Goal: Task Accomplishment & Management: Complete application form

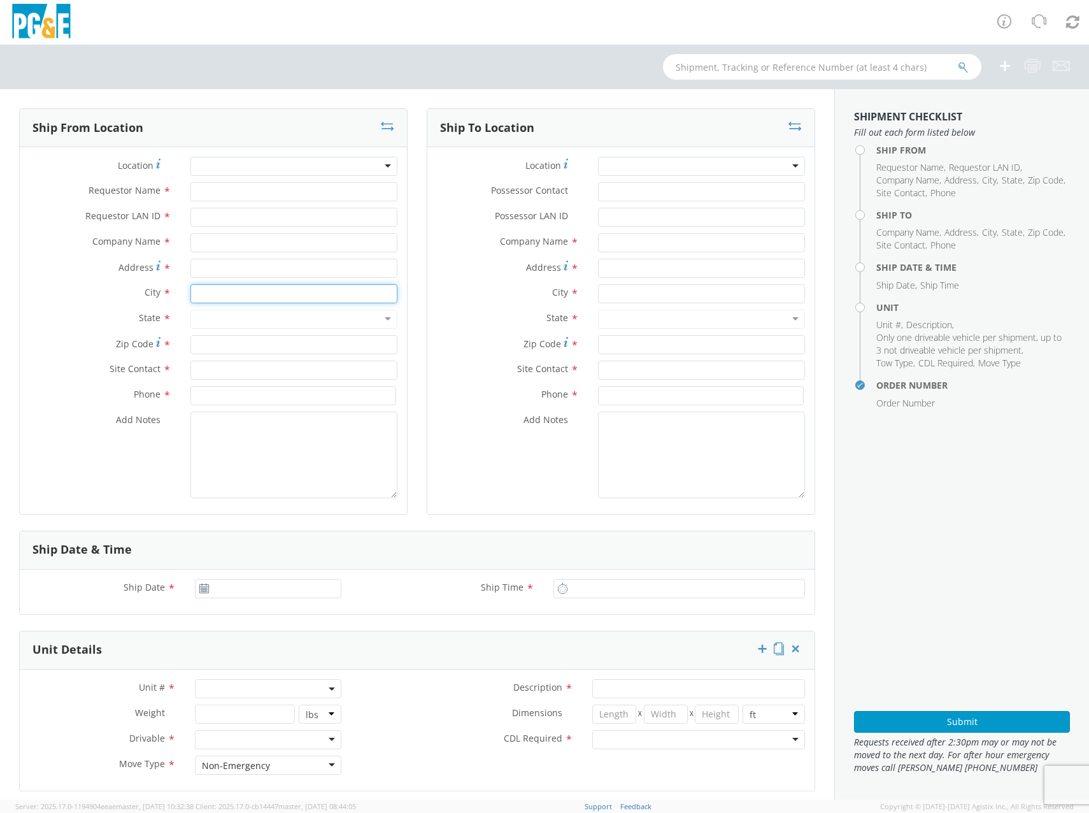
click at [263, 290] on input "text" at bounding box center [293, 293] width 207 height 19
type input "sa"
select select "2041093"
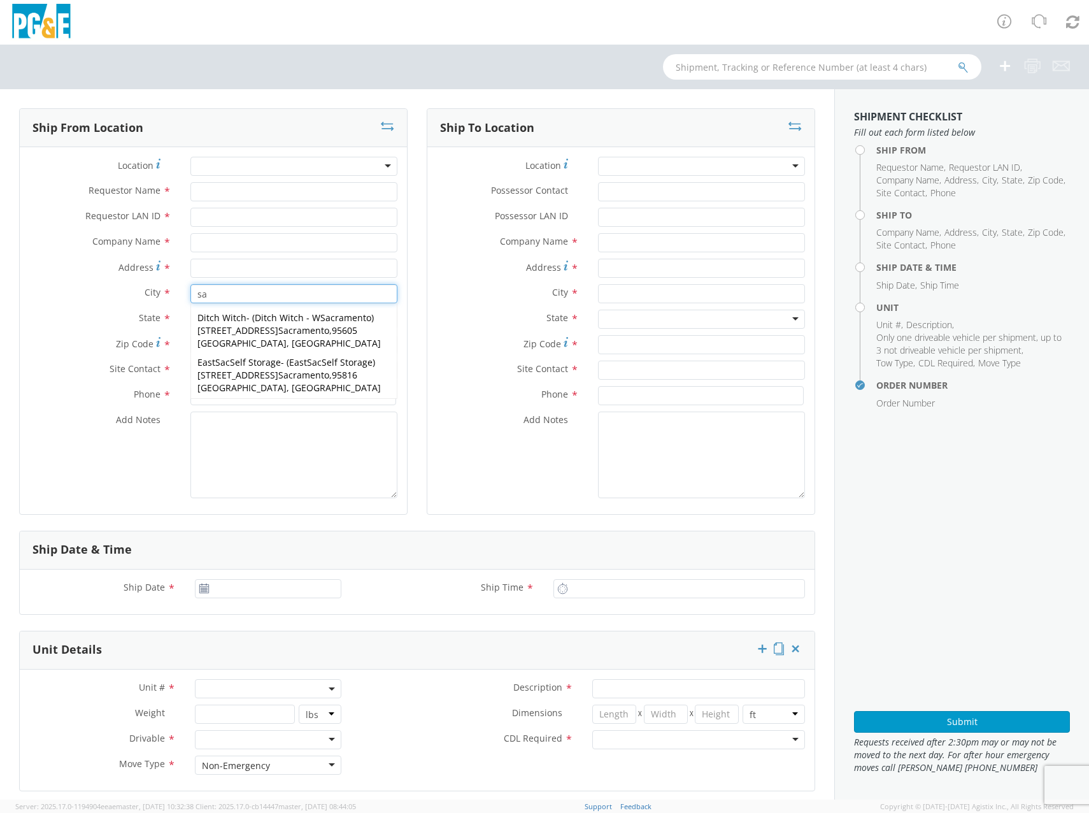
type input "s"
type input "[PERSON_NAME]"
click at [205, 164] on div at bounding box center [293, 166] width 207 height 19
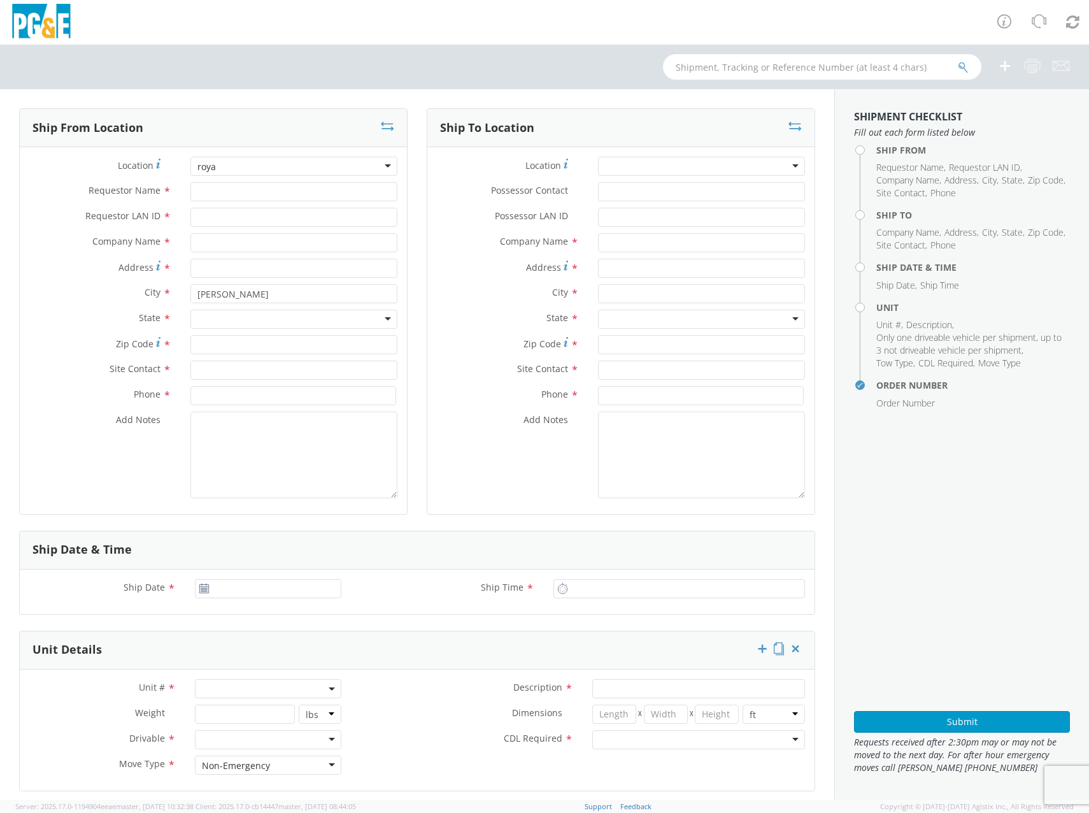
type input "roya"
click at [106, 303] on div "City * [PERSON_NAME] PG&E - ( ) [STREET_ADDRESS][PERSON_NAME][PERSON_NAME] PG&E…" at bounding box center [213, 296] width 387 height 25
click at [215, 250] on div "For cross streets use street names with '&' or 'and' in between. For example 'W…" at bounding box center [146, 222] width 150 height 62
click at [215, 259] on input "Address For cross streets use street names with '&' or 'and' in between. For ex…" at bounding box center [293, 268] width 207 height 19
click at [269, 239] on input "text" at bounding box center [293, 242] width 207 height 19
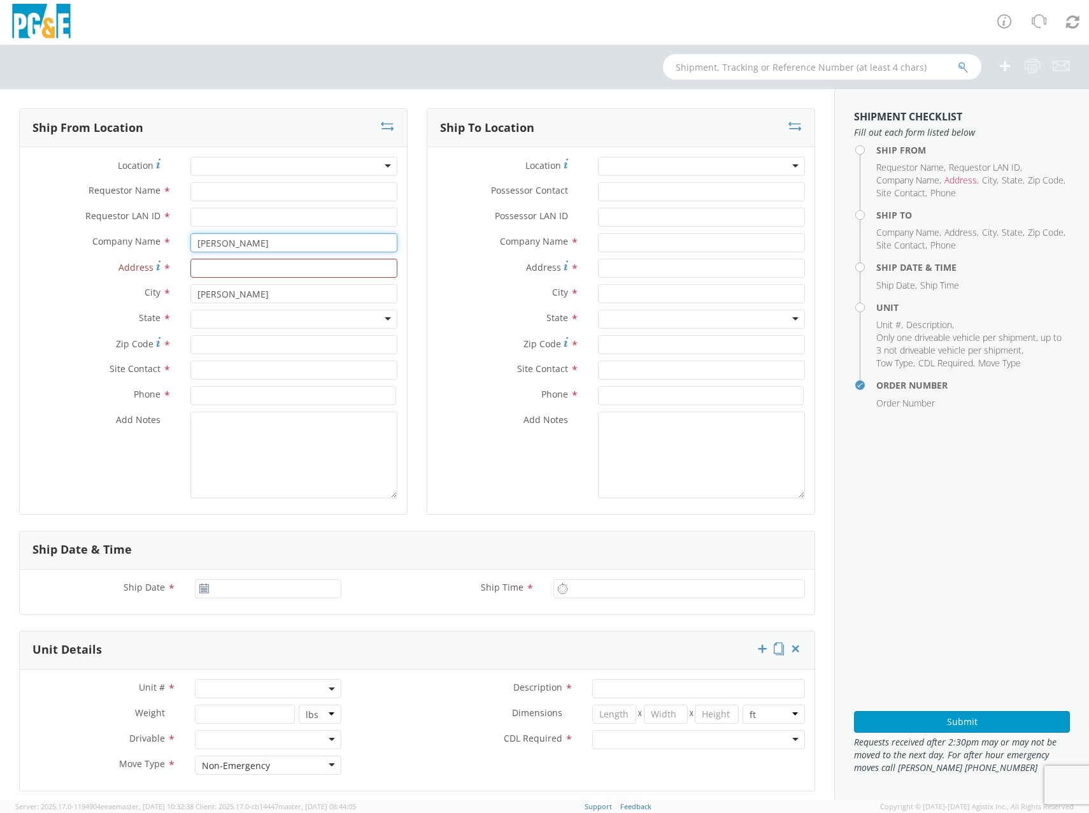
type input "[PERSON_NAME]"
click at [271, 298] on input "[PERSON_NAME]" at bounding box center [293, 293] width 207 height 19
drag, startPoint x: 283, startPoint y: 295, endPoint x: 124, endPoint y: 293, distance: 159.2
click at [131, 293] on div "City * [PERSON_NAME] PG&E - ( ) [STREET_ADDRESS][PERSON_NAME][PERSON_NAME] PG&E…" at bounding box center [213, 293] width 387 height 19
type input "m"
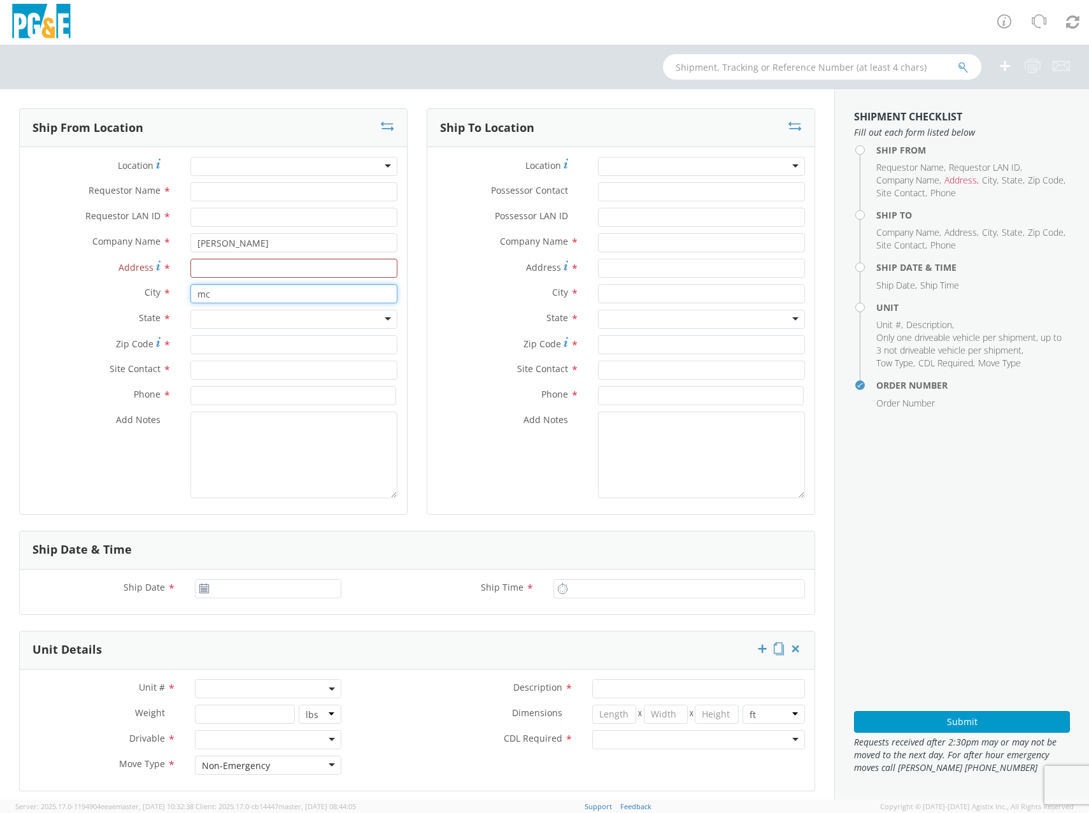
click at [232, 295] on input "mc" at bounding box center [293, 293] width 207 height 19
drag, startPoint x: 227, startPoint y: 299, endPoint x: 120, endPoint y: 291, distance: 107.3
click at [120, 291] on div "City * mcc mat" at bounding box center [213, 293] width 387 height 19
type input "mcc"
click at [217, 265] on input "Address *" at bounding box center [293, 268] width 207 height 19
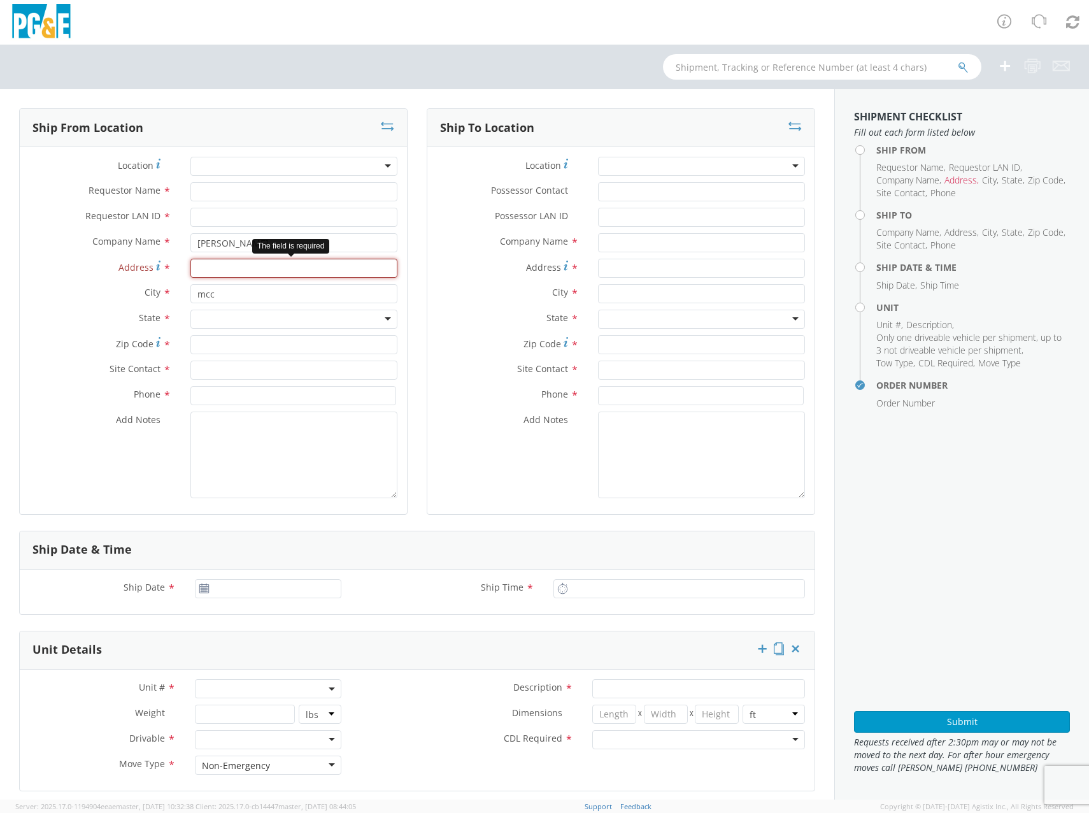
paste input "[STREET_ADDRESS][PERSON_NAME]"
type input "[STREET_ADDRESS][PERSON_NAME]"
click at [271, 291] on input "mcc" at bounding box center [293, 293] width 207 height 19
drag, startPoint x: 187, startPoint y: 283, endPoint x: 128, endPoint y: 279, distance: 59.4
click at [132, 280] on div "Location * Requestor Name * Requestor LAN ID * Company Name * [PERSON_NAME] Add…" at bounding box center [213, 331] width 387 height 348
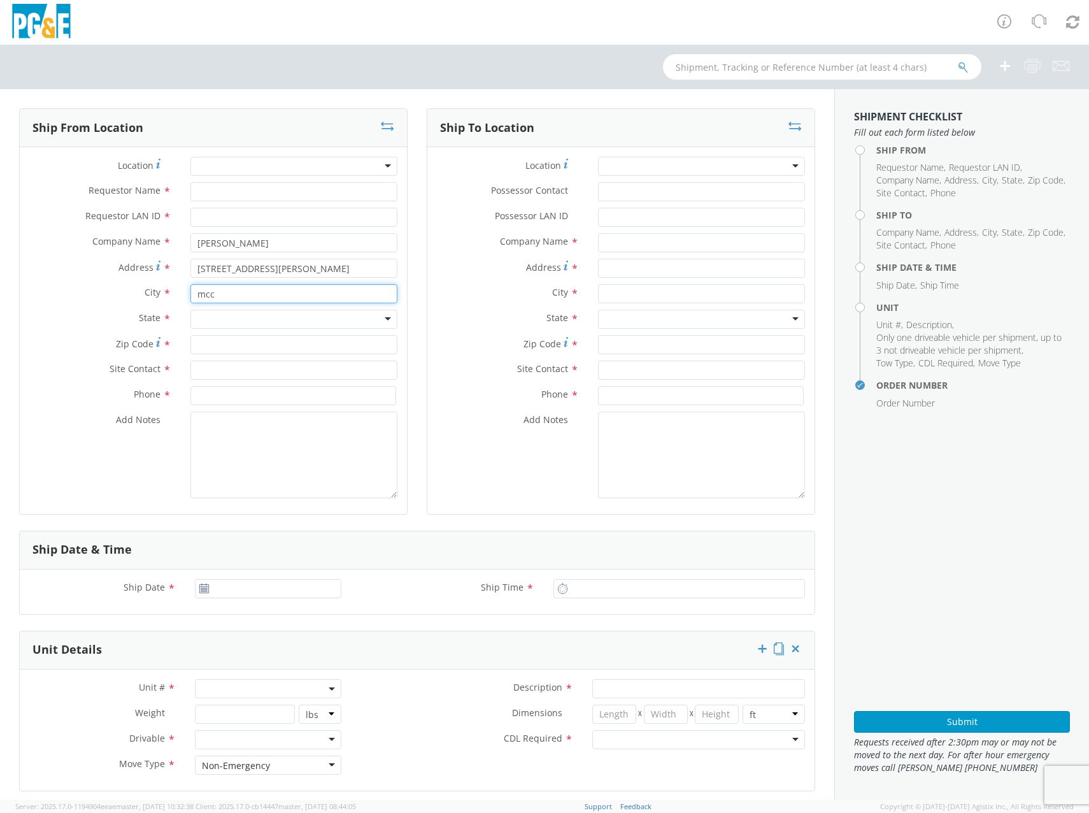
click at [271, 294] on input "mcc" at bounding box center [293, 293] width 207 height 19
drag, startPoint x: 266, startPoint y: 296, endPoint x: 62, endPoint y: 308, distance: 204.2
click at [0, 292] on html "annexa Batch Shipping Guide Created with Sketch. calendar Created with Sketch." at bounding box center [544, 406] width 1089 height 813
paste input "[PERSON_NAME][GEOGRAPHIC_DATA]"
type input "[PERSON_NAME][GEOGRAPHIC_DATA]"
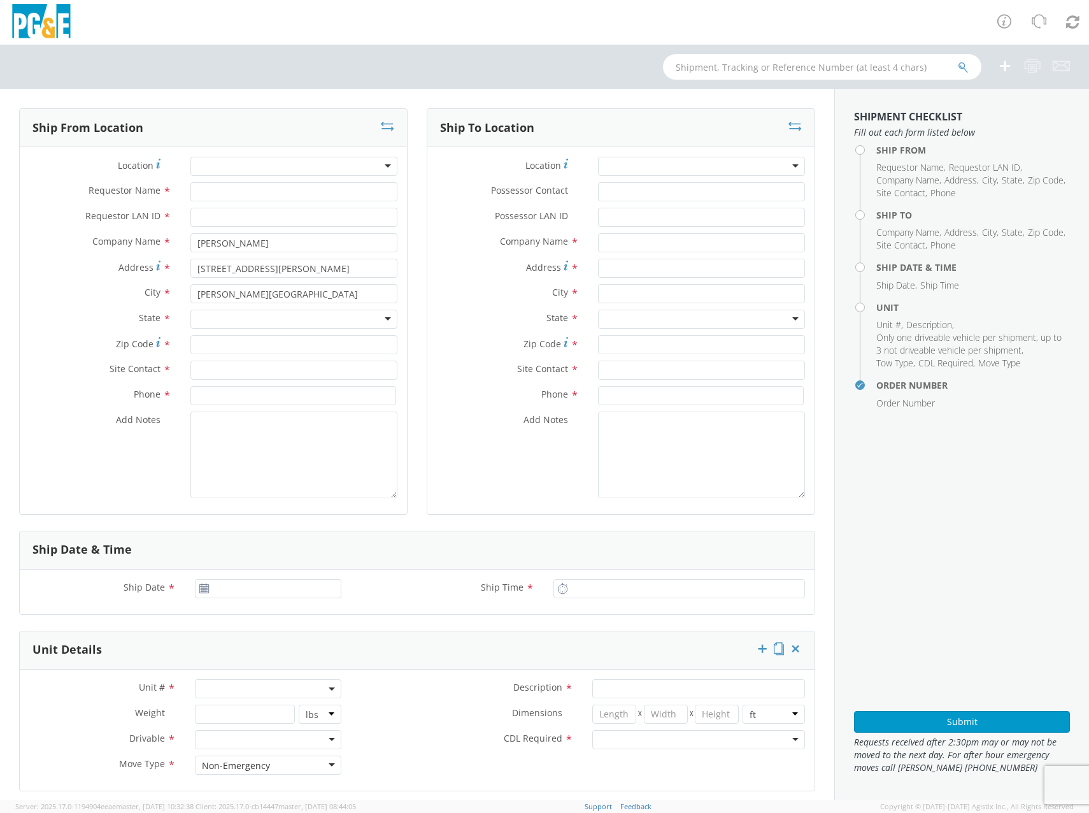
click at [264, 322] on div at bounding box center [293, 319] width 207 height 19
drag, startPoint x: 221, startPoint y: 320, endPoint x: 141, endPoint y: 327, distance: 80.5
click at [118, 319] on div "State *" at bounding box center [213, 319] width 387 height 19
drag, startPoint x: 185, startPoint y: 325, endPoint x: 163, endPoint y: 331, distance: 23.0
click at [140, 327] on div "State *" at bounding box center [213, 319] width 387 height 19
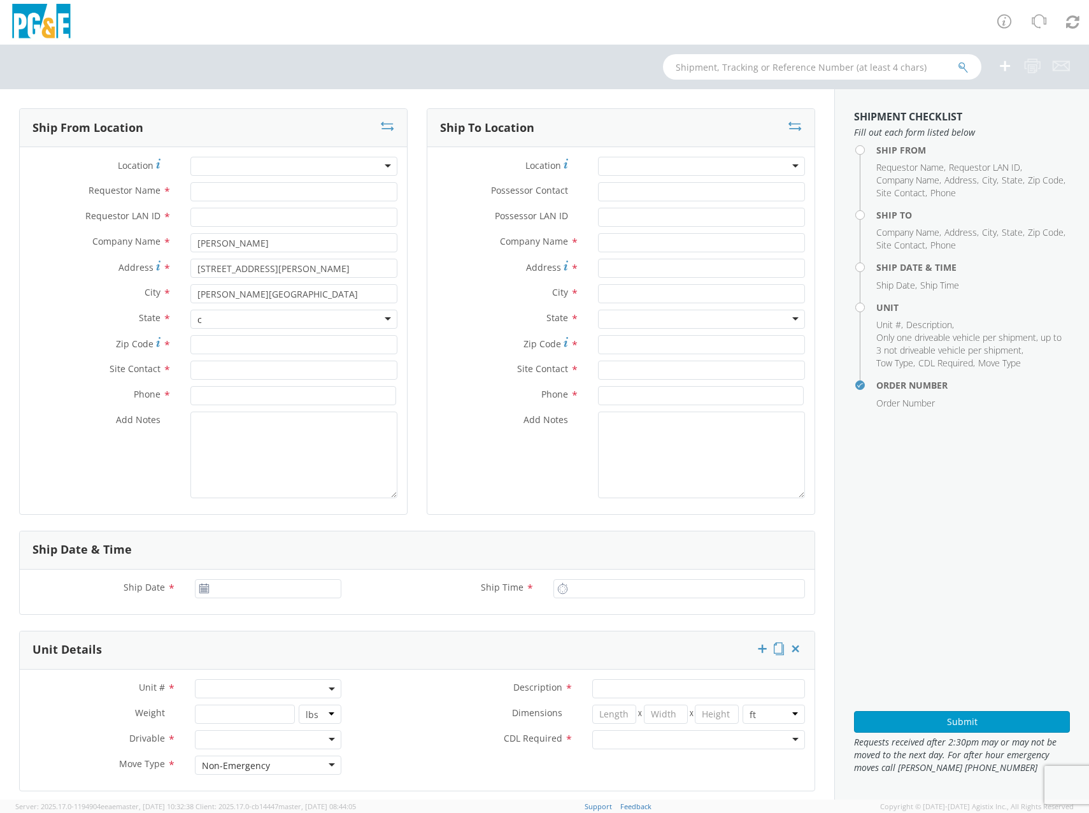
type input "ca"
click at [210, 222] on input "Requestor LAN ID *" at bounding box center [293, 217] width 207 height 19
drag, startPoint x: 236, startPoint y: 217, endPoint x: -12, endPoint y: 221, distance: 248.4
click at [0, 221] on html "annexa Batch Shipping Guide Created with Sketch. calendar Created with Sketch." at bounding box center [544, 406] width 1089 height 813
type input "V3KQ"
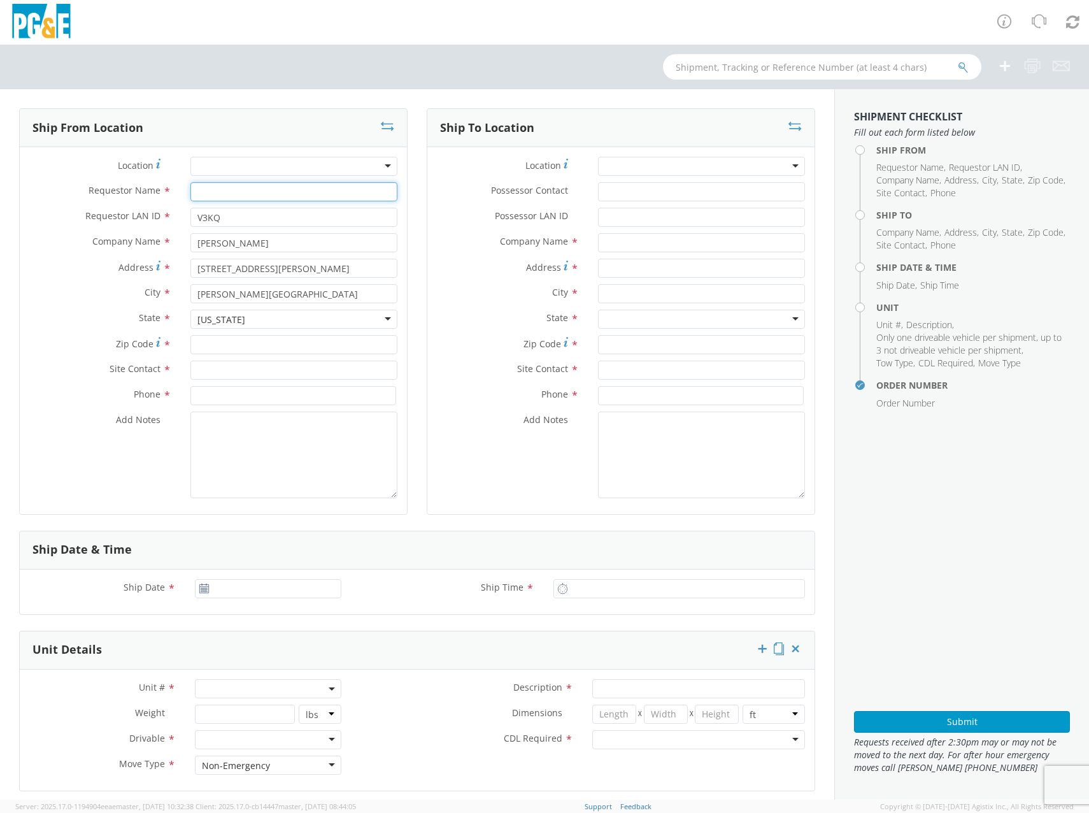
click at [217, 198] on input "Requestor Name *" at bounding box center [293, 191] width 207 height 19
type input "[PERSON_NAME]"
click at [245, 344] on input "Zip Code *" at bounding box center [293, 344] width 207 height 19
paste input "95652"
type input "95652"
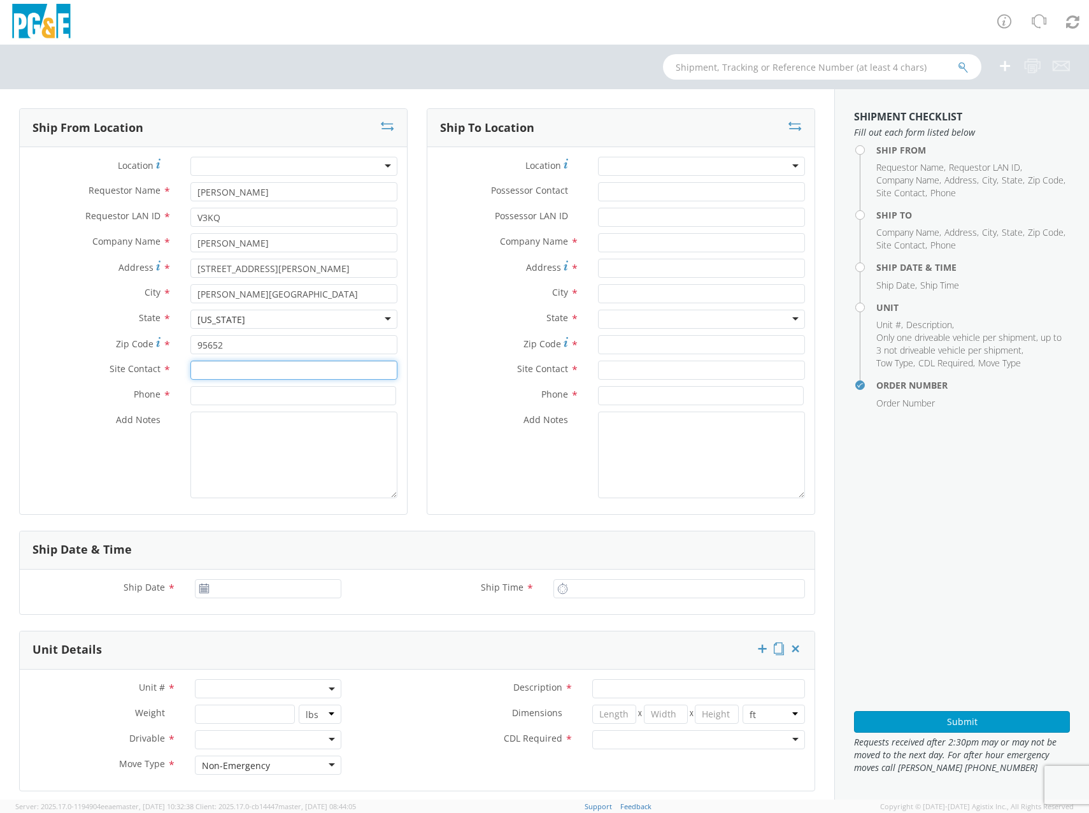
click at [229, 366] on input "text" at bounding box center [293, 369] width 207 height 19
click at [260, 375] on input "text" at bounding box center [293, 369] width 207 height 19
paste input "[PERSON_NAME]"
type input "[PERSON_NAME]"
click at [274, 399] on input at bounding box center [293, 395] width 206 height 19
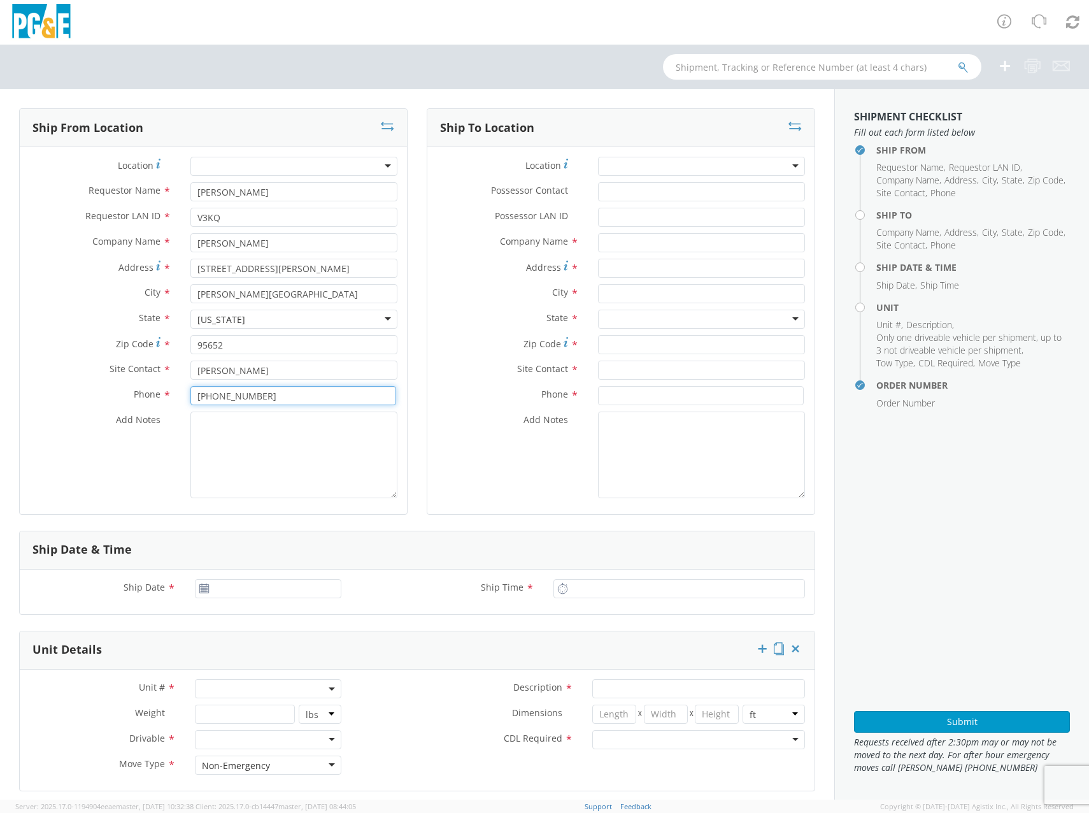
type input "[PHONE_NUMBER]"
click at [445, 277] on div "Address *" at bounding box center [620, 268] width 387 height 19
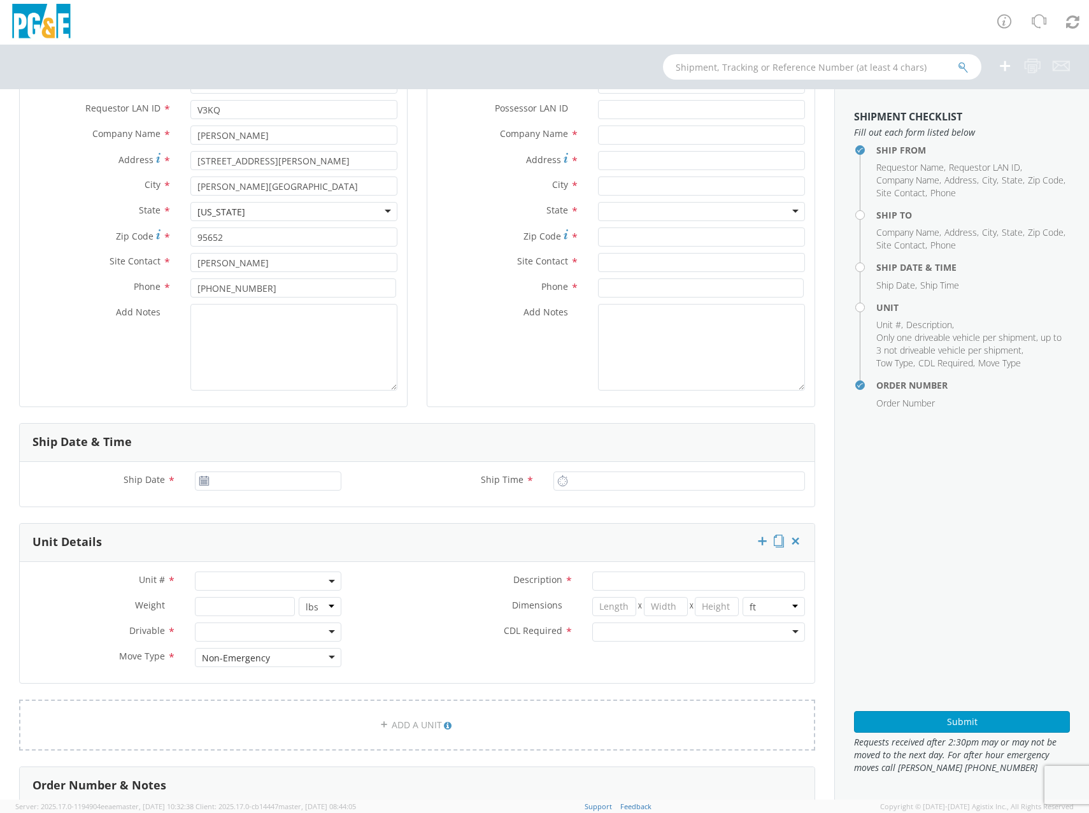
scroll to position [148, 0]
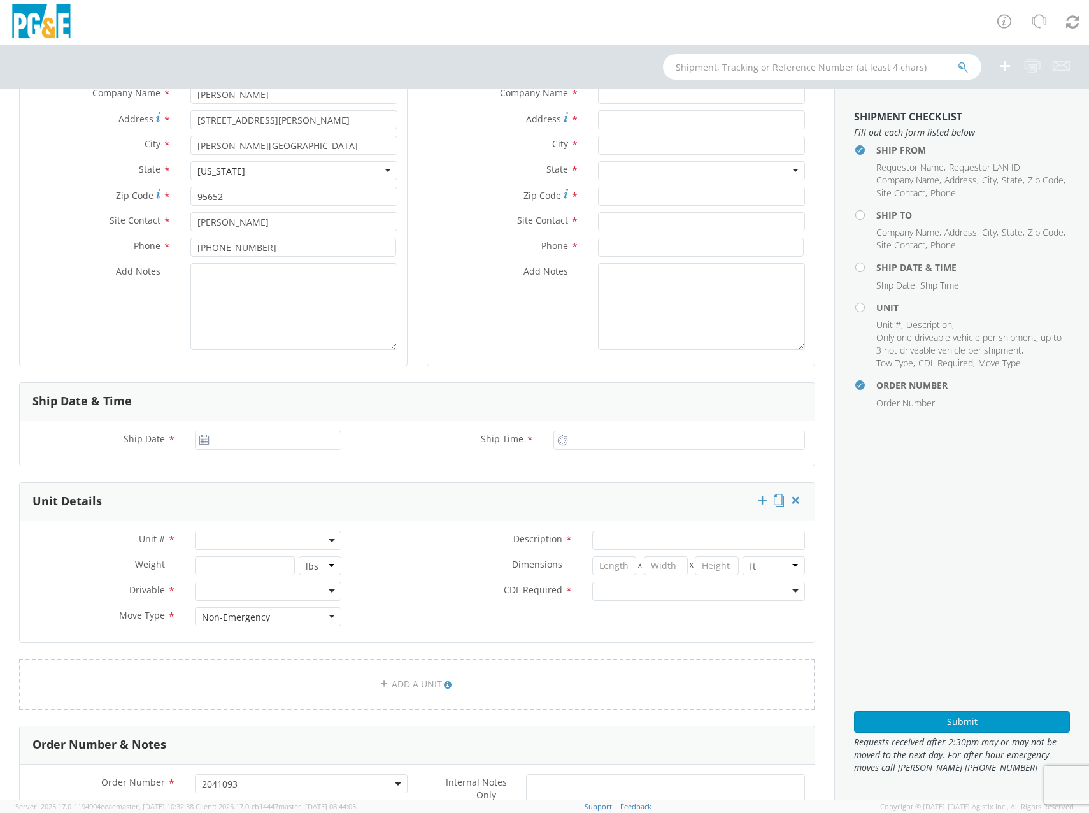
click at [200, 443] on use at bounding box center [203, 439] width 9 height 9
click at [213, 443] on input "[DATE]" at bounding box center [268, 440] width 146 height 19
click at [332, 561] on td "22" at bounding box center [329, 559] width 22 height 19
type input "[DATE]"
click at [624, 440] on input "1:00 PM" at bounding box center [679, 440] width 252 height 19
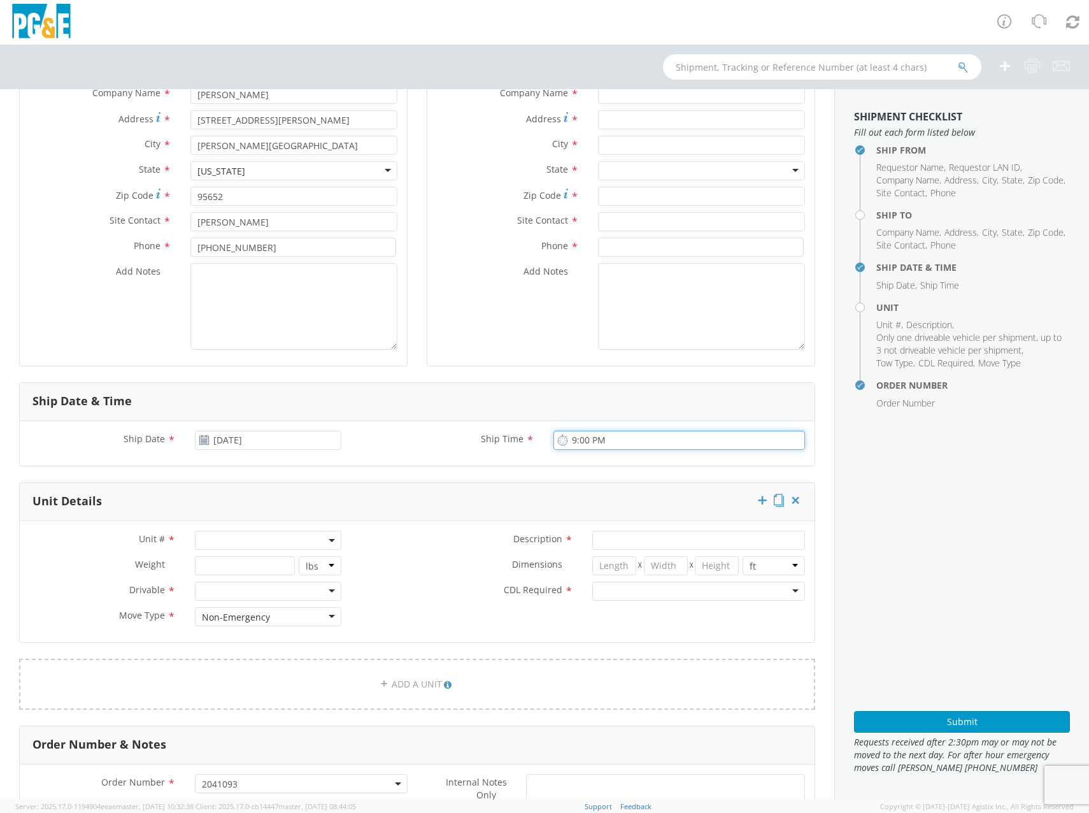
drag, startPoint x: 628, startPoint y: 446, endPoint x: 605, endPoint y: 433, distance: 26.2
click at [613, 437] on input "9:00 PM" at bounding box center [679, 440] width 252 height 19
type input "9:00 AM"
click at [225, 540] on span at bounding box center [268, 540] width 146 height 19
click at [235, 569] on input "search" at bounding box center [267, 561] width 138 height 19
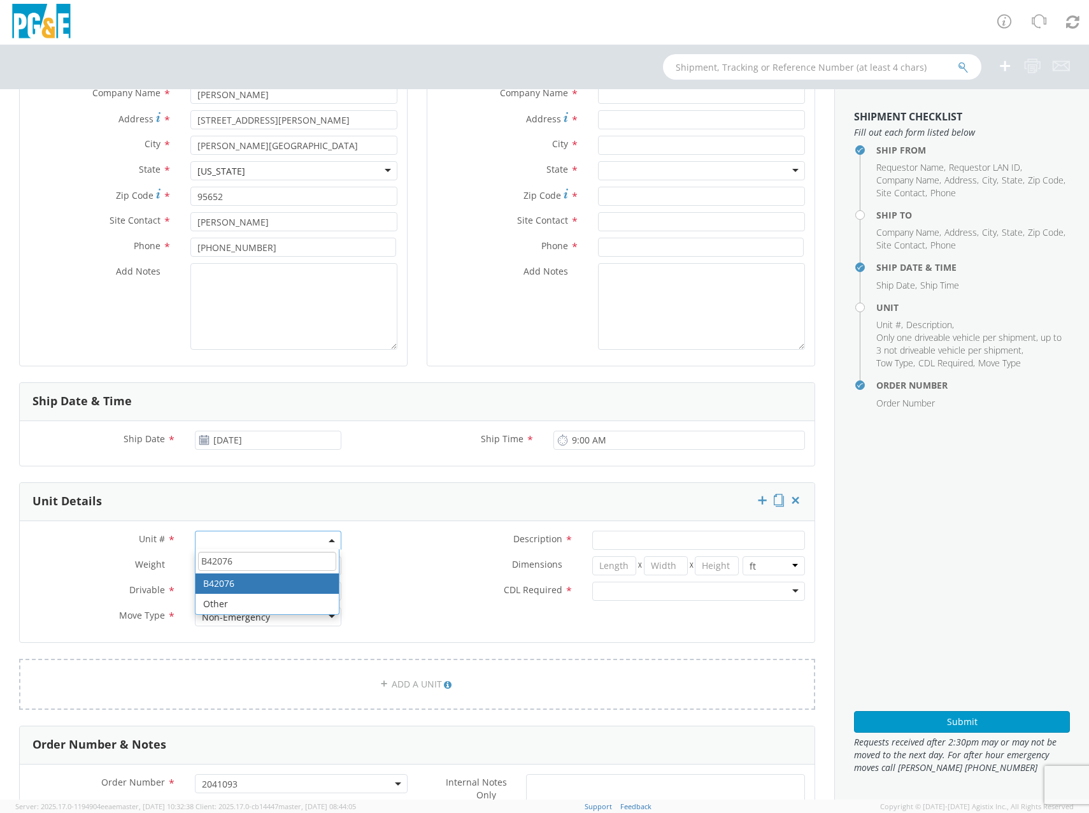
type input "B42076"
type input "TRUCK; SERVICE VEH UTILITY 14-16K 4X2"
select select "B42076"
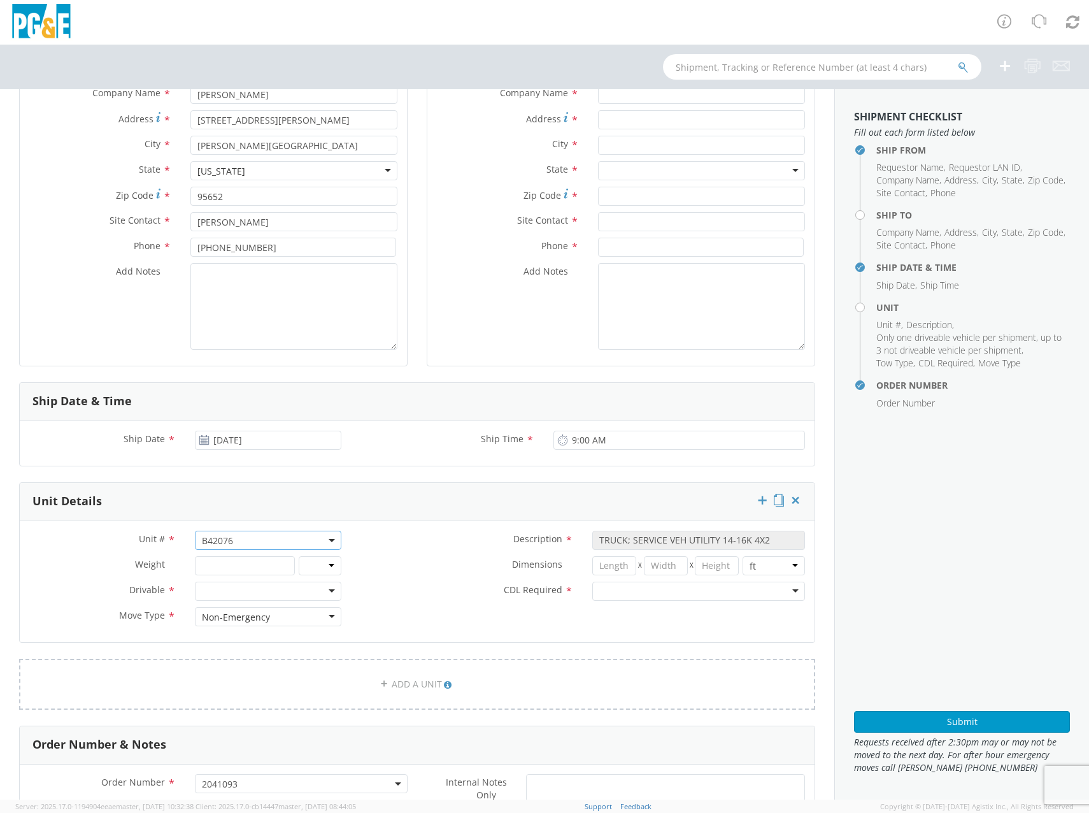
click at [722, 594] on div at bounding box center [698, 590] width 213 height 19
click at [229, 587] on div at bounding box center [268, 590] width 146 height 19
click at [247, 569] on input "number" at bounding box center [245, 565] width 100 height 19
click at [338, 564] on div "lbs kgs" at bounding box center [268, 565] width 166 height 19
click at [334, 566] on select "lbs kgs" at bounding box center [320, 565] width 43 height 19
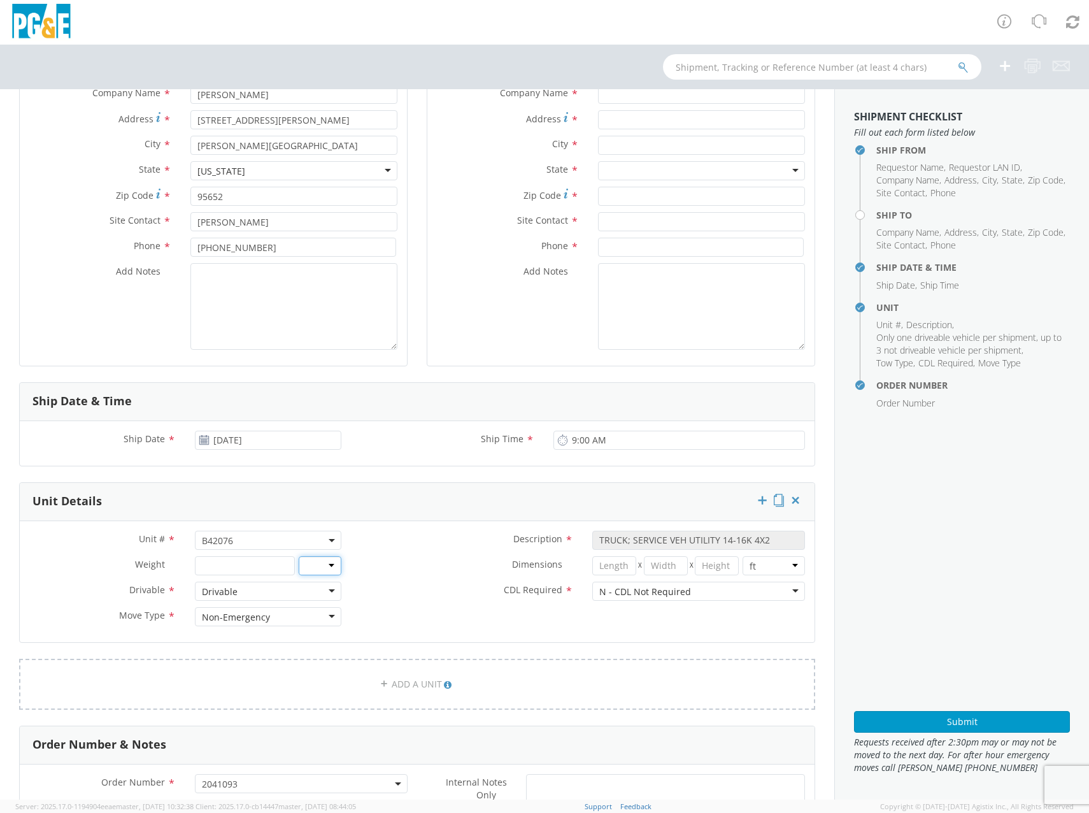
select select "LBS"
click at [299, 556] on select "lbs kgs" at bounding box center [320, 565] width 43 height 19
click at [267, 566] on input "number" at bounding box center [245, 565] width 100 height 19
type input "2"
type input "11500"
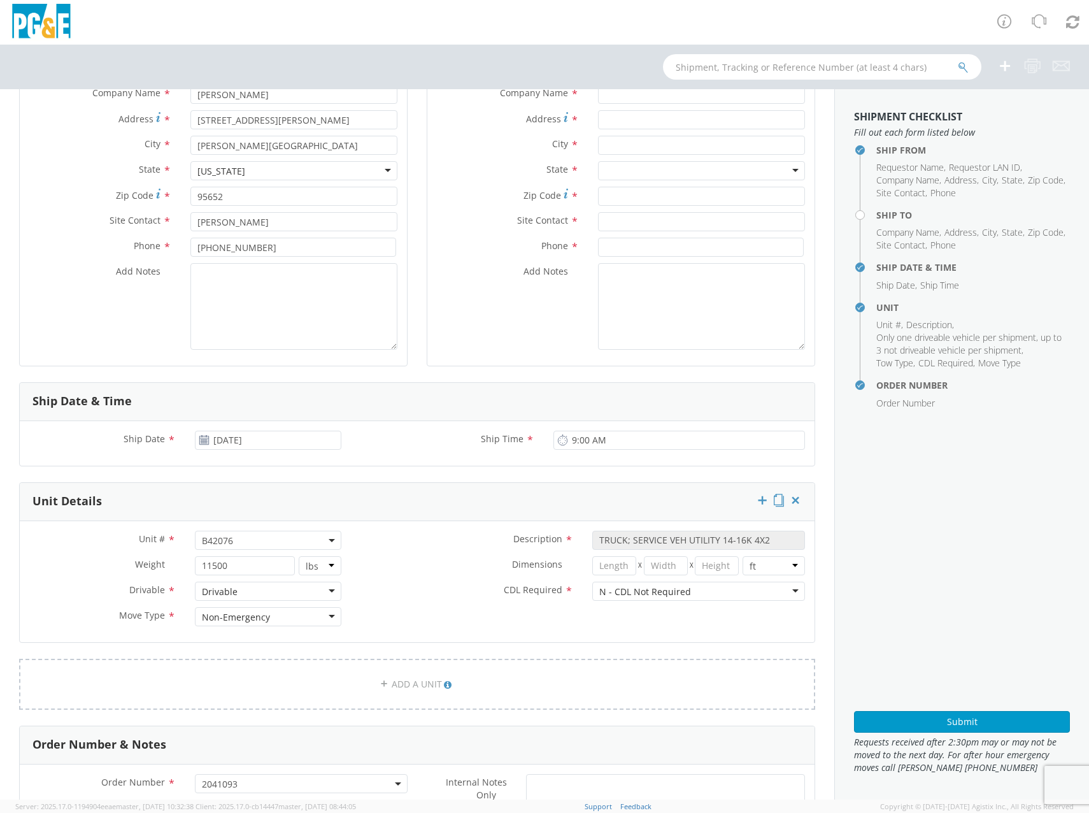
click at [460, 566] on label "Dimensions *" at bounding box center [467, 564] width 232 height 17
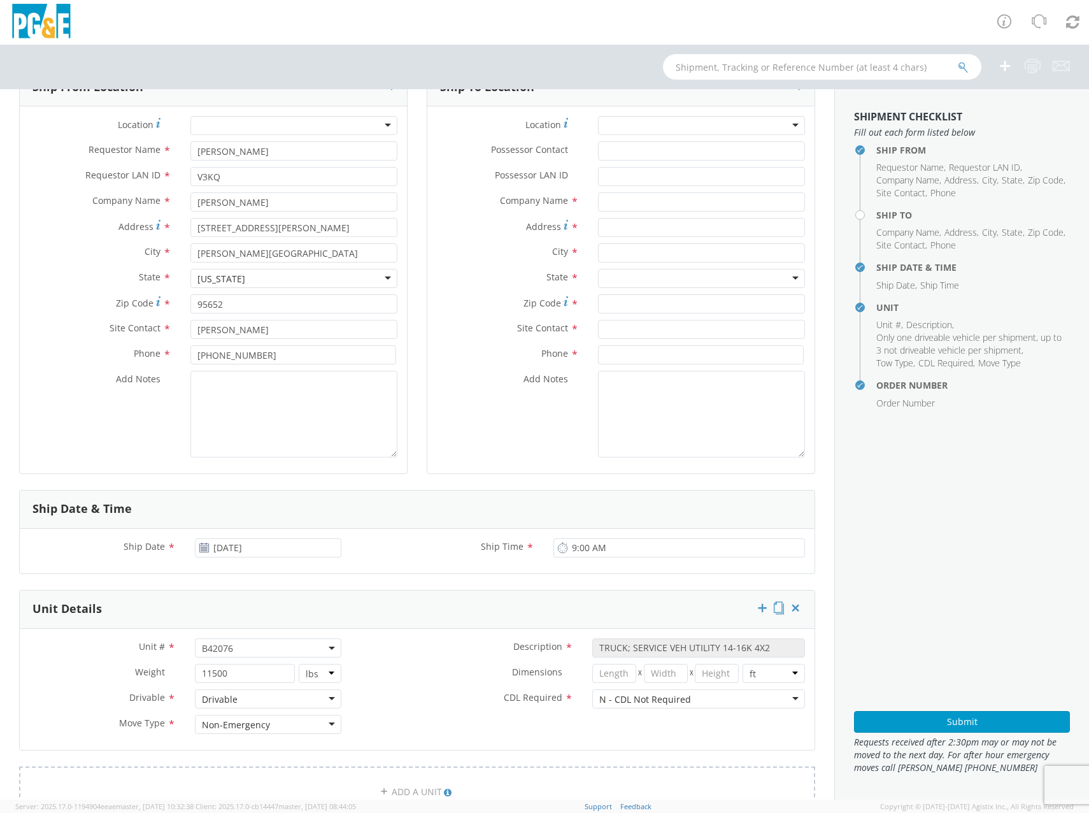
scroll to position [0, 0]
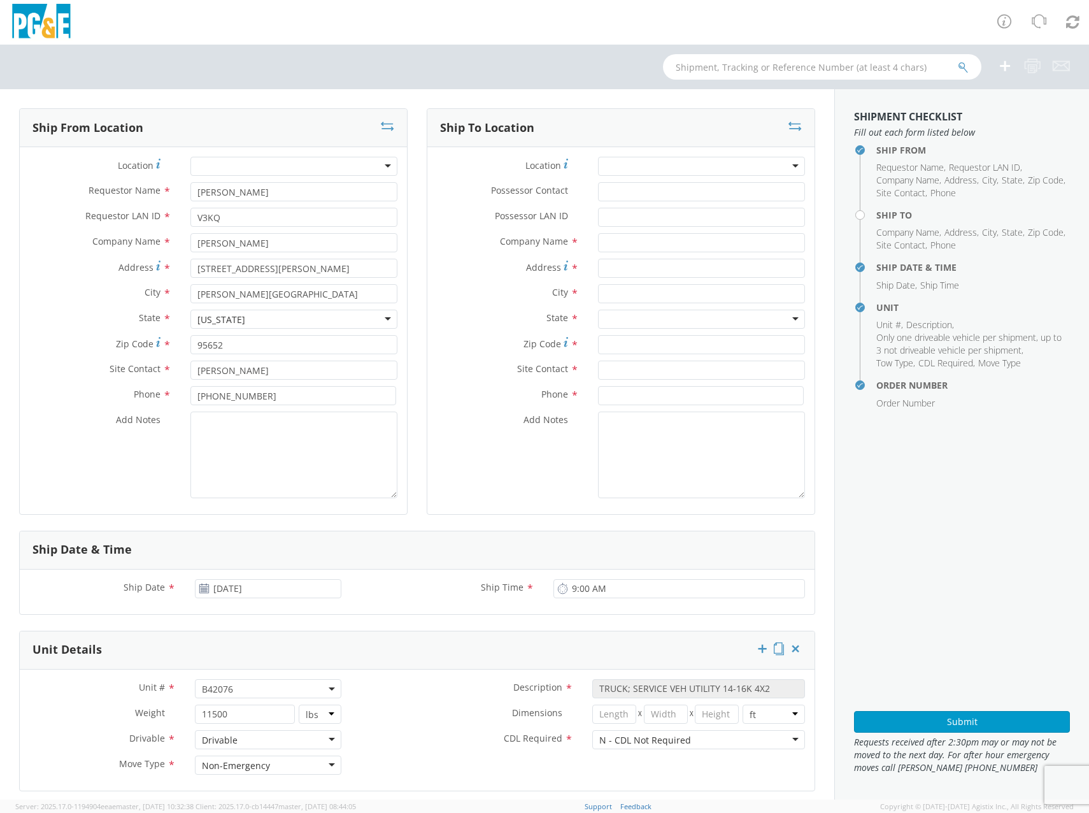
click at [668, 167] on div at bounding box center [701, 166] width 207 height 19
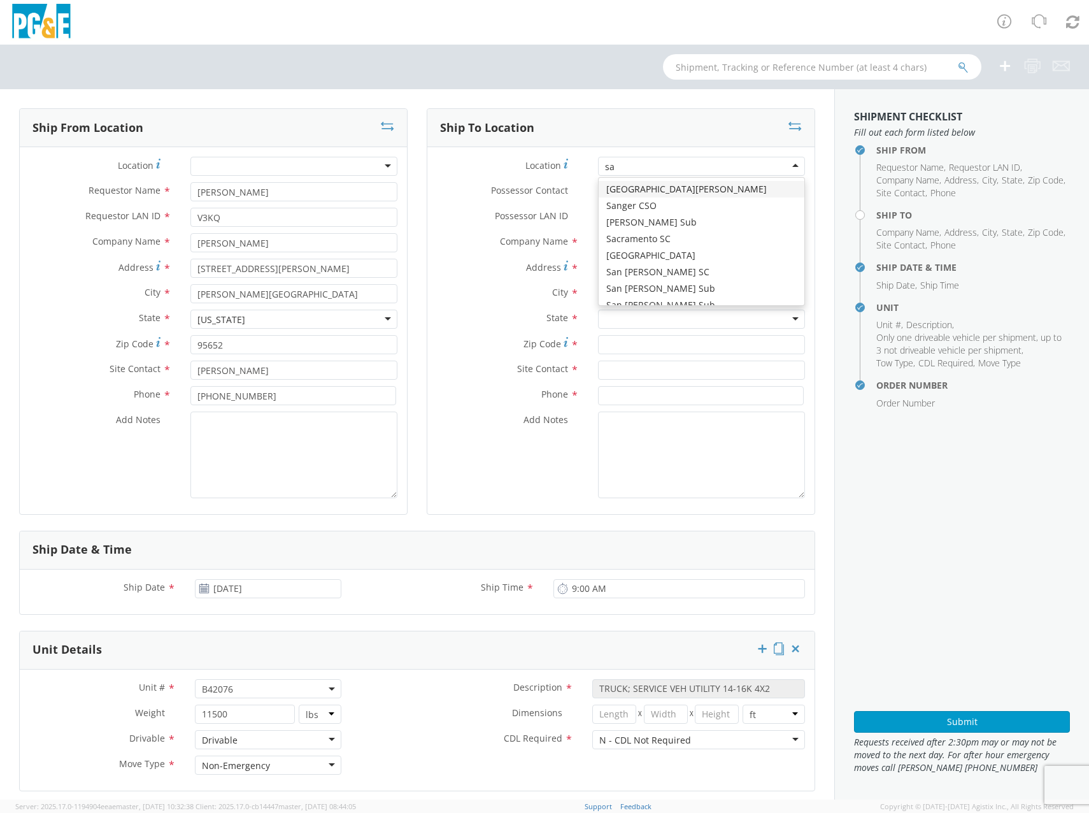
type input "sac"
type input "PG&E"
type input "[STREET_ADDRESS][PERSON_NAME]"
type input "SACRAMENTO"
type input "95826"
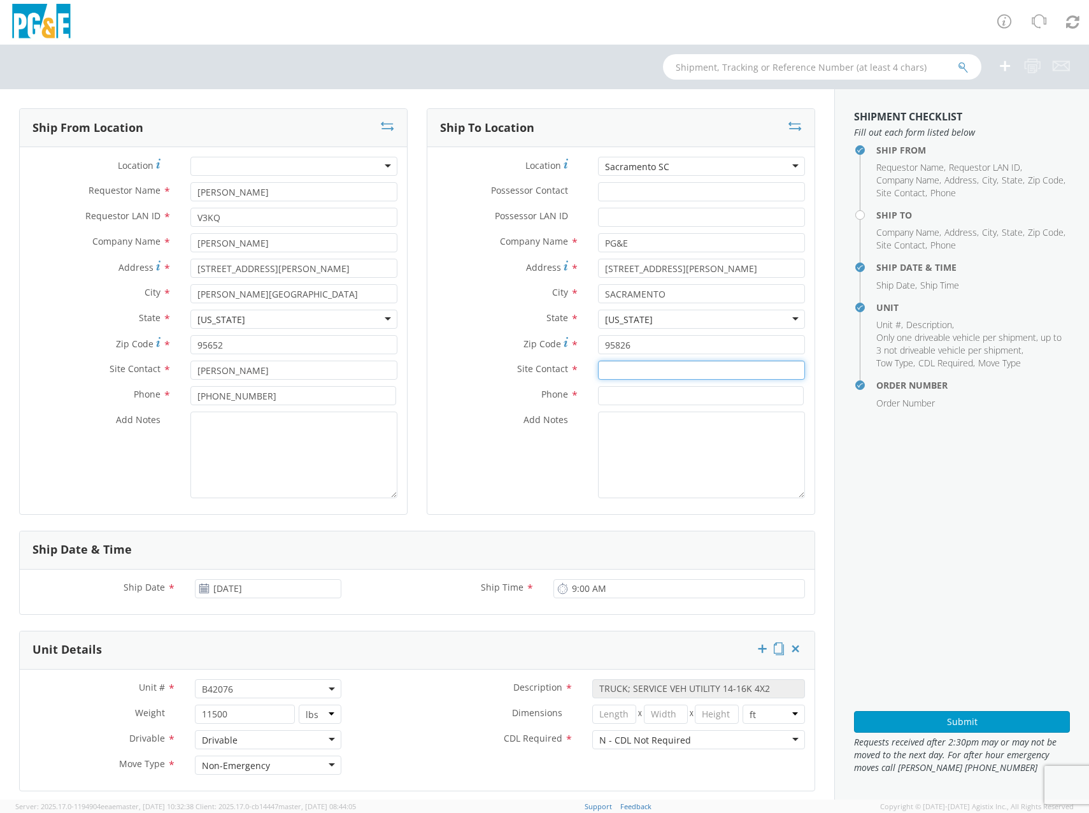
click at [624, 370] on input "text" at bounding box center [701, 369] width 207 height 19
click at [598, 363] on input "text" at bounding box center [701, 369] width 207 height 19
paste input "[PERSON_NAME]"
type input "[PERSON_NAME]"
click at [643, 400] on input at bounding box center [701, 395] width 206 height 19
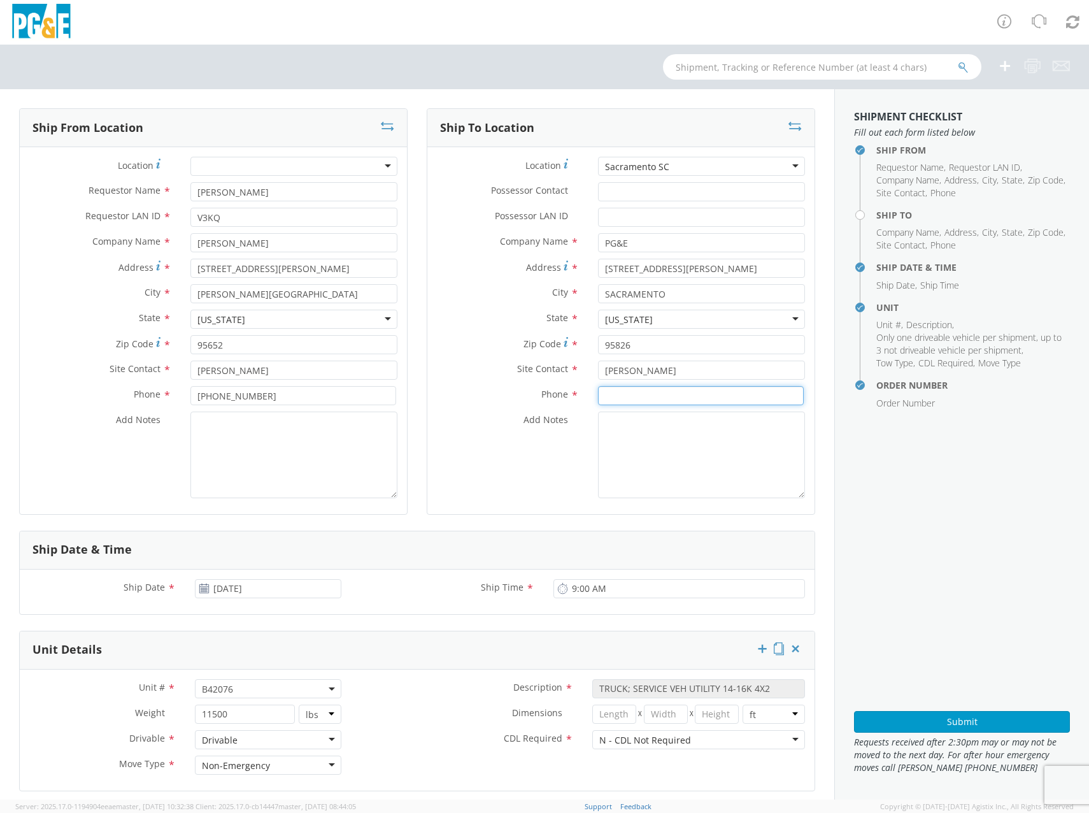
paste input "916/541-4830"
click at [616, 395] on input "916/541-4830" at bounding box center [701, 395] width 206 height 19
type input "[PHONE_NUMBER]"
click at [266, 462] on textarea "Add Notes *" at bounding box center [293, 454] width 207 height 87
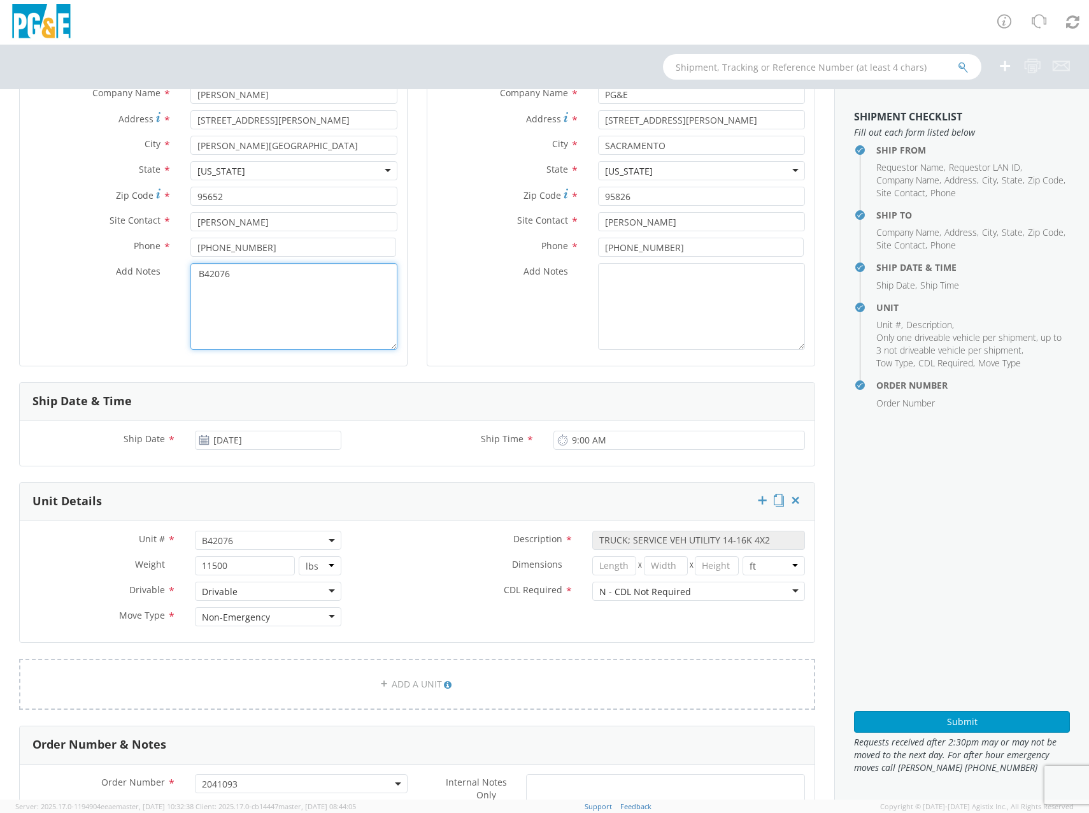
scroll to position [425, 0]
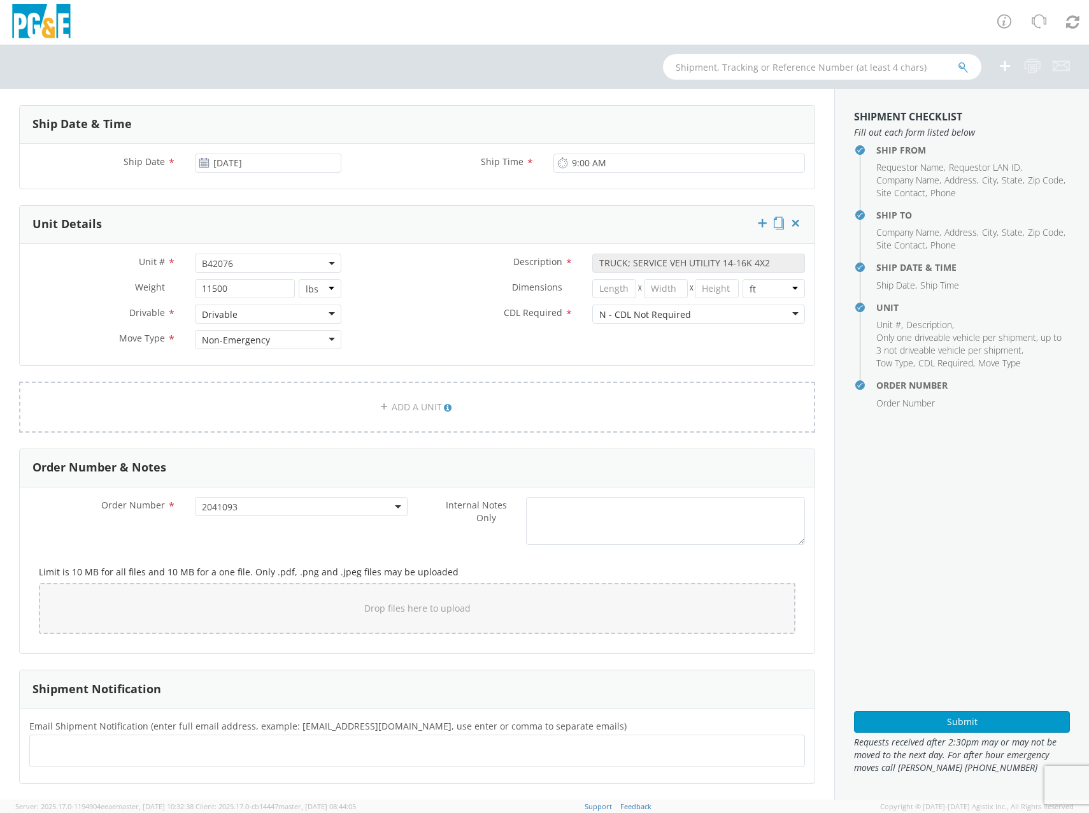
type textarea "B42076"
click at [134, 750] on ul at bounding box center [417, 750] width 764 height 21
click at [90, 748] on ul at bounding box center [417, 750] width 764 height 21
paste input "[PERSON_NAME][EMAIL_ADDRESS][PERSON_NAME][DOMAIN_NAME]"
type input "[PERSON_NAME][EMAIL_ADDRESS][PERSON_NAME][DOMAIN_NAME]"
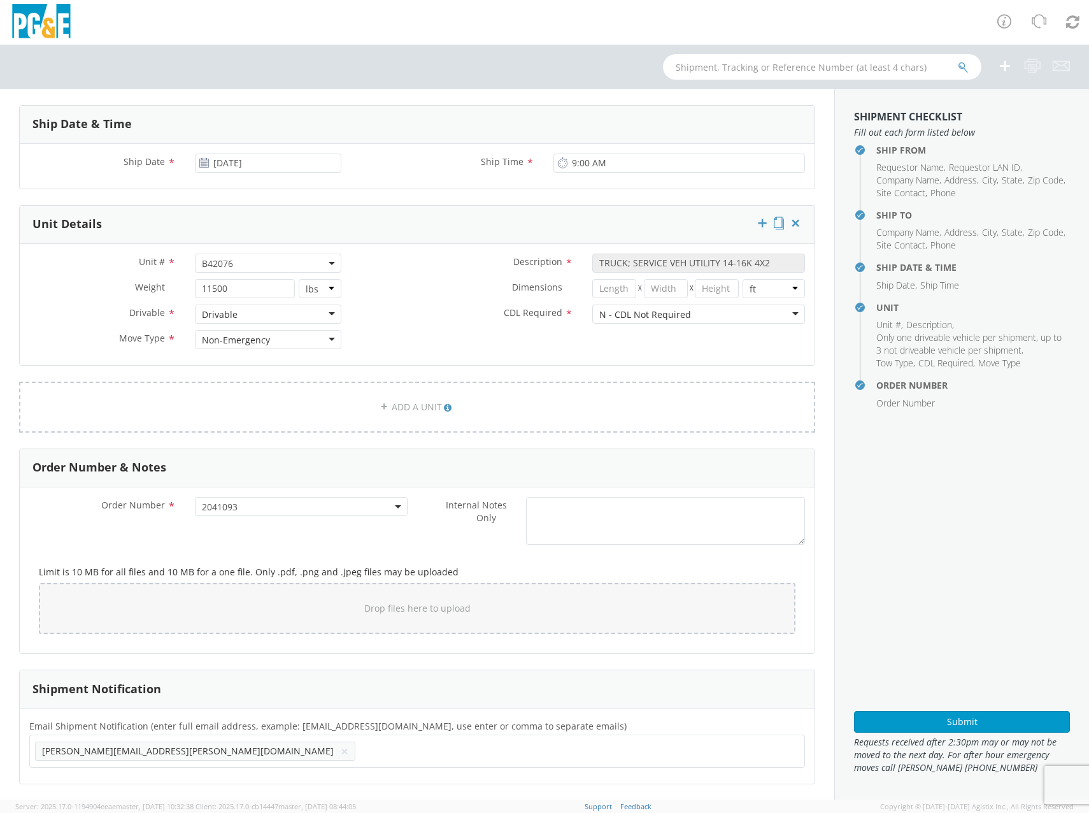
scroll to position [0, 0]
click at [335, 759] on ul "[PERSON_NAME][EMAIL_ADDRESS][PERSON_NAME][DOMAIN_NAME] ×" at bounding box center [417, 751] width 764 height 22
paste input "[PERSON_NAME][EMAIL_ADDRESS][PERSON_NAME][DOMAIN_NAME]"
type input "[PERSON_NAME][EMAIL_ADDRESS][PERSON_NAME][DOMAIN_NAME]"
click at [478, 760] on ul "[PERSON_NAME][EMAIL_ADDRESS][PERSON_NAME][DOMAIN_NAME] × [PERSON_NAME][EMAIL_AD…" at bounding box center [417, 751] width 764 height 22
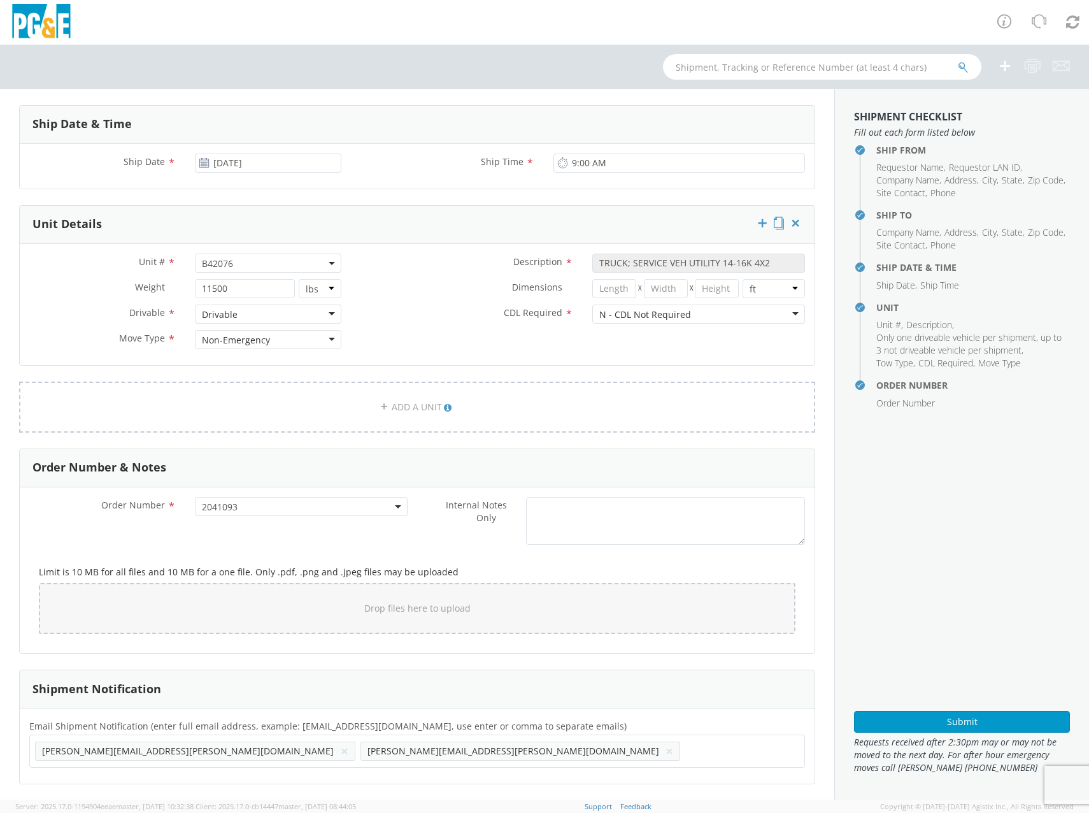
paste input "RGR8"
type input "[EMAIL_ADDRESS][DOMAIN_NAME]"
click at [587, 759] on ul "[PERSON_NAME][EMAIL_ADDRESS][PERSON_NAME][DOMAIN_NAME] × [PERSON_NAME][EMAIL_AD…" at bounding box center [417, 761] width 764 height 43
paste input "LST7"
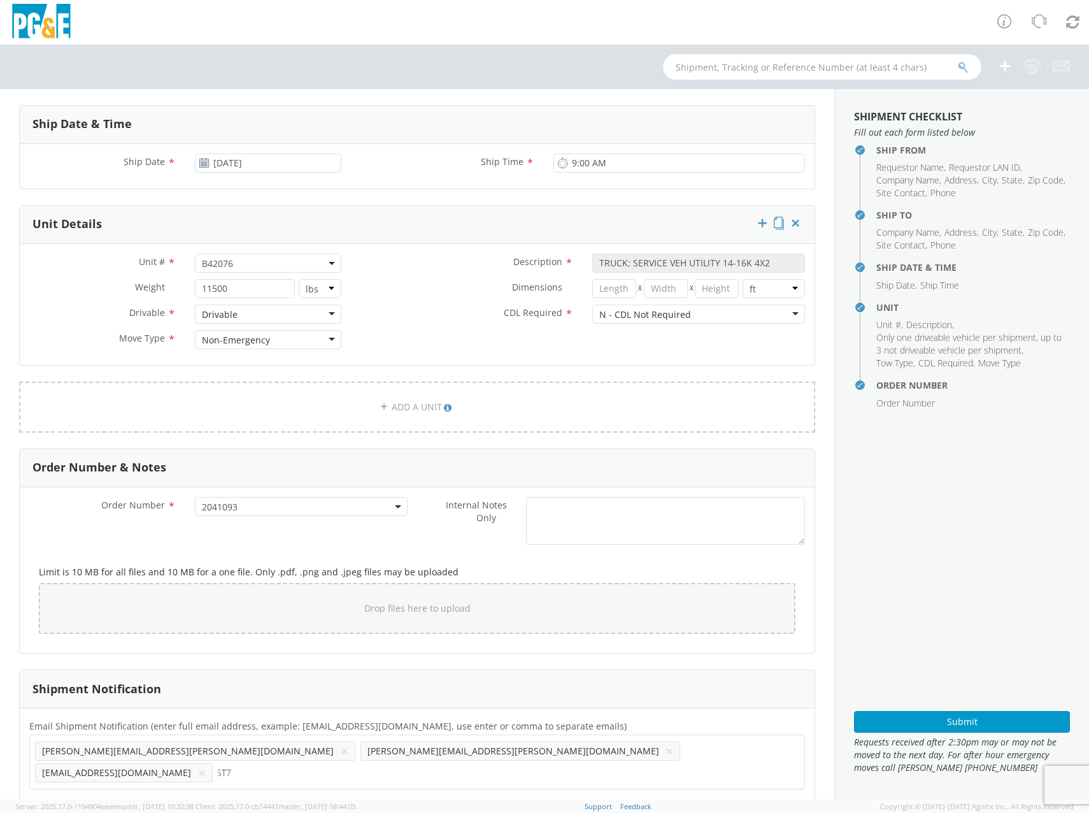
type input "LST7"
click at [587, 758] on ul at bounding box center [417, 750] width 764 height 21
paste input "LST7"
type input "[EMAIL_ADDRESS][DOMAIN_NAME]"
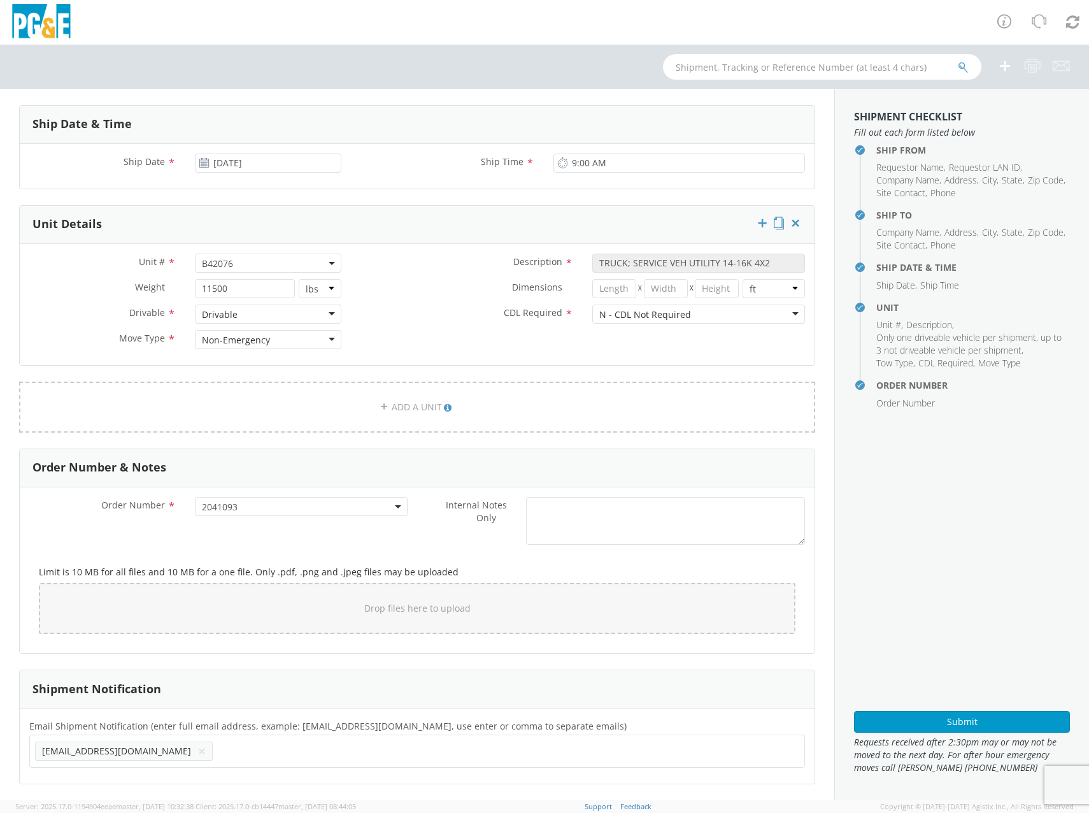
click at [256, 747] on ul "[EMAIL_ADDRESS][DOMAIN_NAME] ×" at bounding box center [417, 751] width 764 height 22
paste input "RGR8"
type input "[EMAIL_ADDRESS][DOMAIN_NAME]"
click at [291, 758] on ul "[EMAIL_ADDRESS][DOMAIN_NAME] × [EMAIL_ADDRESS][DOMAIN_NAME] ×" at bounding box center [417, 751] width 764 height 22
paste input "[PERSON_NAME][EMAIL_ADDRESS][PERSON_NAME][DOMAIN_NAME]"
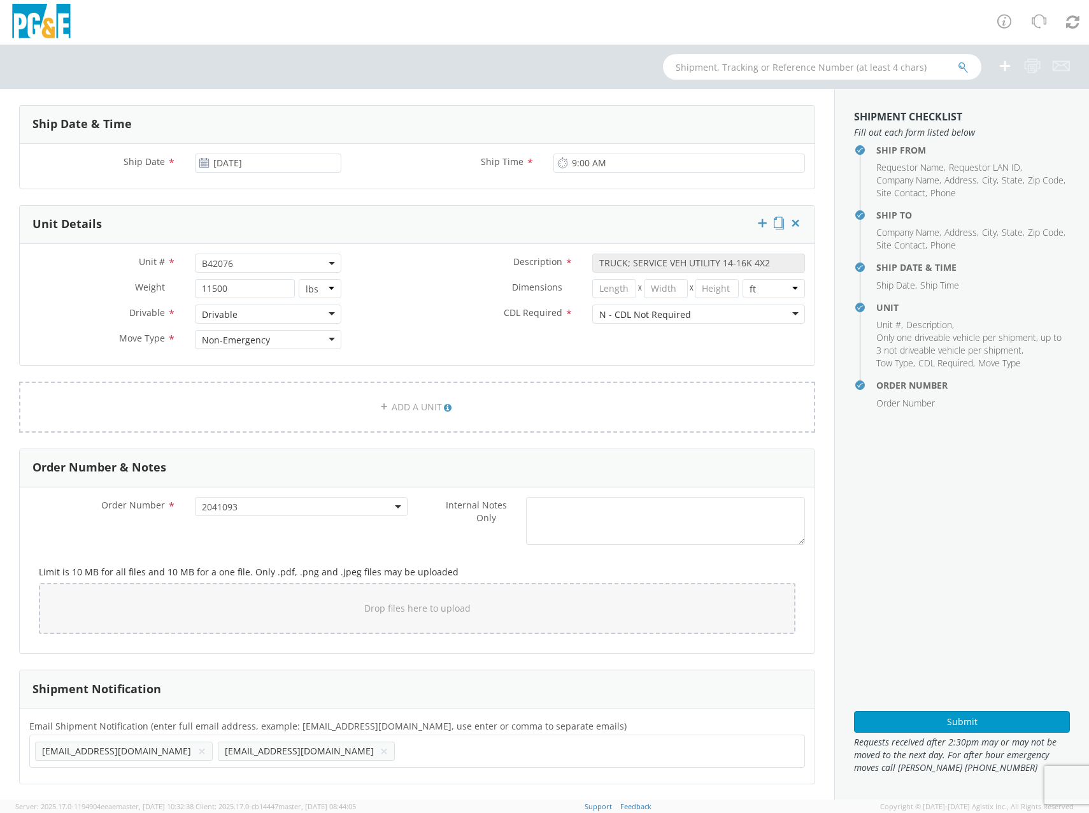
type input "[PERSON_NAME][EMAIL_ADDRESS][PERSON_NAME][DOMAIN_NAME]"
click at [448, 750] on ul "[EMAIL_ADDRESS][DOMAIN_NAME] × [EMAIL_ADDRESS][DOMAIN_NAME] × [PERSON_NAME][EMA…" at bounding box center [417, 751] width 764 height 22
paste input "[PERSON_NAME][EMAIL_ADDRESS][PERSON_NAME][DOMAIN_NAME]"
type input "[PERSON_NAME][EMAIL_ADDRESS][PERSON_NAME][DOMAIN_NAME]"
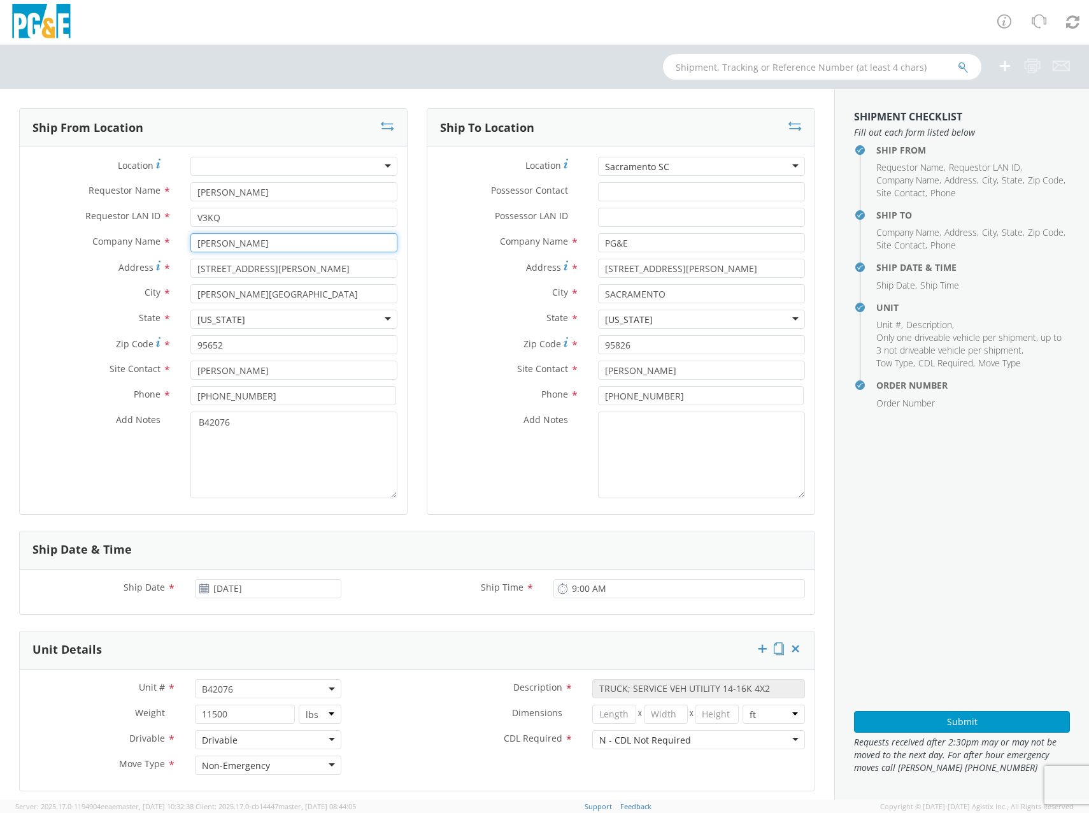
click at [249, 245] on input "[PERSON_NAME]" at bounding box center [293, 242] width 207 height 19
drag, startPoint x: 250, startPoint y: 245, endPoint x: 27, endPoint y: 239, distance: 222.4
click at [27, 239] on div "Company Name * [PERSON_NAME]" at bounding box center [213, 242] width 387 height 19
type input "Royal Truck Body"
click at [97, 317] on label "State *" at bounding box center [100, 318] width 161 height 17
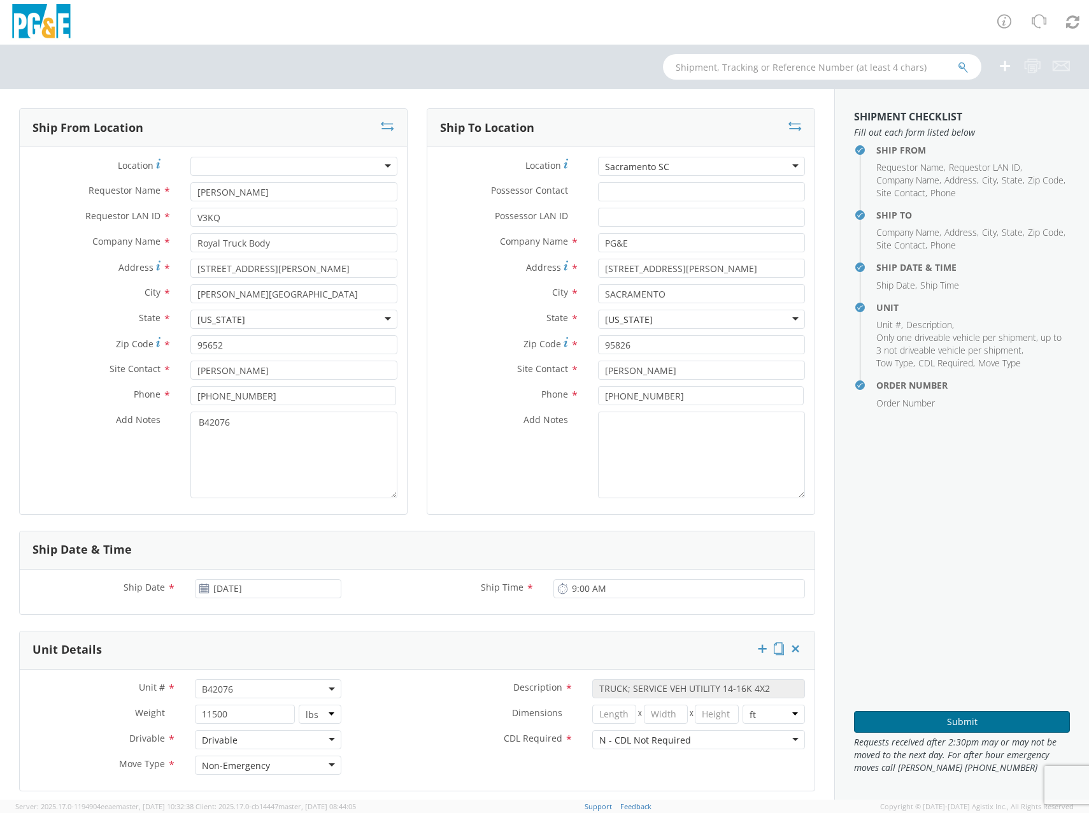
click at [929, 719] on button "Submit" at bounding box center [962, 722] width 216 height 22
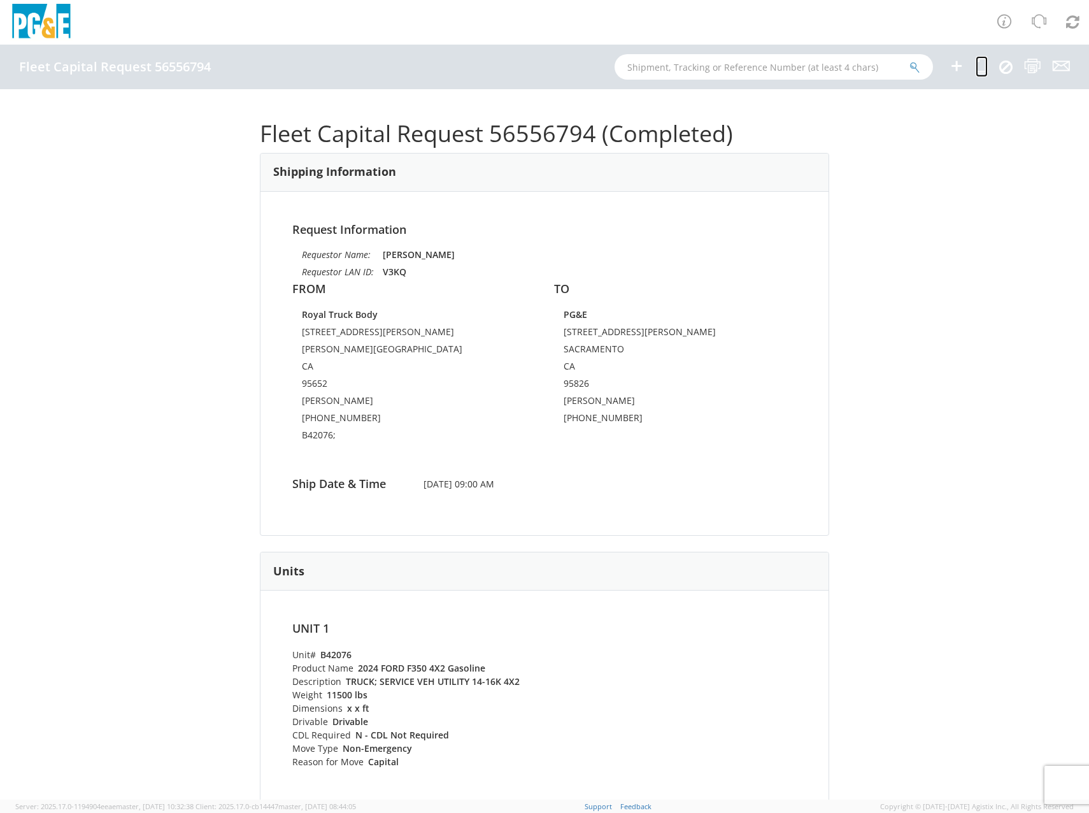
click at [982, 64] on icon at bounding box center [982, 66] width 12 height 16
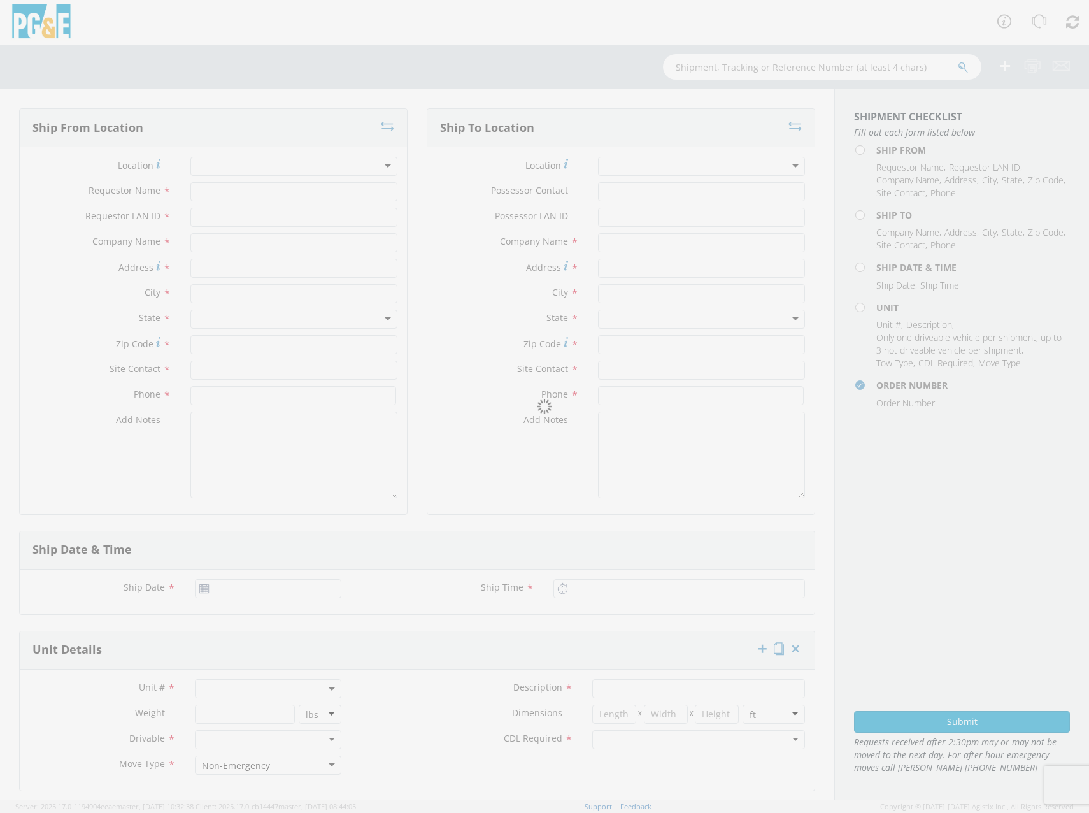
type input "[PERSON_NAME]"
type input "V3KQ"
type input "Royal Truck Body"
type input "[STREET_ADDRESS][PERSON_NAME]"
type input "[PERSON_NAME][GEOGRAPHIC_DATA]"
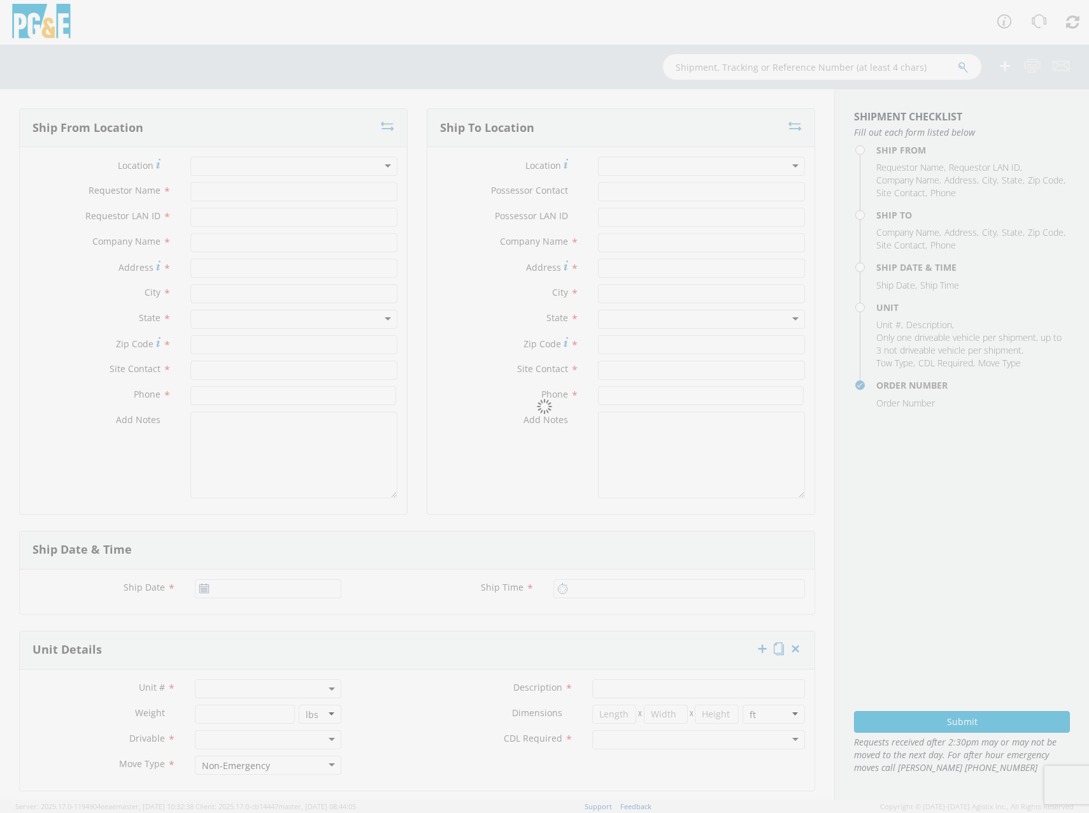
type input "95652"
type input "[PERSON_NAME]"
type input "[PHONE_NUMBER]"
type textarea "B42076;"
type input "PG&E"
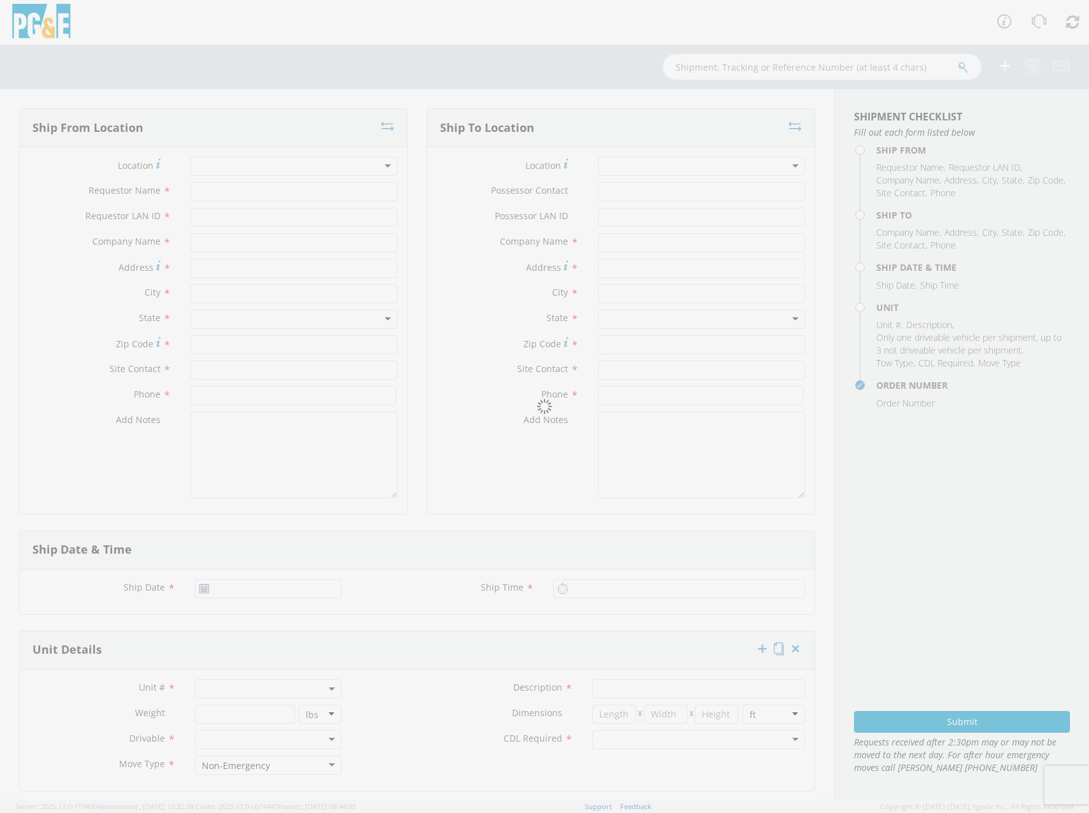
type input "[STREET_ADDRESS][PERSON_NAME]"
type input "SACRAMENTO"
type input "95826"
type input "[PERSON_NAME]"
type input "[PHONE_NUMBER]"
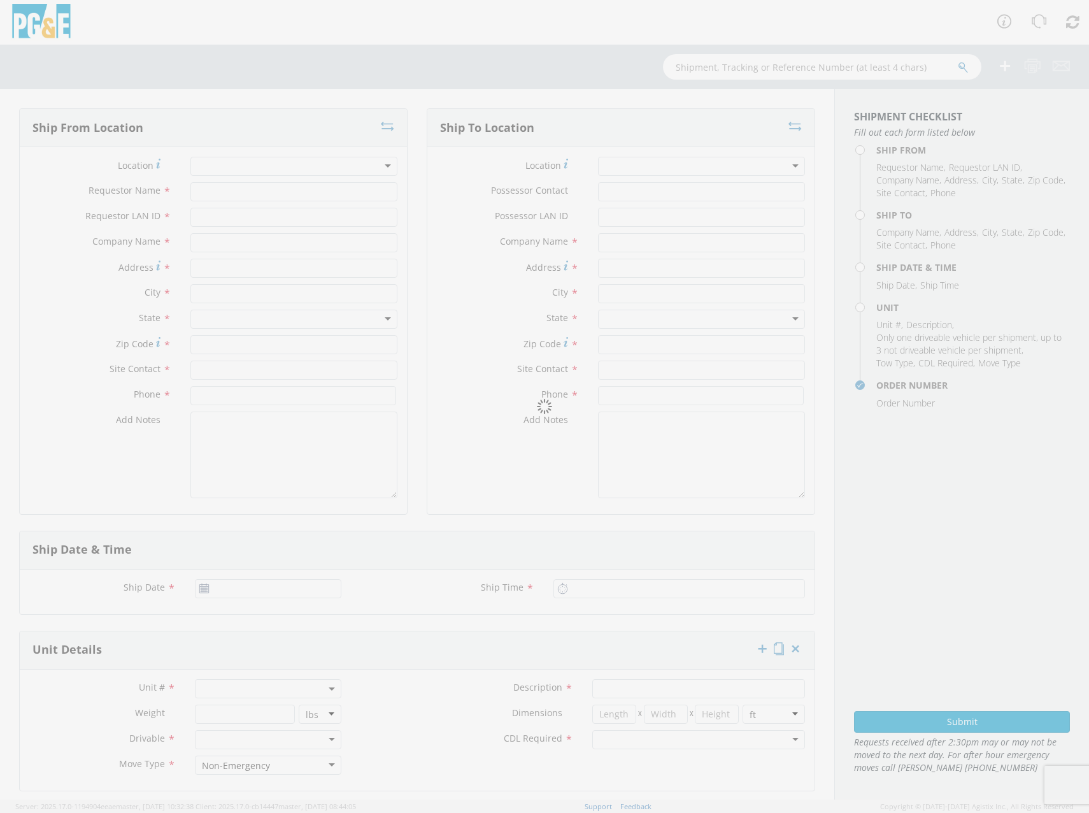
type input "[DATE]"
type input "9:00 AM"
type input "TRUCK; SERVICE VEH UTILITY 14-16K 4X2"
type input "11500"
select select "B42076"
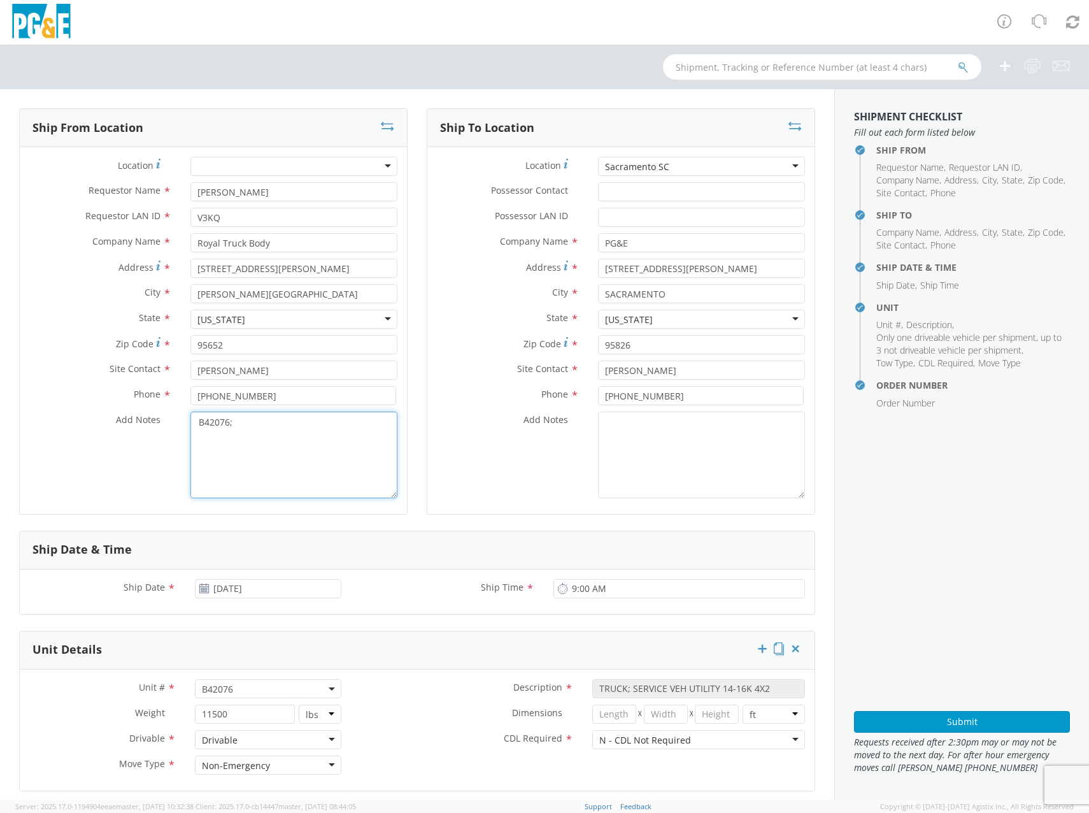
click at [274, 453] on textarea "B42076;" at bounding box center [293, 454] width 207 height 87
click at [256, 692] on span "B42076" at bounding box center [268, 689] width 132 height 12
click at [245, 705] on input "search" at bounding box center [267, 709] width 138 height 19
click at [248, 708] on input "search" at bounding box center [267, 709] width 138 height 19
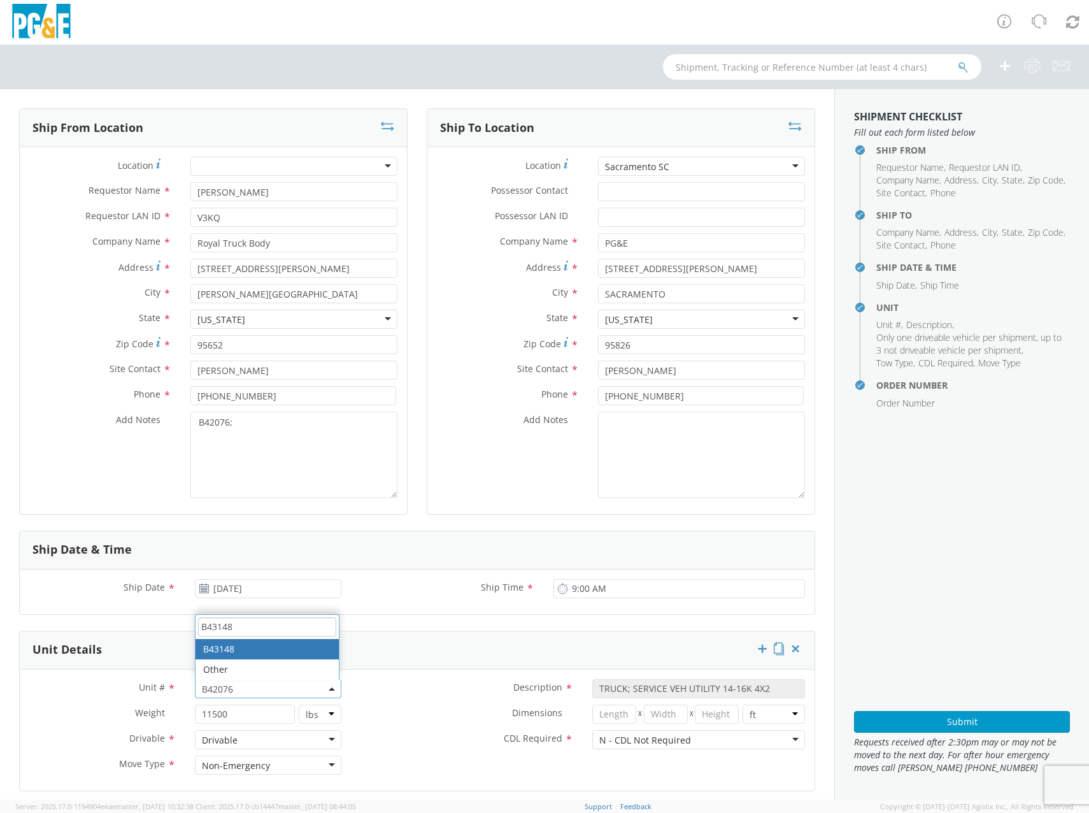
type input "B43148"
type input "TRUCK; SERVICE VEH UTILITY 14-16K 4X4"
select select "B43148"
select select "? string: ?"
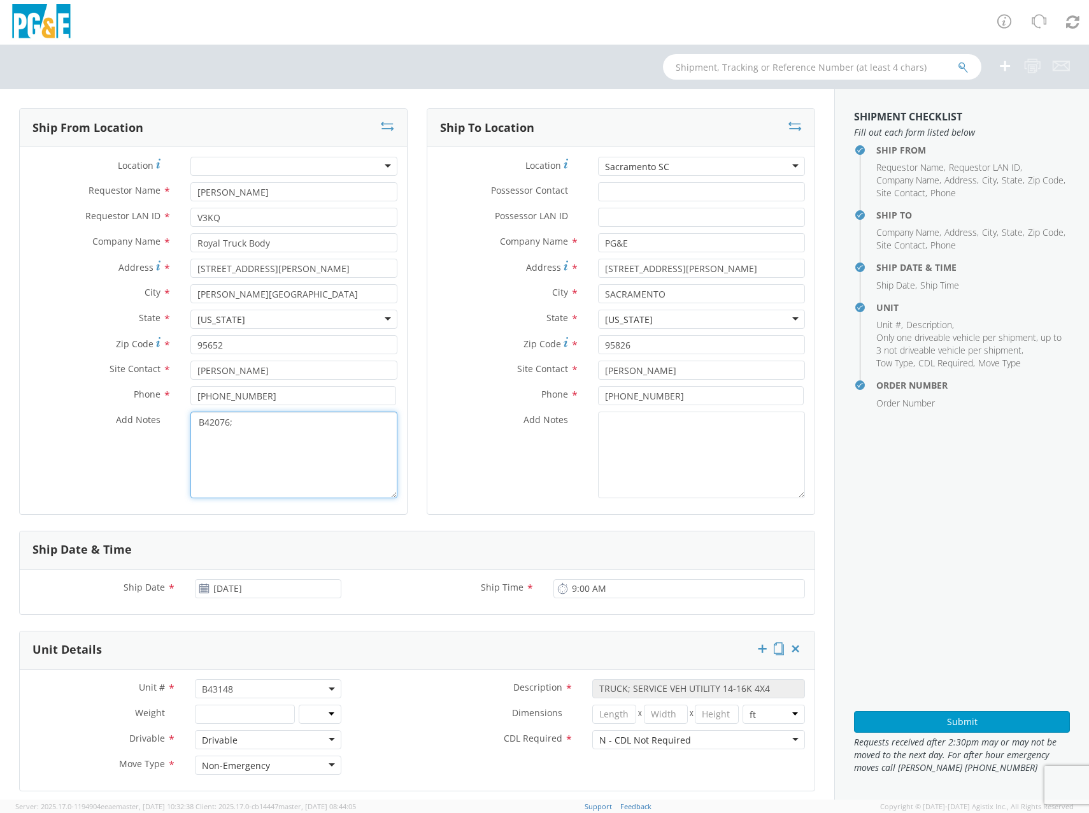
drag, startPoint x: 244, startPoint y: 418, endPoint x: 86, endPoint y: 413, distance: 158.0
click at [87, 413] on div "Add Notes * B42076;" at bounding box center [213, 454] width 387 height 87
type textarea "B43148"
click at [115, 443] on div "Add Notes * B43148" at bounding box center [213, 454] width 387 height 87
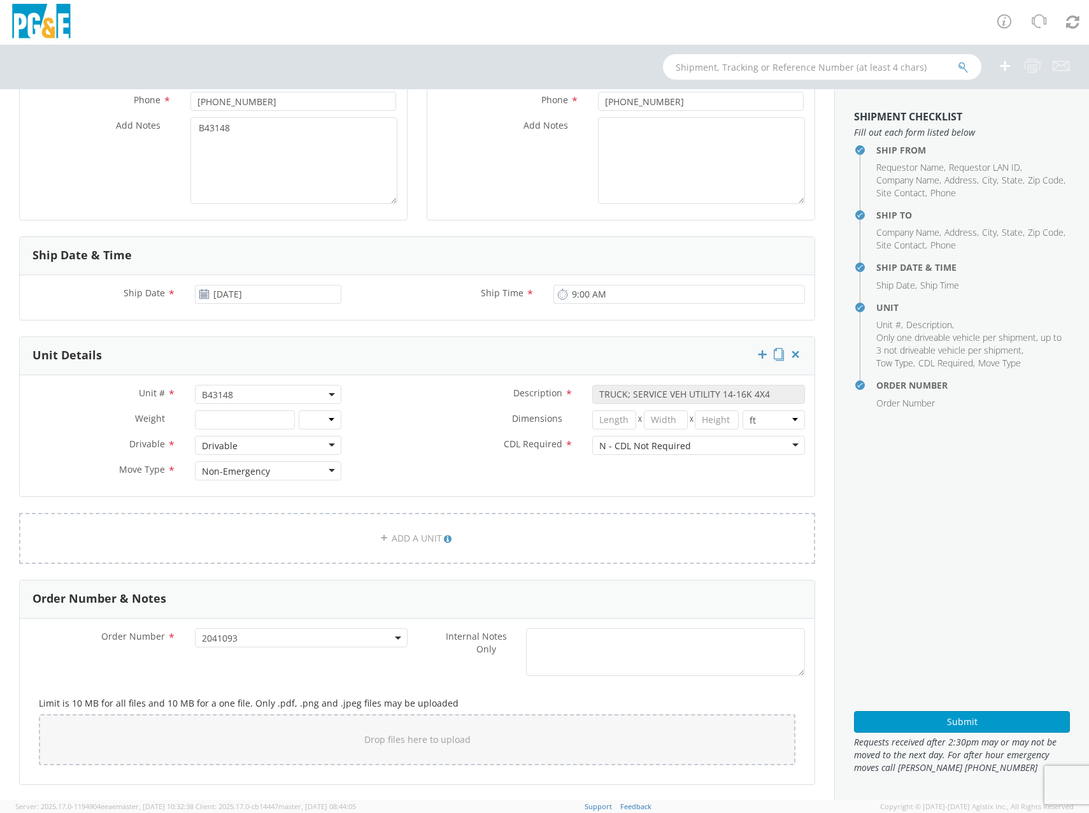
scroll to position [426, 0]
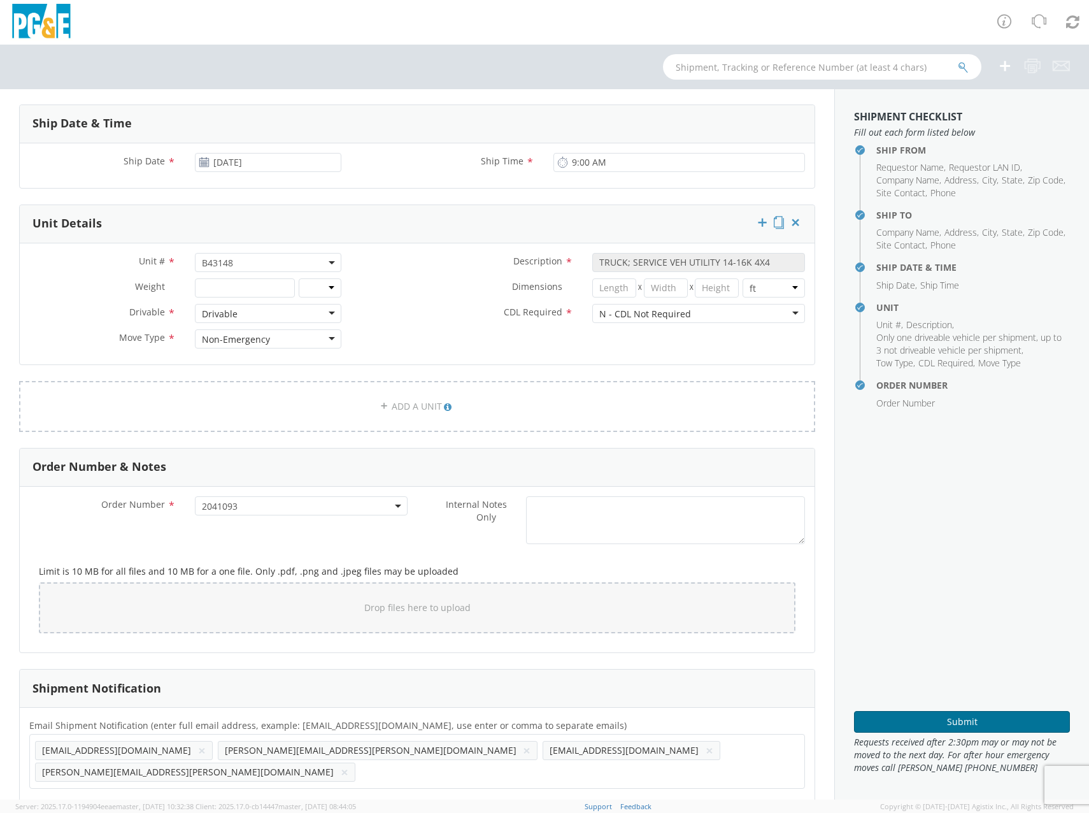
click at [1021, 720] on button "Submit" at bounding box center [962, 722] width 216 height 22
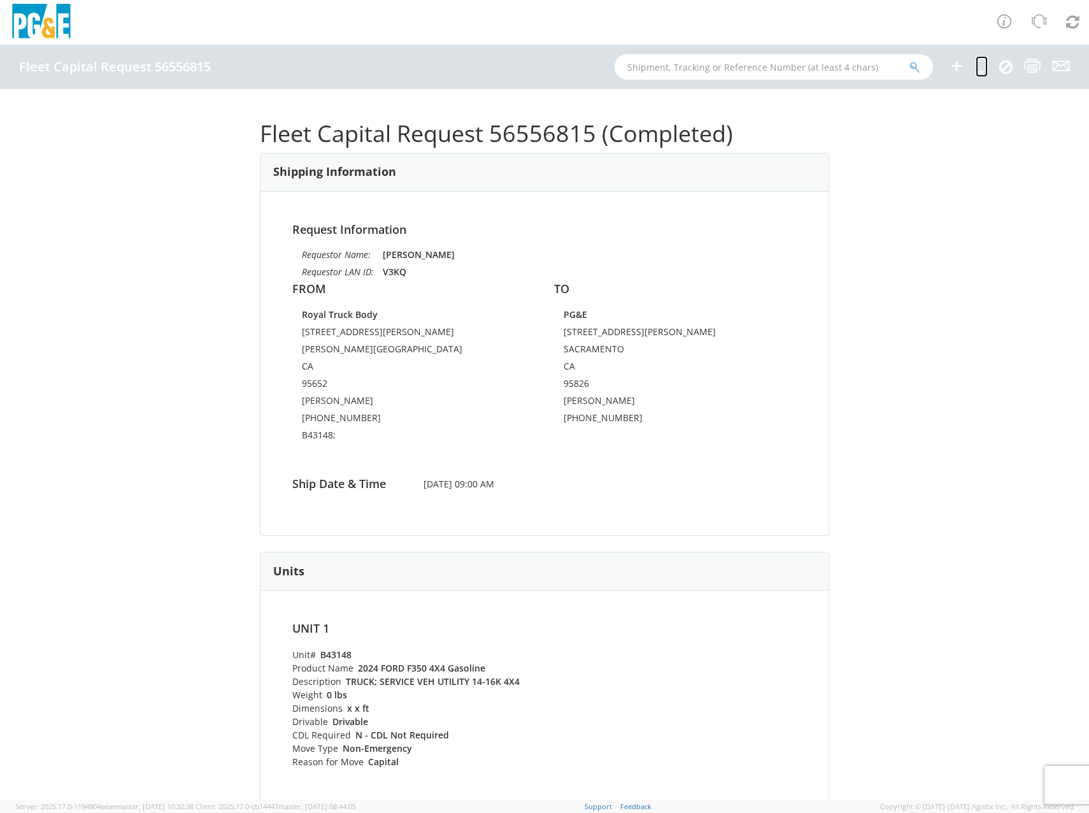
click at [981, 65] on icon at bounding box center [982, 66] width 12 height 16
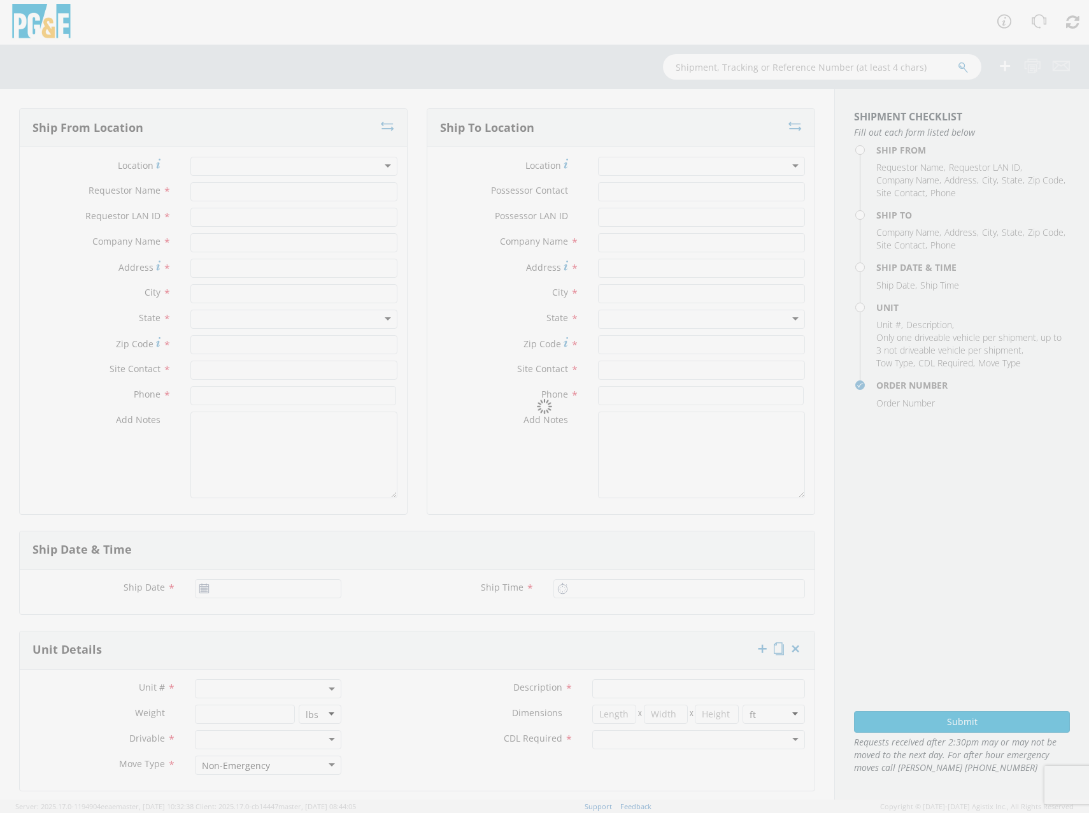
type input "[PERSON_NAME]"
type input "V3KQ"
type input "Royal Truck Body"
type input "[STREET_ADDRESS][PERSON_NAME]"
type input "[PERSON_NAME][GEOGRAPHIC_DATA]"
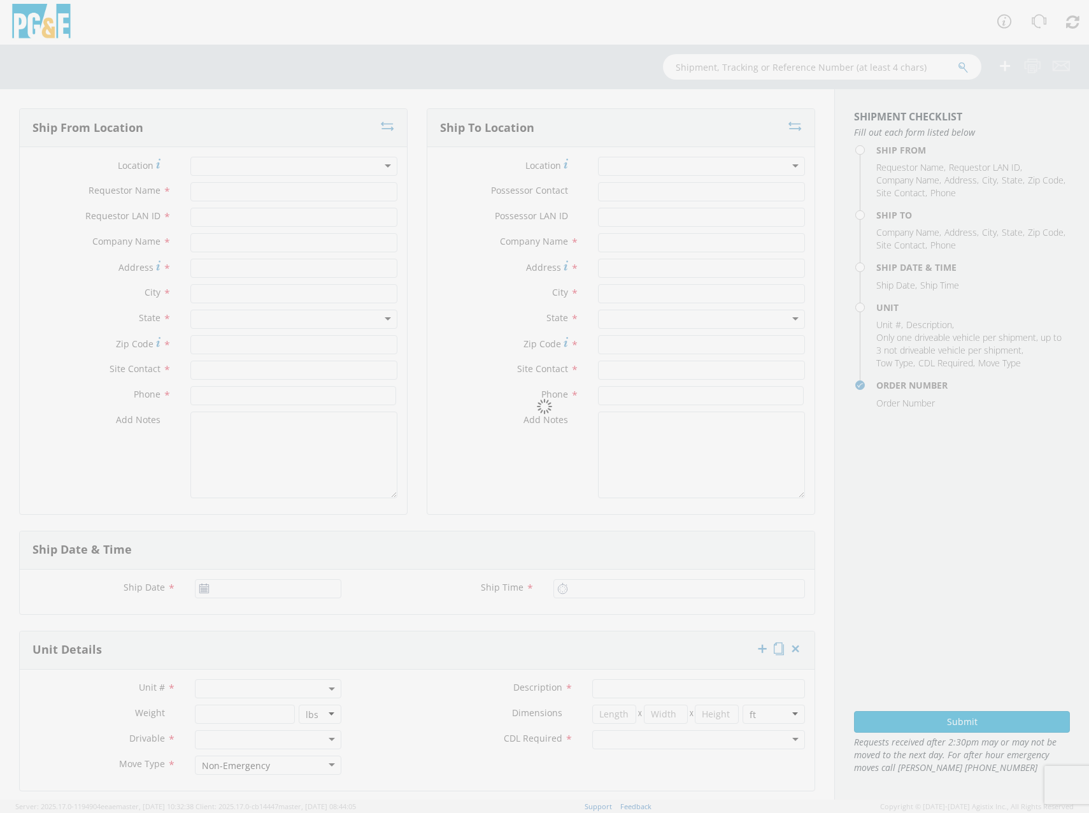
type input "95652"
type input "[PERSON_NAME]"
type input "[PHONE_NUMBER]"
type textarea "B43148;"
type input "PG&E"
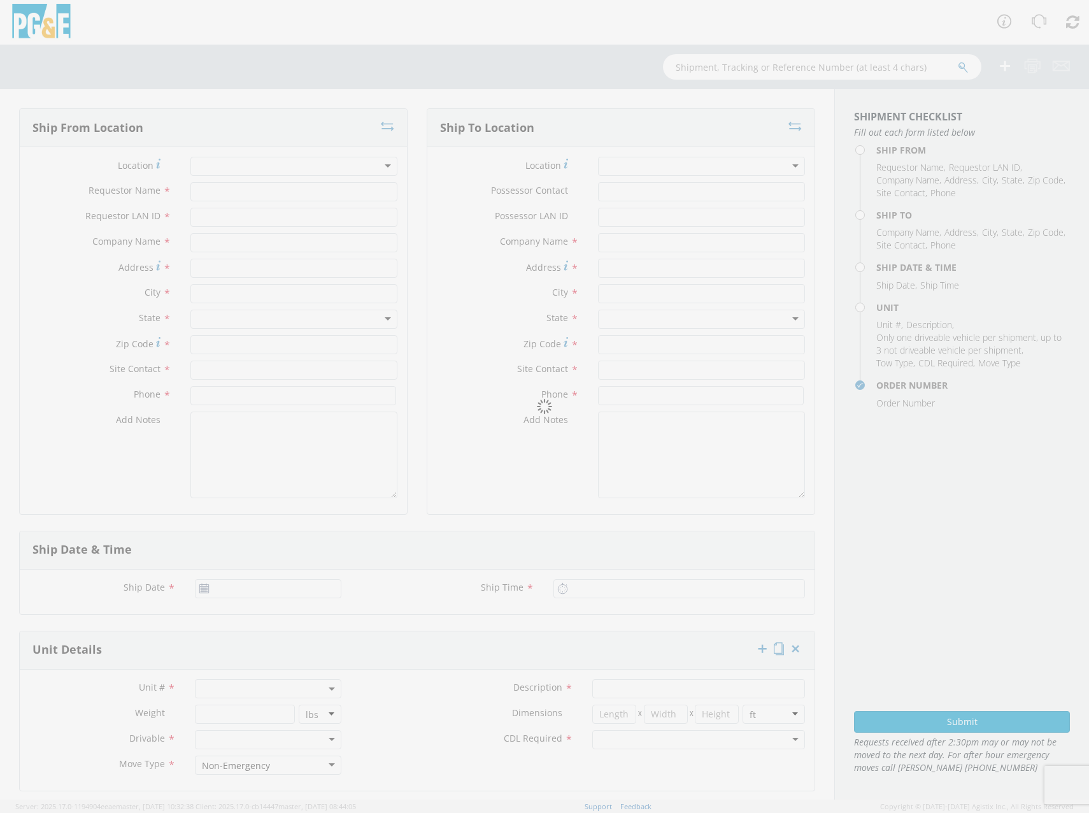
type input "[STREET_ADDRESS][PERSON_NAME]"
type input "SACRAMENTO"
type input "95826"
type input "[PERSON_NAME]"
type input "[PHONE_NUMBER]"
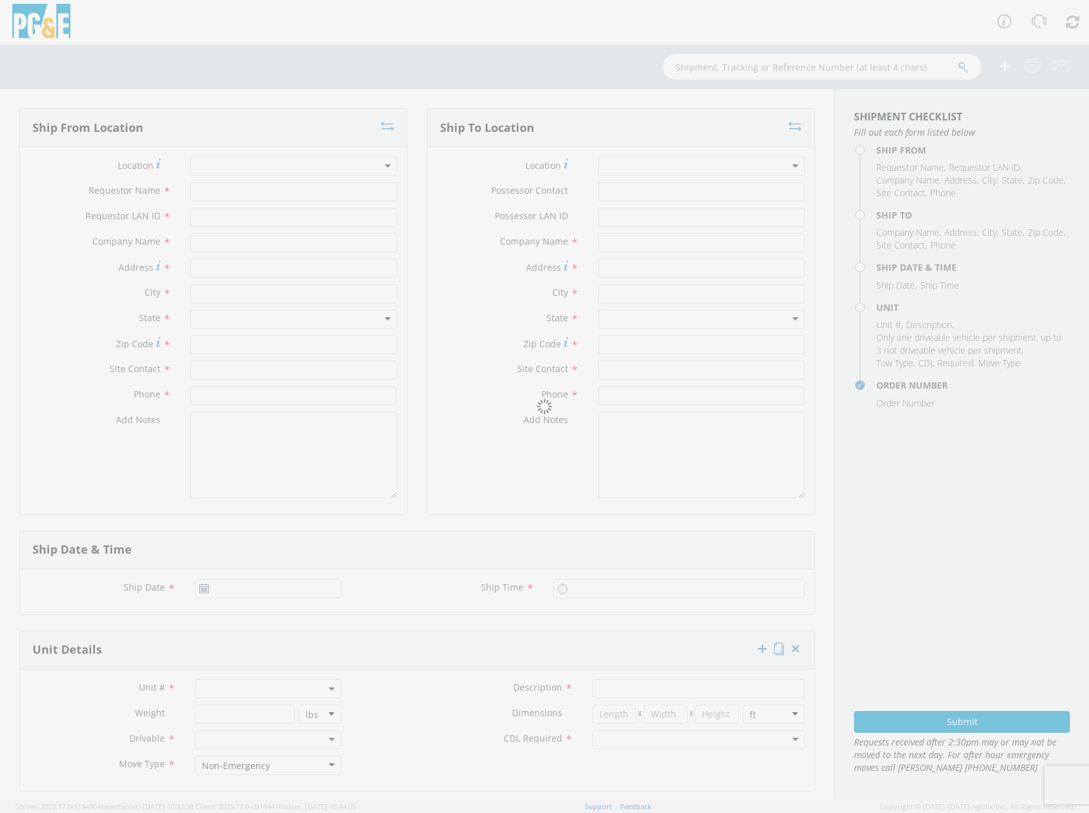
type input "[DATE]"
type input "9:00 AM"
type input "TRUCK; SERVICE VEH UTILITY 14-16K 4X4"
type input "0"
select select "B43148"
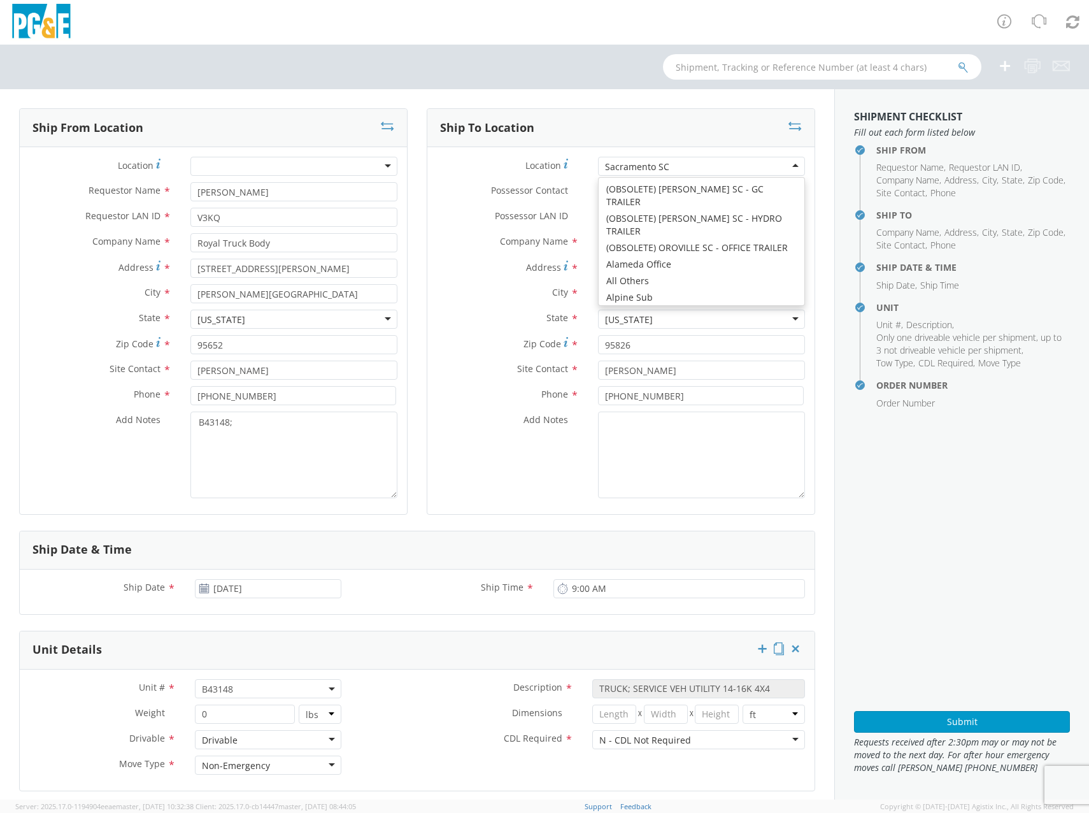
click at [666, 166] on div "Sacramento SC" at bounding box center [701, 166] width 207 height 19
type input "sant"
type input "[STREET_ADDRESS]"
type input "SANTA [PERSON_NAME]"
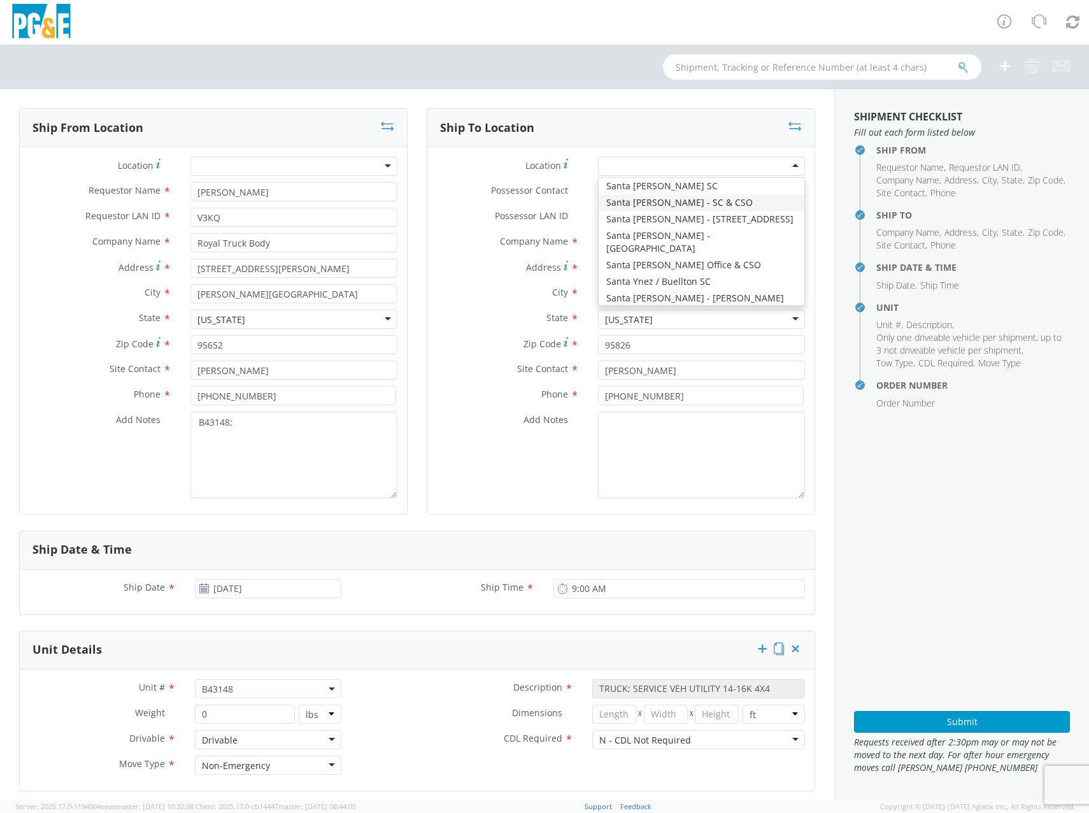
type input "95062"
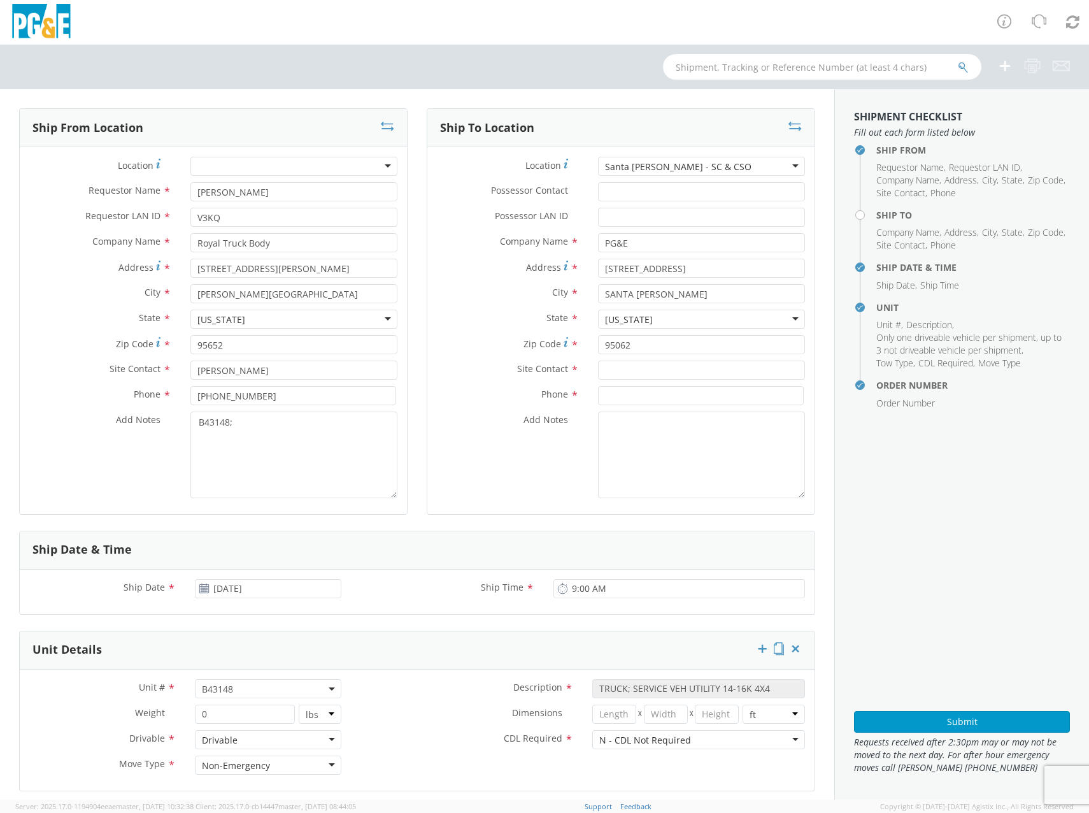
drag, startPoint x: 748, startPoint y: 201, endPoint x: 758, endPoint y: 180, distance: 23.1
click at [759, 167] on div "Santa [PERSON_NAME] - SC & CSO" at bounding box center [701, 166] width 207 height 19
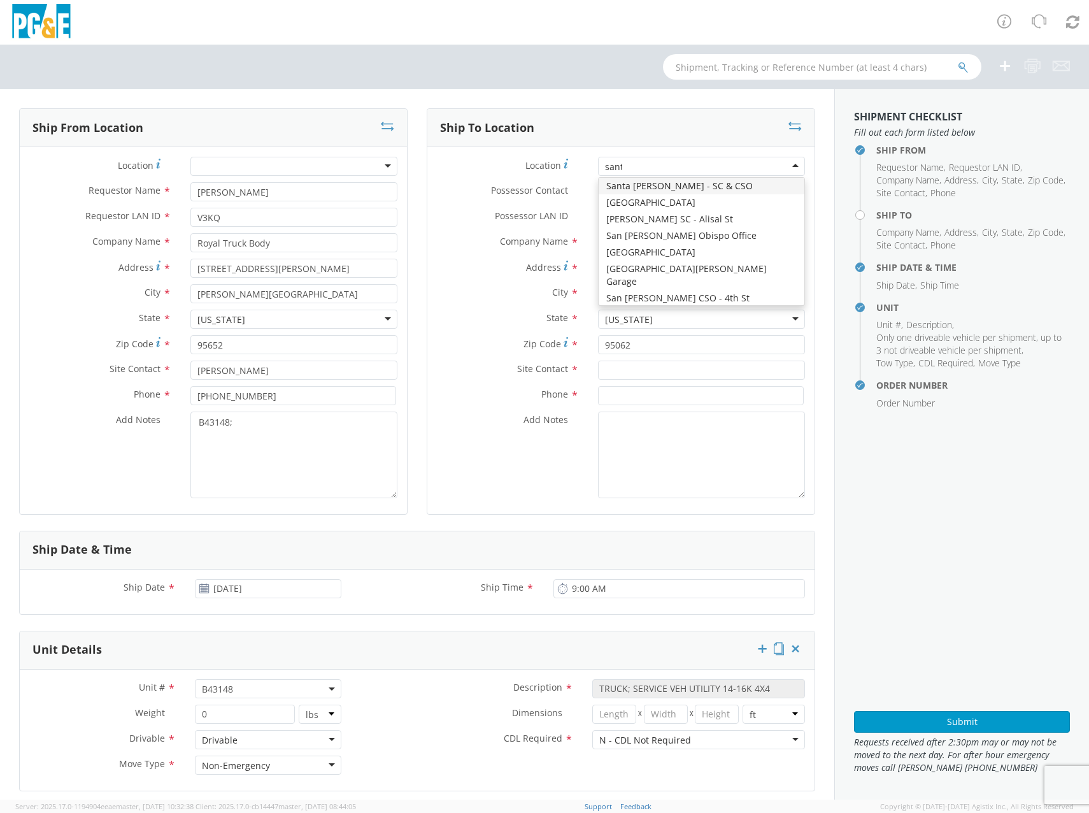
scroll to position [20, 0]
type input "[DEMOGRAPHIC_DATA] ro"
type input "[STREET_ADDRESS]"
type input "SANTA [PERSON_NAME]"
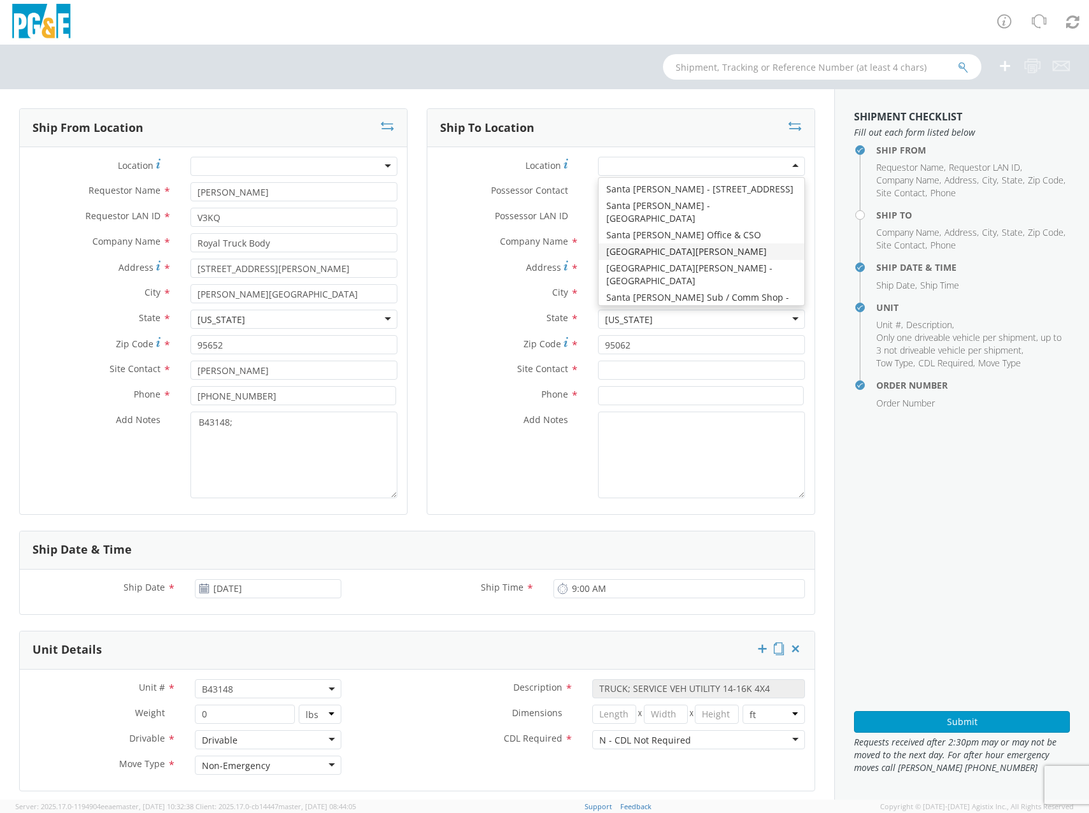
type input "95401"
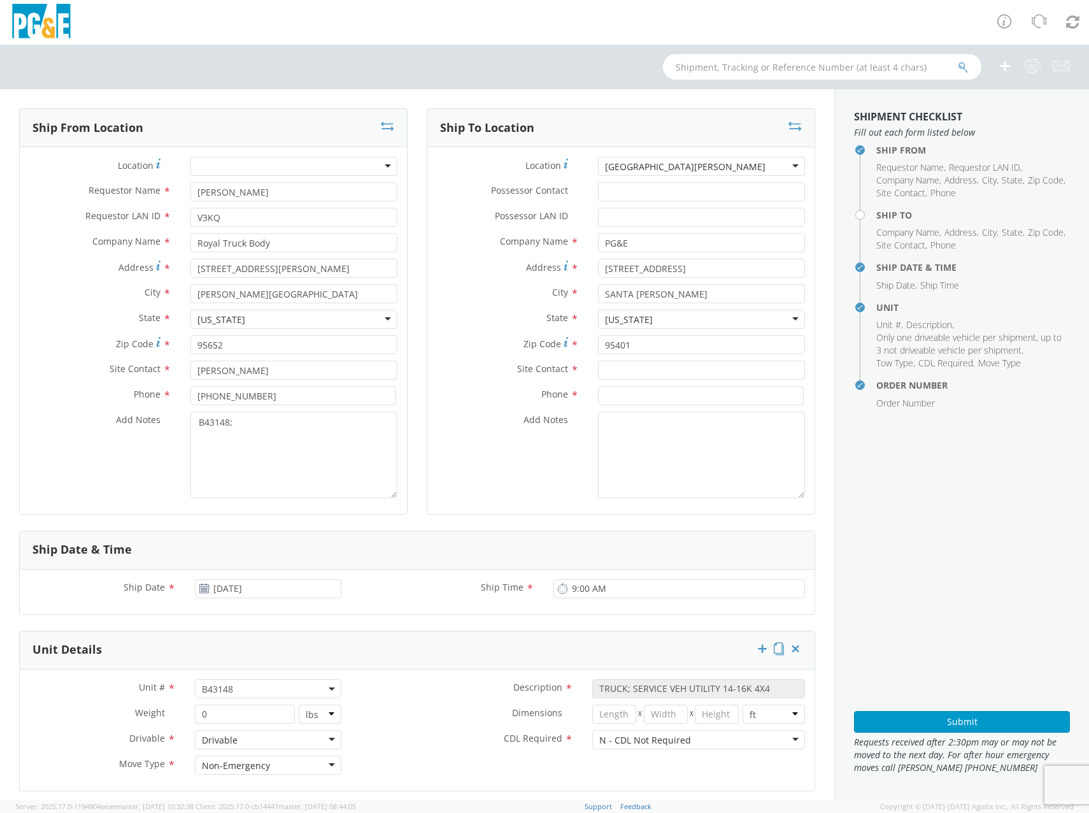
click at [176, 447] on div "Add Notes * B43148;" at bounding box center [213, 454] width 387 height 87
click at [229, 453] on textarea "B43148;" at bounding box center [293, 454] width 207 height 87
click at [245, 684] on span "B43148" at bounding box center [268, 689] width 132 height 12
click at [247, 706] on input "search" at bounding box center [267, 709] width 138 height 19
type input "B42078"
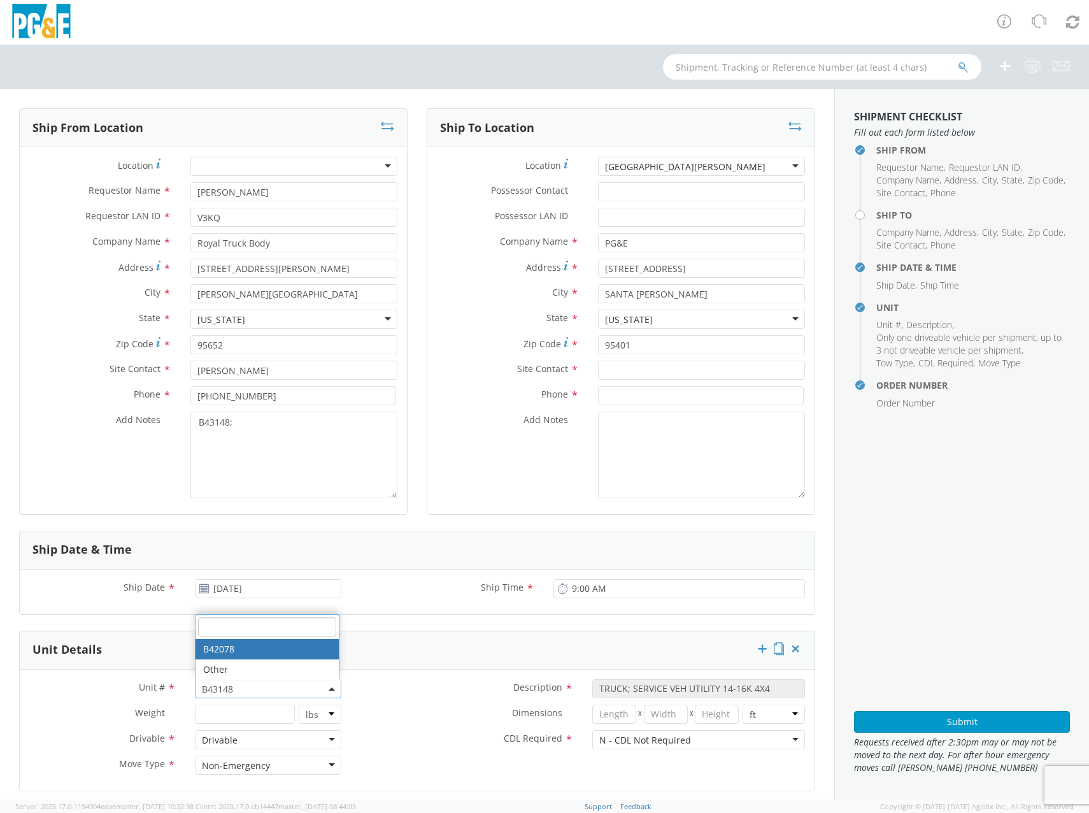
select select "B42078"
select select "? string: ?"
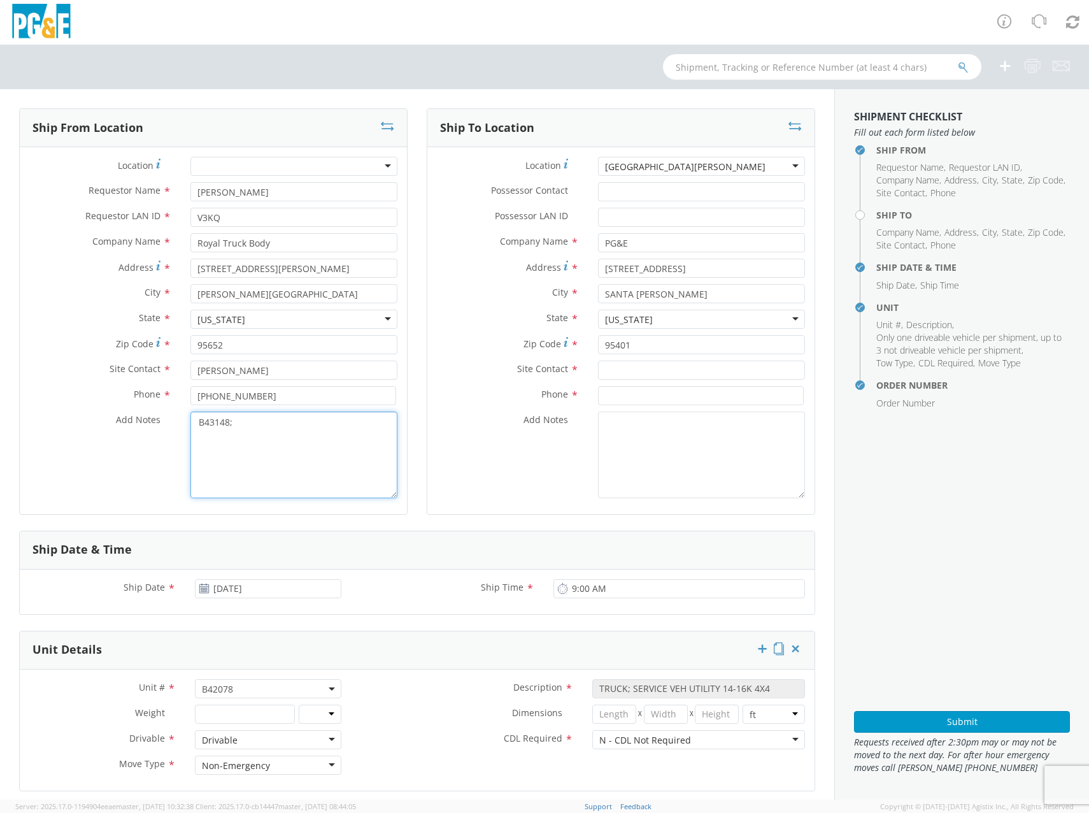
drag, startPoint x: 209, startPoint y: 413, endPoint x: 16, endPoint y: 410, distance: 193.0
click at [22, 410] on div "Location * (OBSOLETE) [PERSON_NAME] SC - GC TRAILER (OBSOLETE) [GEOGRAPHIC_DATA…" at bounding box center [213, 331] width 387 height 348
type textarea "B42078"
click at [778, 446] on textarea "Add Notes *" at bounding box center [701, 454] width 207 height 87
click at [622, 368] on input "text" at bounding box center [701, 369] width 207 height 19
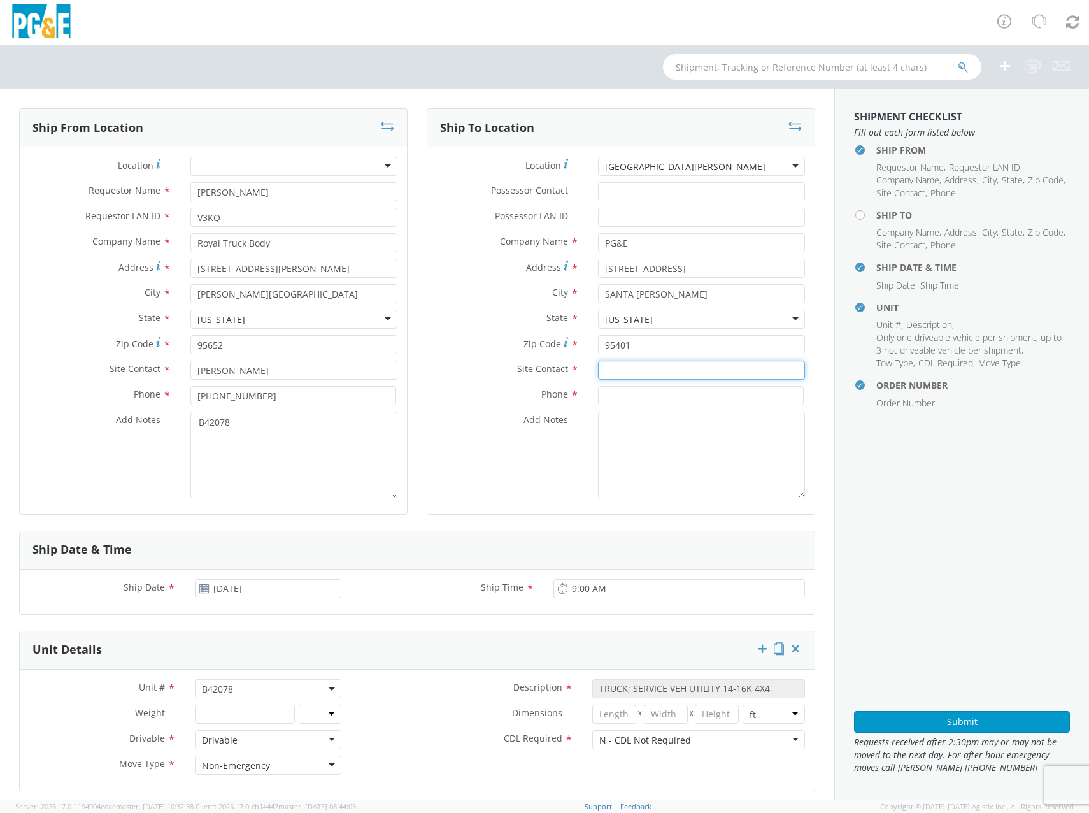
paste input "[PERSON_NAME]"
type input "[PERSON_NAME]"
click at [639, 389] on input at bounding box center [701, 395] width 206 height 19
paste input "707/239-1618"
click at [615, 393] on input "707/239-1618" at bounding box center [701, 395] width 206 height 19
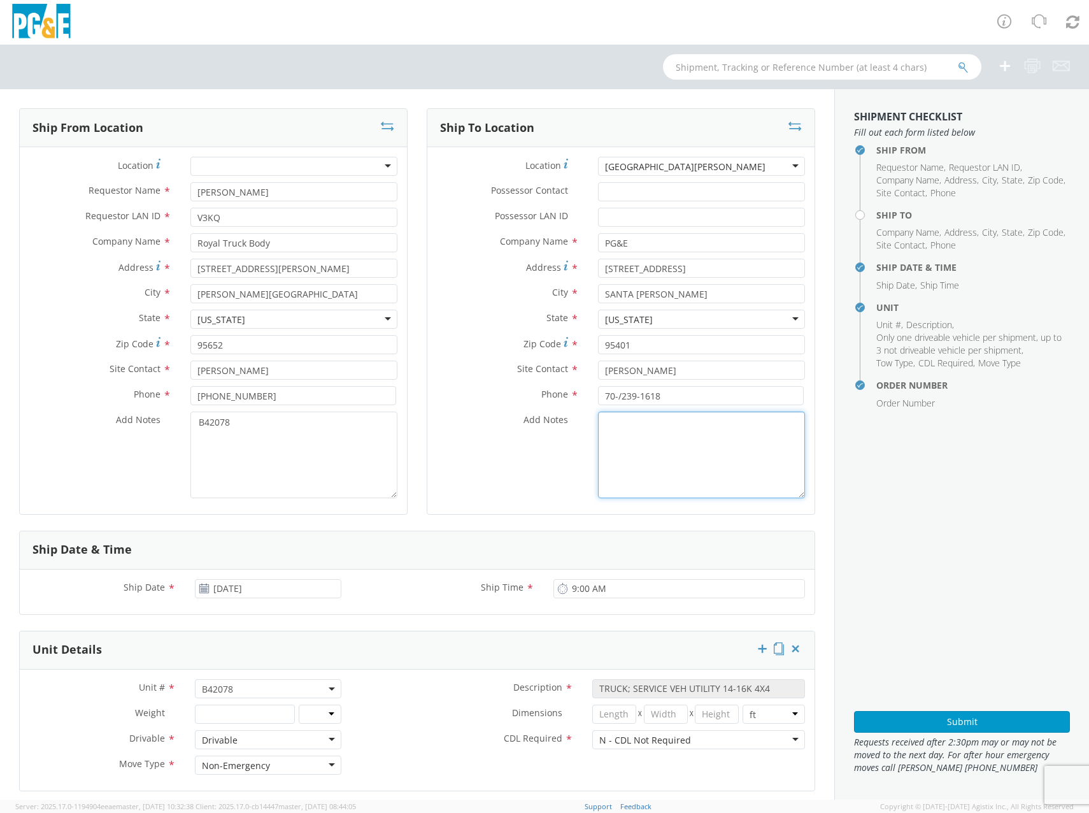
click at [651, 436] on textarea "Add Notes *" at bounding box center [701, 454] width 207 height 87
click at [615, 396] on input "70-/239-1618" at bounding box center [701, 395] width 206 height 19
click at [622, 425] on textarea "Add Notes *" at bounding box center [701, 454] width 207 height 87
click at [615, 394] on input "707239-1618" at bounding box center [701, 395] width 206 height 19
type input "[PHONE_NUMBER]"
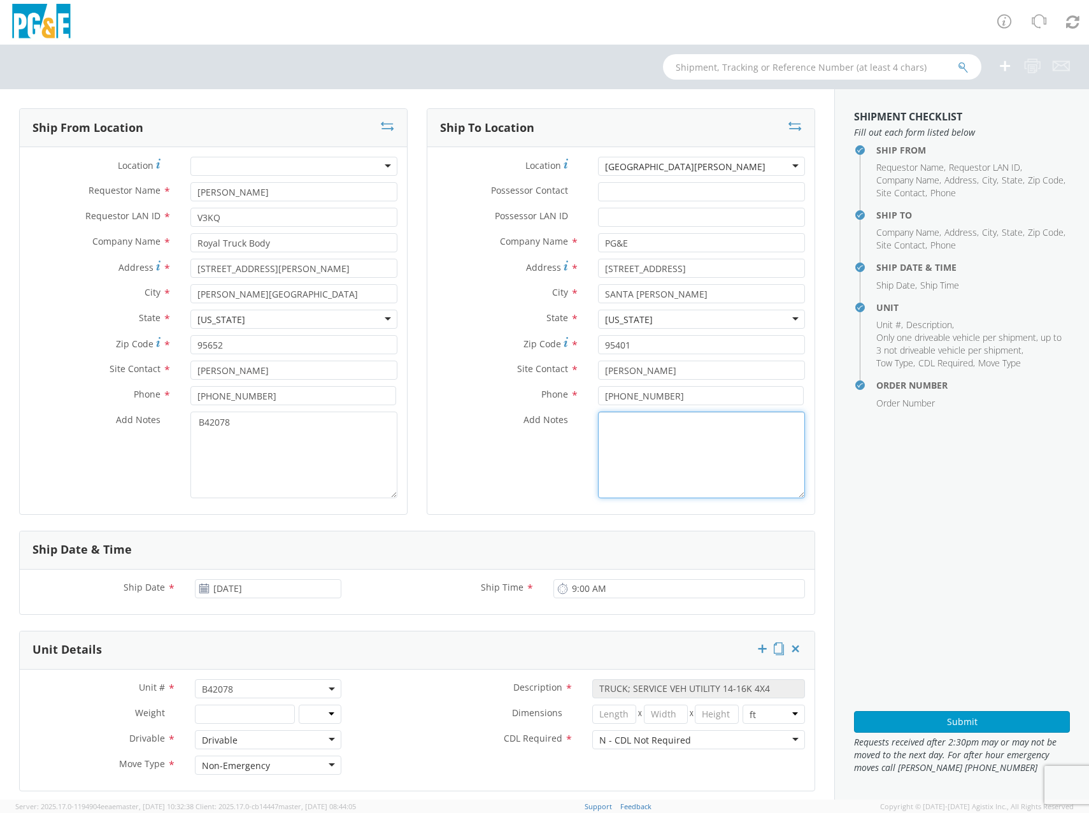
click at [620, 422] on textarea "Add Notes *" at bounding box center [701, 454] width 207 height 87
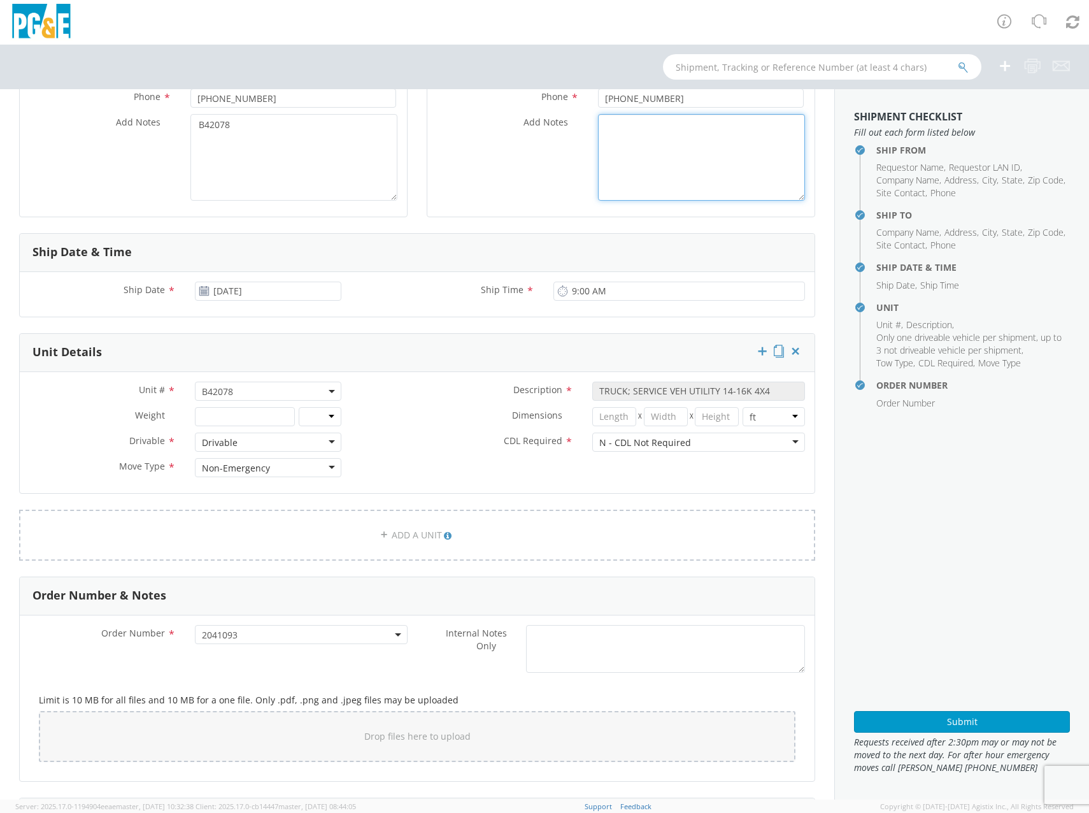
scroll to position [426, 0]
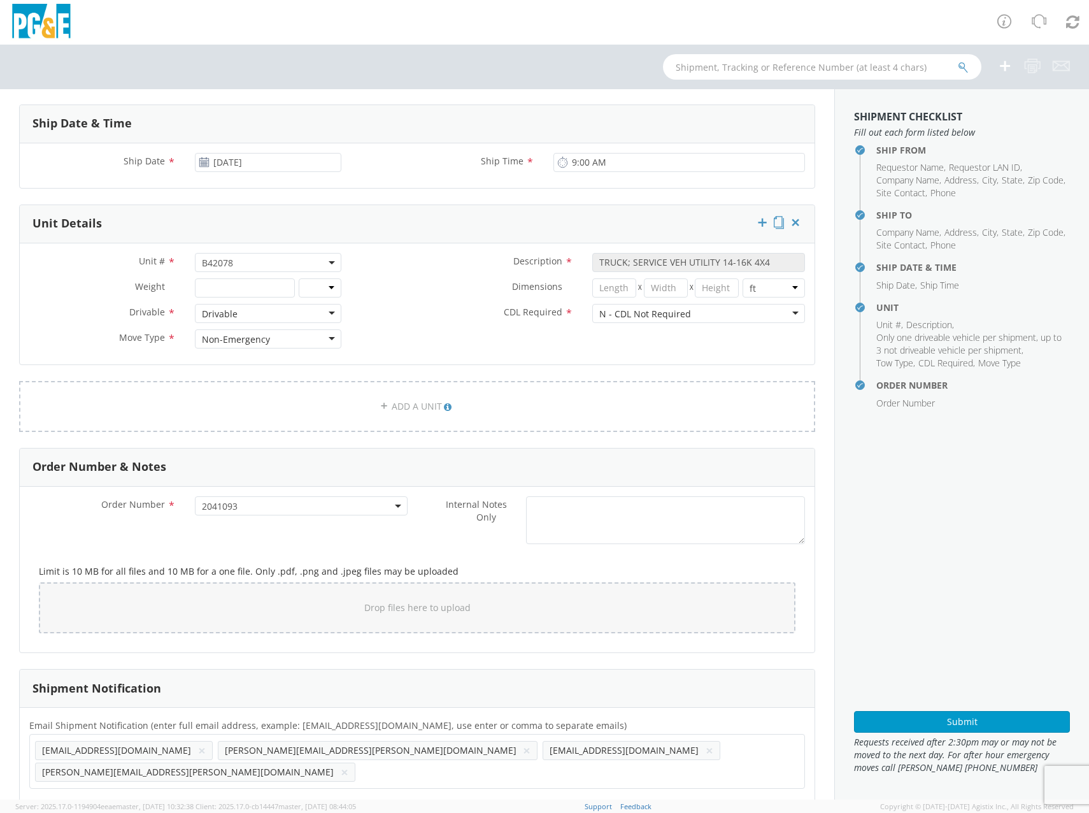
click at [198, 751] on button "×" at bounding box center [202, 750] width 8 height 15
click at [523, 751] on button "×" at bounding box center [527, 750] width 8 height 15
click at [480, 753] on ul "[PERSON_NAME][EMAIL_ADDRESS][PERSON_NAME][DOMAIN_NAME] × [PERSON_NAME][EMAIL_AD…" at bounding box center [417, 750] width 764 height 22
paste input "NMSF"
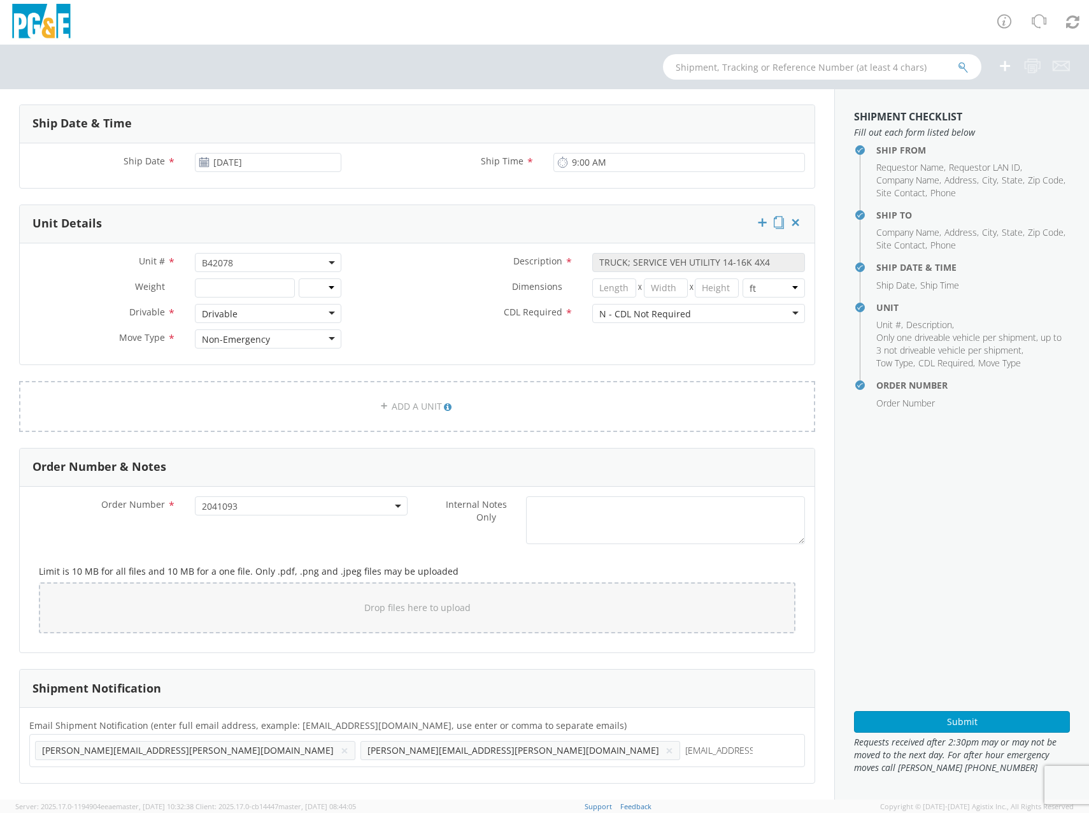
type input "[EMAIL_ADDRESS][DOMAIN_NAME]"
click at [374, 762] on input "text" at bounding box center [366, 771] width 13 height 18
paste input "MQLB"
type input "[EMAIL_ADDRESS][DOMAIN_NAME]"
click at [669, 761] on div "[PERSON_NAME][EMAIL_ADDRESS][PERSON_NAME][DOMAIN_NAME] × [EMAIL_ADDRESS][DOMAIN…" at bounding box center [417, 761] width 776 height 55
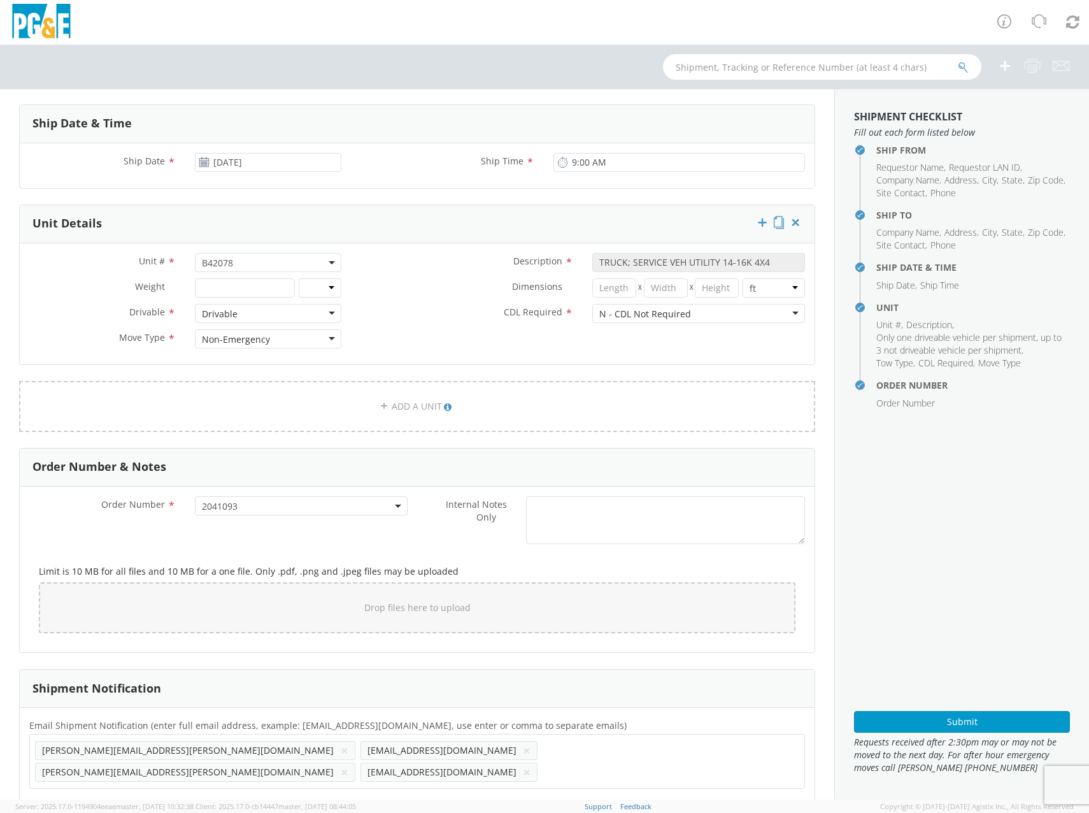
paste input "KEG4"
type input "[EMAIL_ADDRESS][DOMAIN_NAME]"
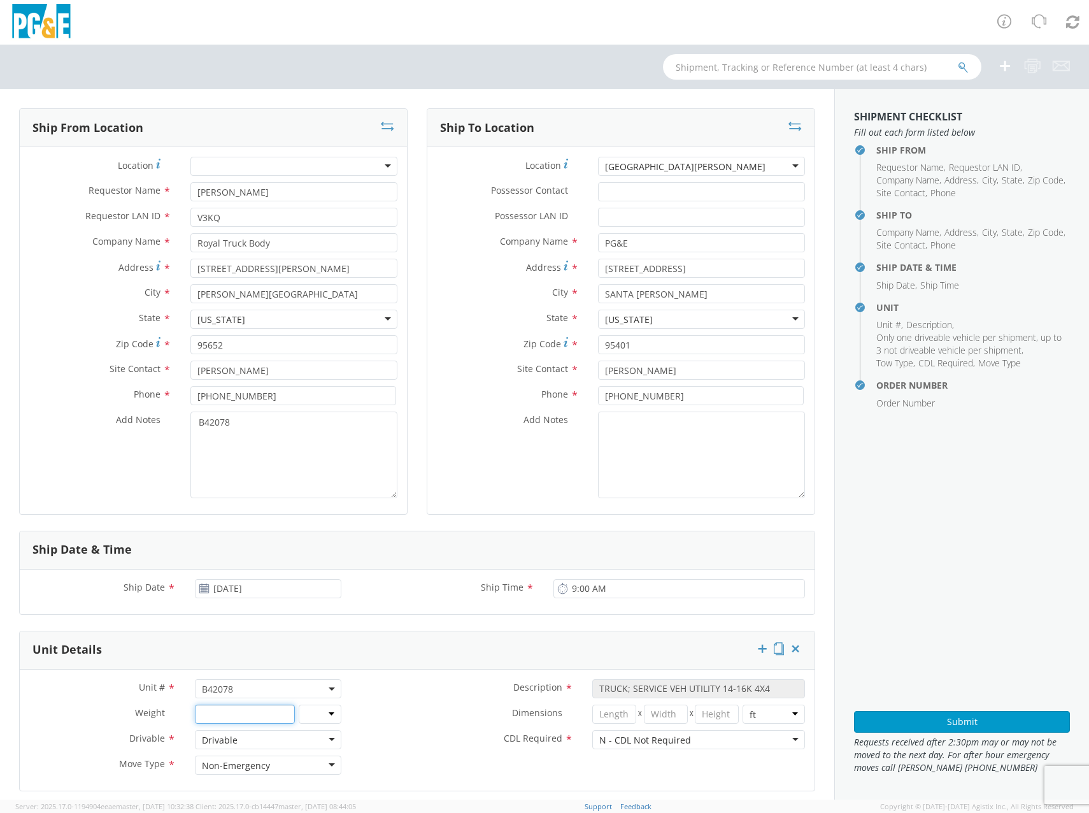
click at [260, 716] on input "number" at bounding box center [245, 713] width 100 height 19
type input "11500"
click at [327, 711] on select "lbs kgs" at bounding box center [320, 713] width 43 height 19
select select "LBS"
click at [299, 704] on select "lbs kgs" at bounding box center [320, 713] width 43 height 19
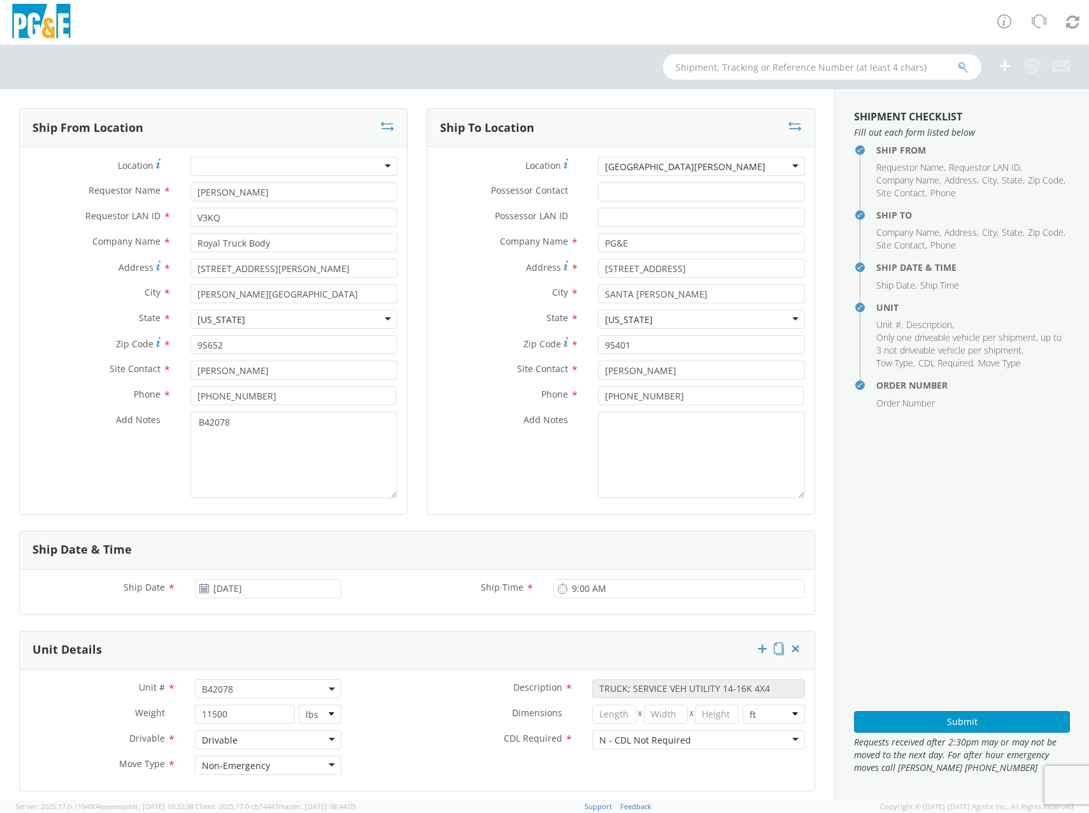
click at [392, 678] on div "Unit # * B43148 B42078 B42078 Description * TRUCK; SERVICE VEH UTILITY 14-16K 4…" at bounding box center [417, 729] width 795 height 121
click at [1015, 724] on button "Submit" at bounding box center [962, 722] width 216 height 22
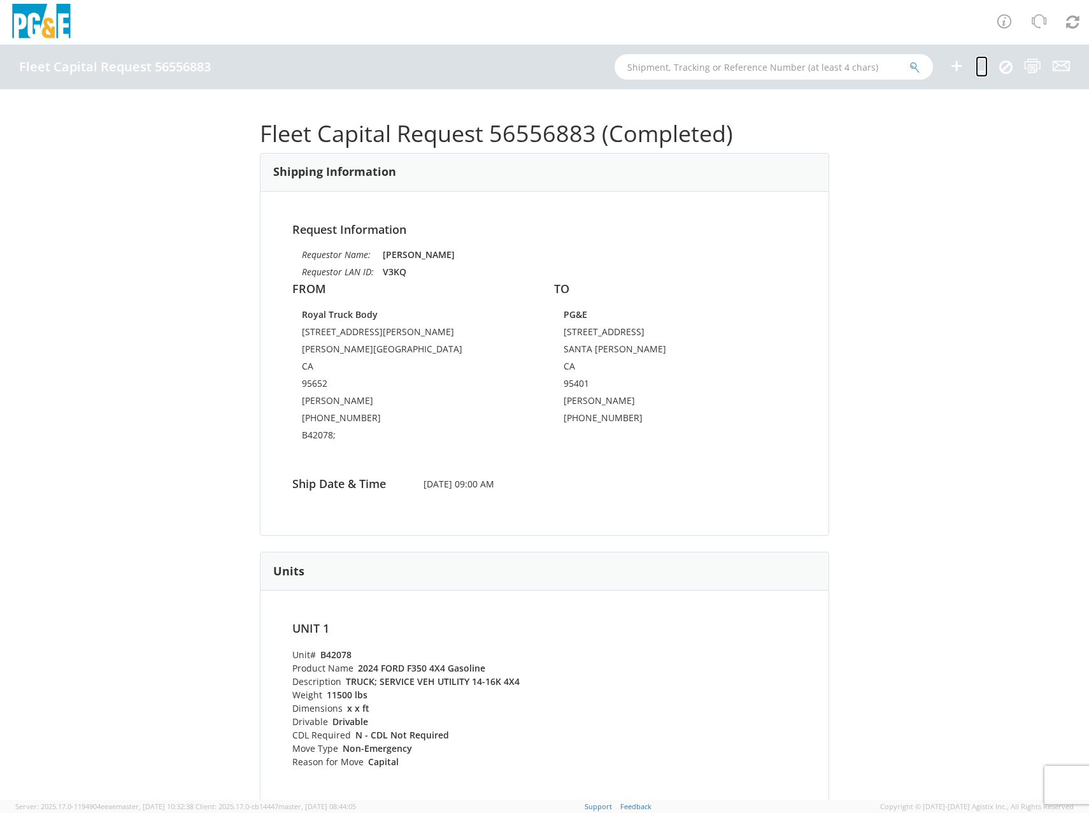
click at [982, 69] on icon at bounding box center [982, 66] width 12 height 16
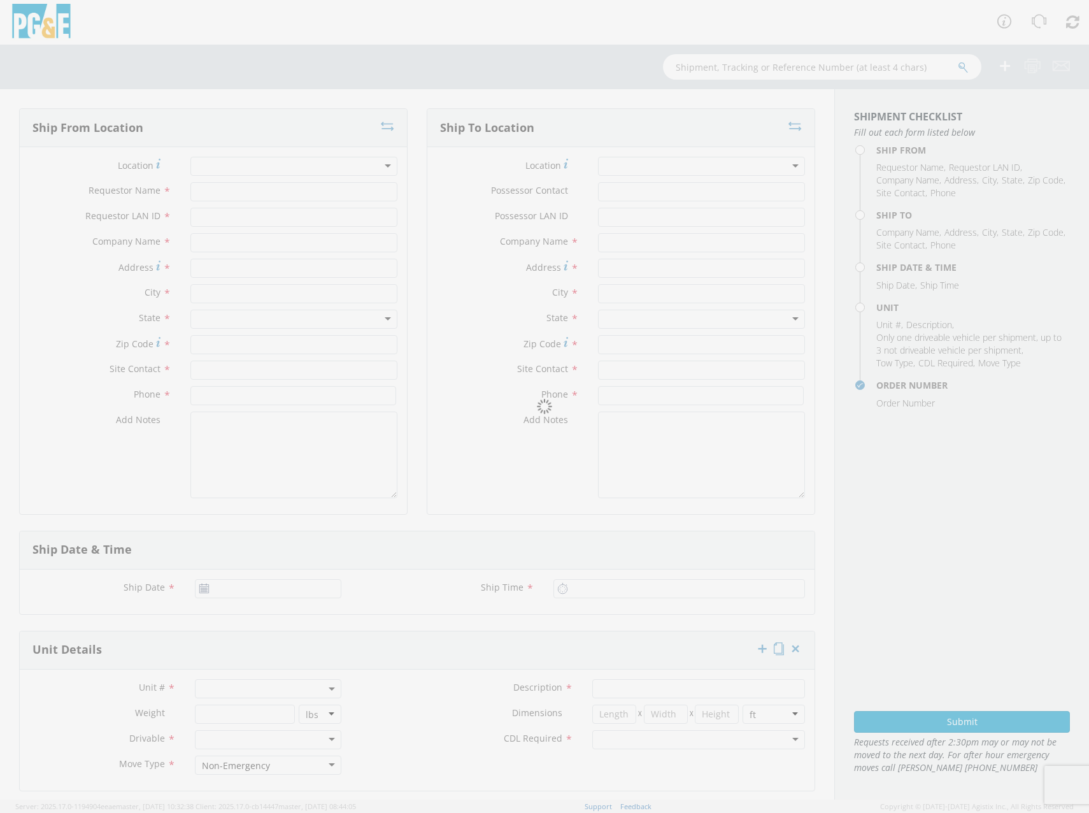
type input "[PERSON_NAME]"
type input "V3KQ"
type input "Royal Truck Body"
type input "[STREET_ADDRESS][PERSON_NAME]"
type input "[PERSON_NAME][GEOGRAPHIC_DATA]"
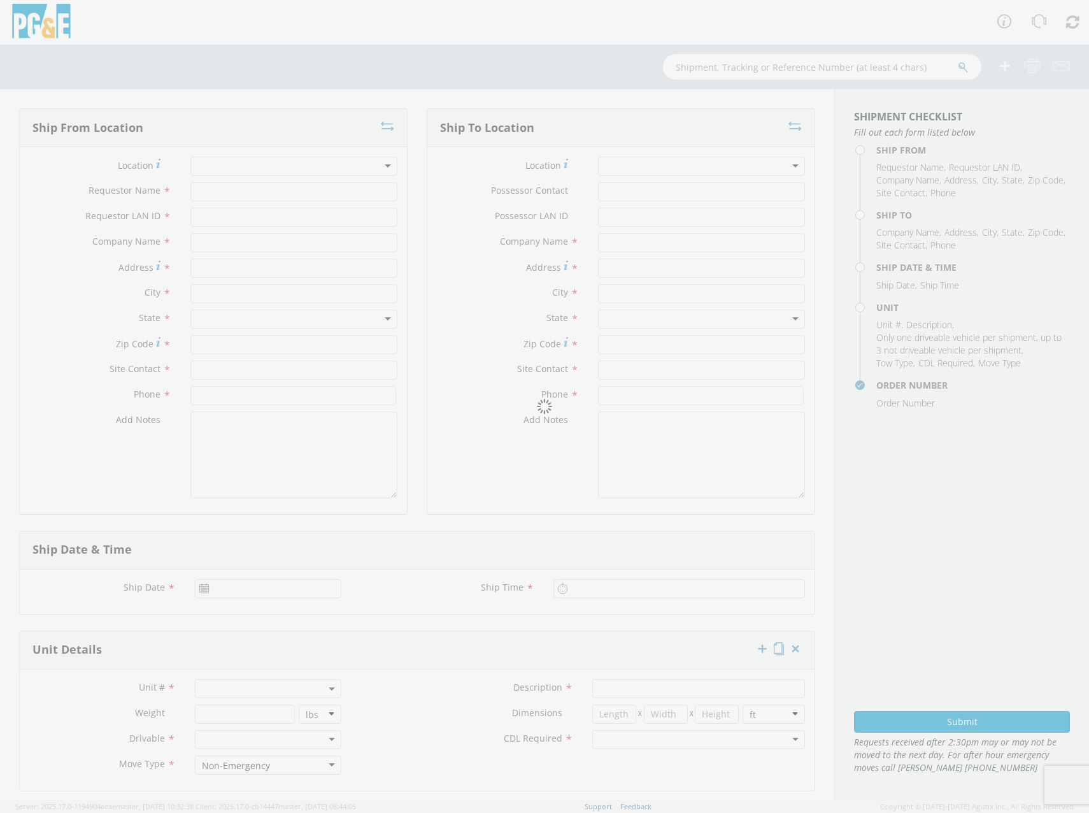
type input "95652"
type input "[PERSON_NAME]"
type input "[PHONE_NUMBER]"
type textarea "B42078;"
type input "PG&E"
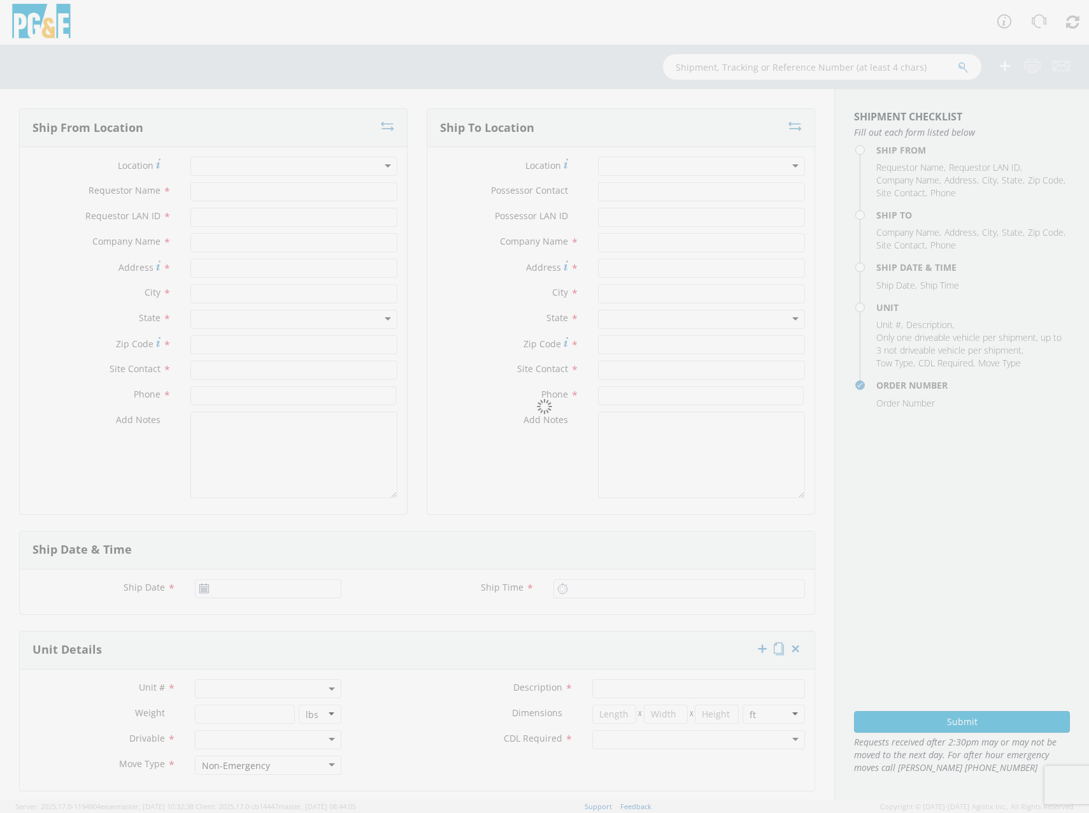
type input "[STREET_ADDRESS]"
type input "SANTA [PERSON_NAME]"
type input "95401"
type input "[PERSON_NAME]"
type input "[PHONE_NUMBER]"
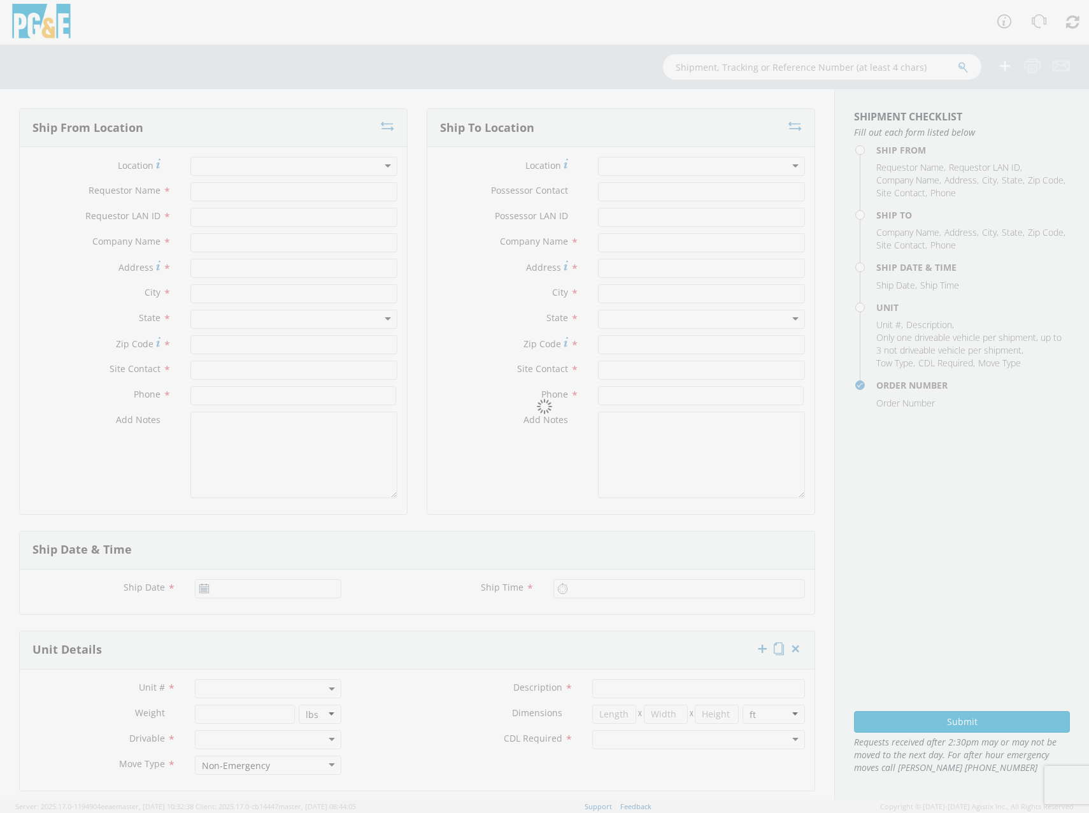
type input "[DATE]"
type input "9:00 AM"
type input "TRUCK; SERVICE VEH UTILITY 14-16K 4X4"
type input "11500"
select select "B42078"
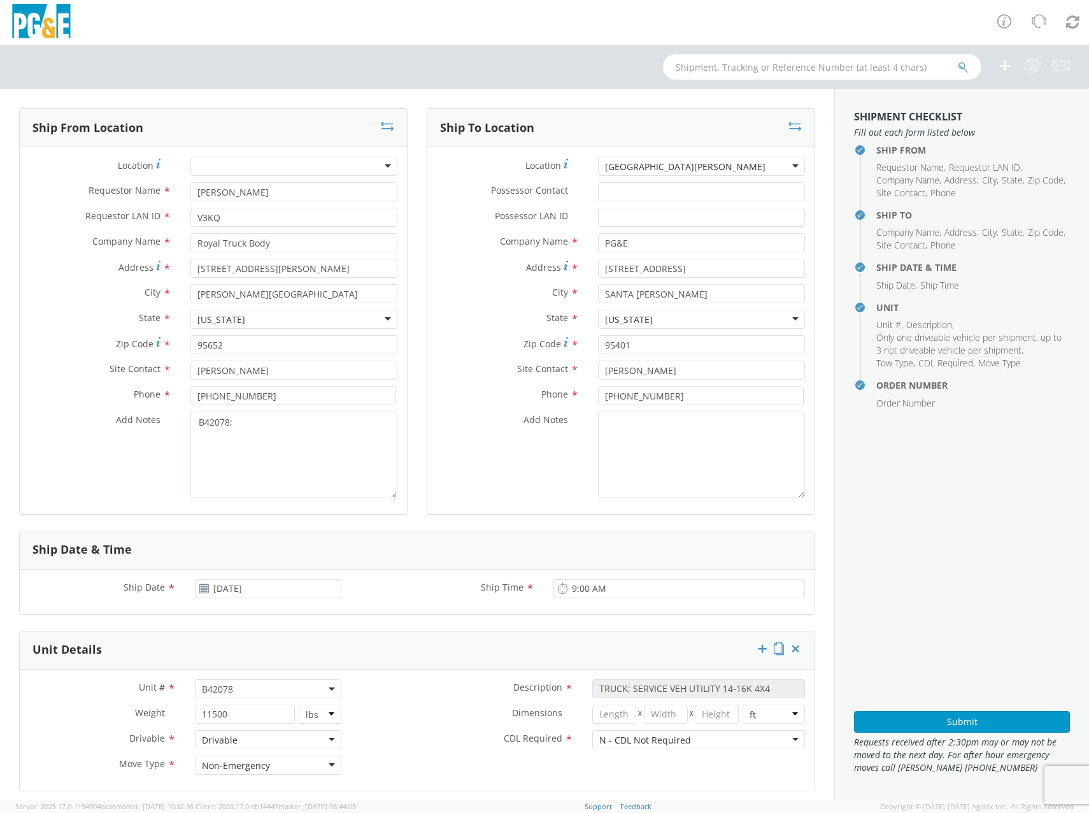
click at [645, 169] on div "[GEOGRAPHIC_DATA][PERSON_NAME]" at bounding box center [685, 166] width 160 height 13
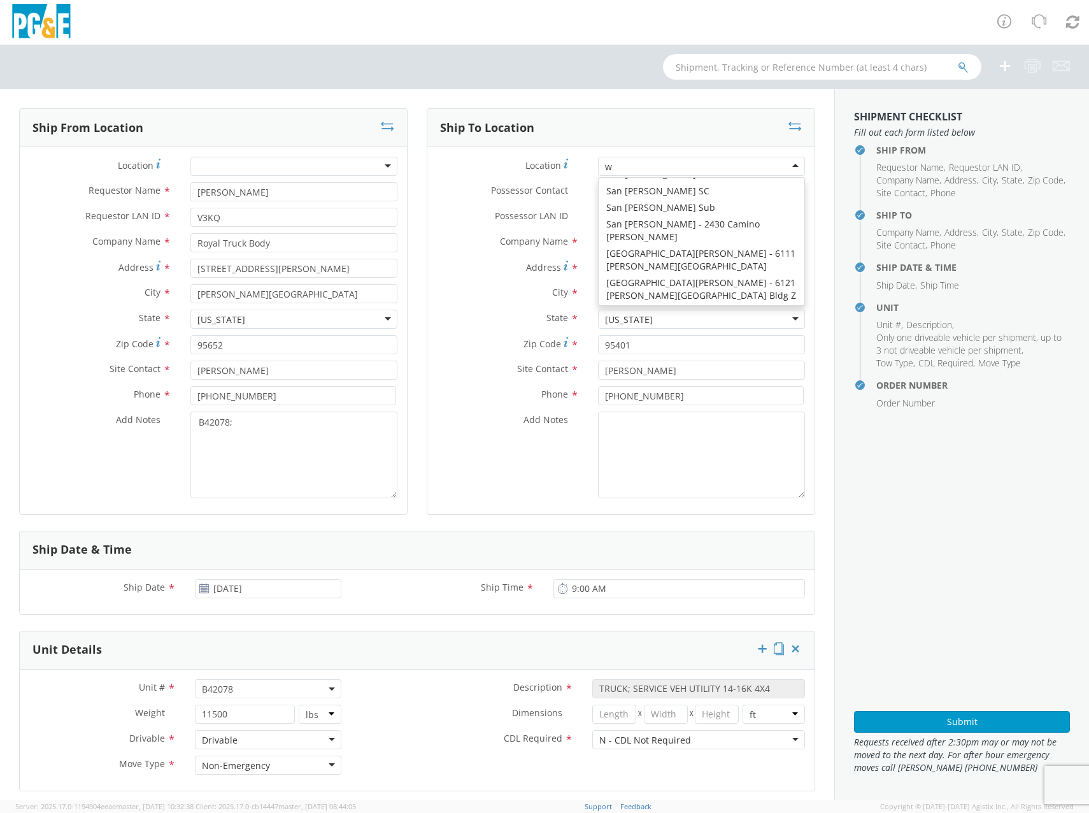
scroll to position [3, 0]
type input "will"
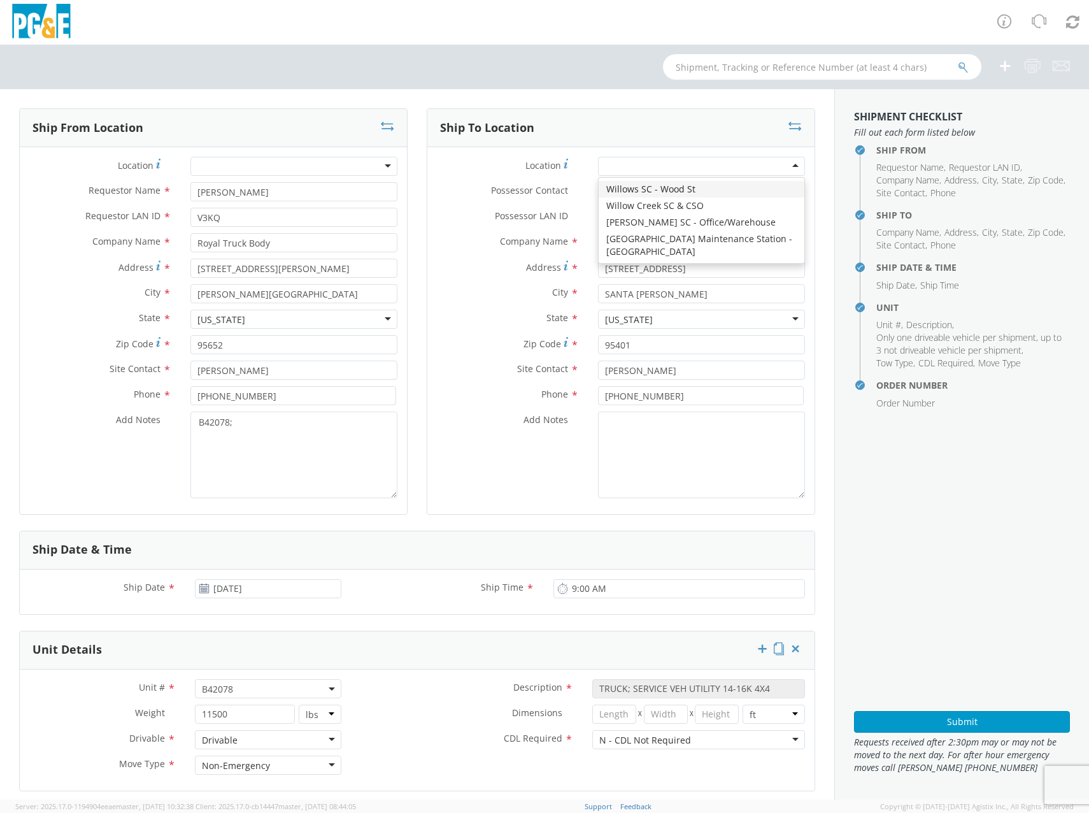
type input "[STREET_ADDRESS]"
type input "WILLOWS"
type input "95988"
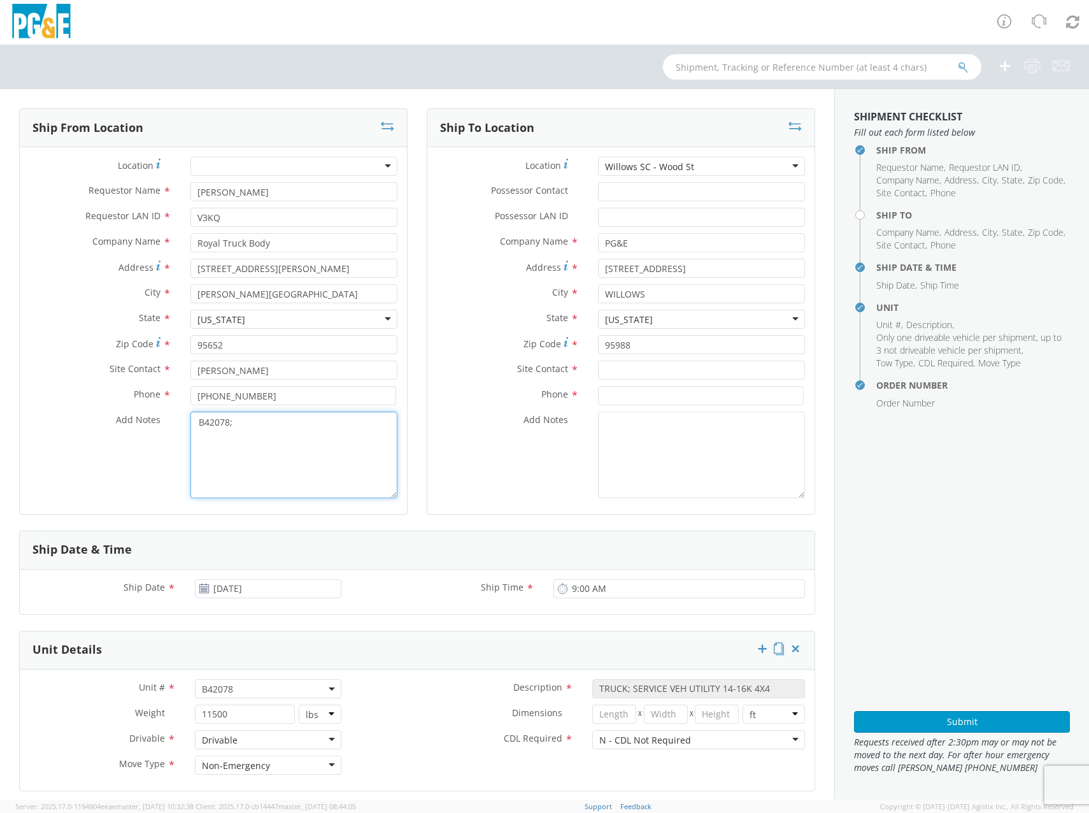
click at [277, 432] on textarea "B42078;" at bounding box center [293, 454] width 207 height 87
click at [253, 689] on span "B42078" at bounding box center [268, 689] width 132 height 12
click at [238, 710] on input "search" at bounding box center [267, 709] width 138 height 19
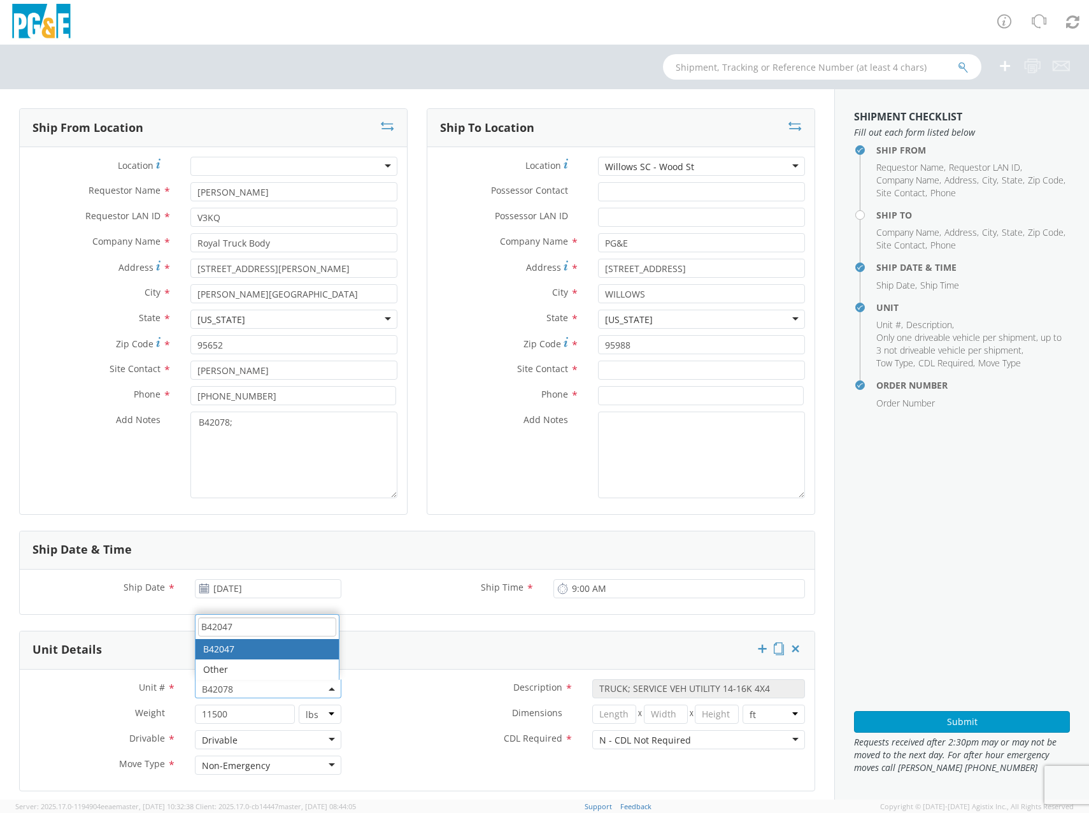
type input "B42047"
select select "B42047"
select select "? string: ?"
click at [243, 713] on input "number" at bounding box center [245, 713] width 100 height 19
type input "11500"
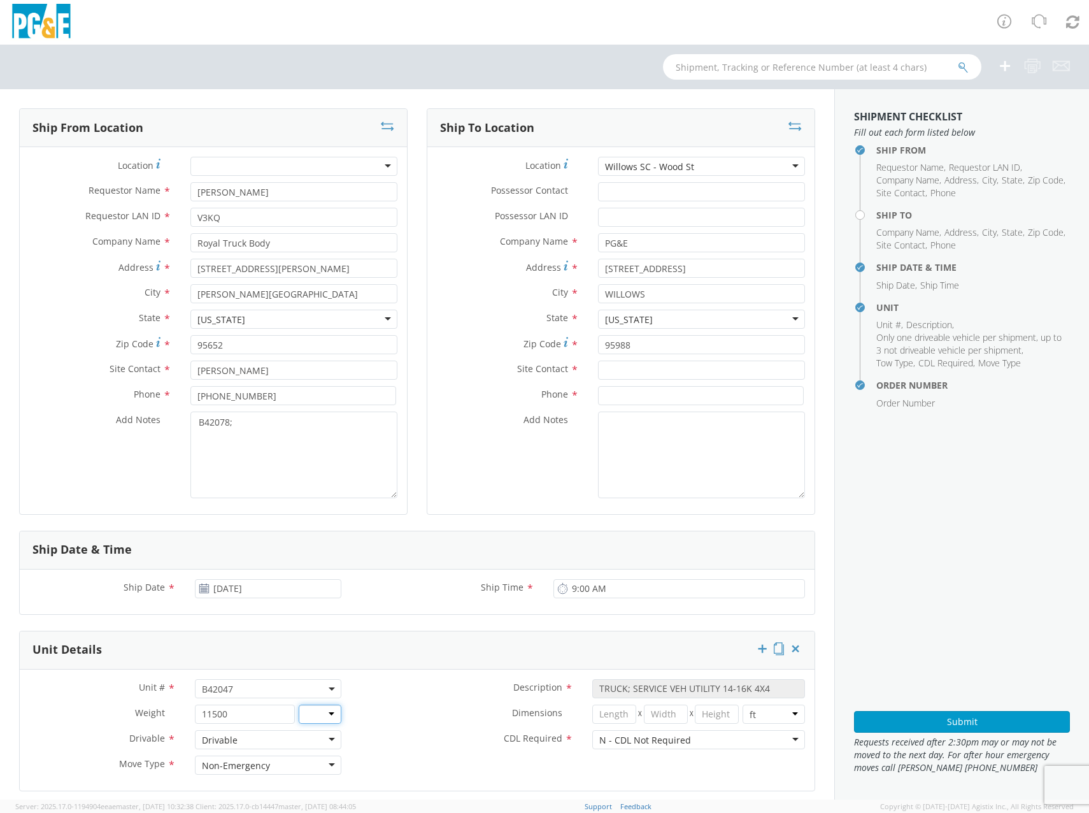
click at [325, 706] on select "lbs kgs" at bounding box center [320, 713] width 43 height 19
click at [325, 710] on select "lbs kgs" at bounding box center [320, 713] width 43 height 19
drag, startPoint x: 325, startPoint y: 713, endPoint x: 327, endPoint y: 725, distance: 11.7
click at [325, 713] on select "lbs kgs" at bounding box center [320, 713] width 43 height 19
select select "LBS"
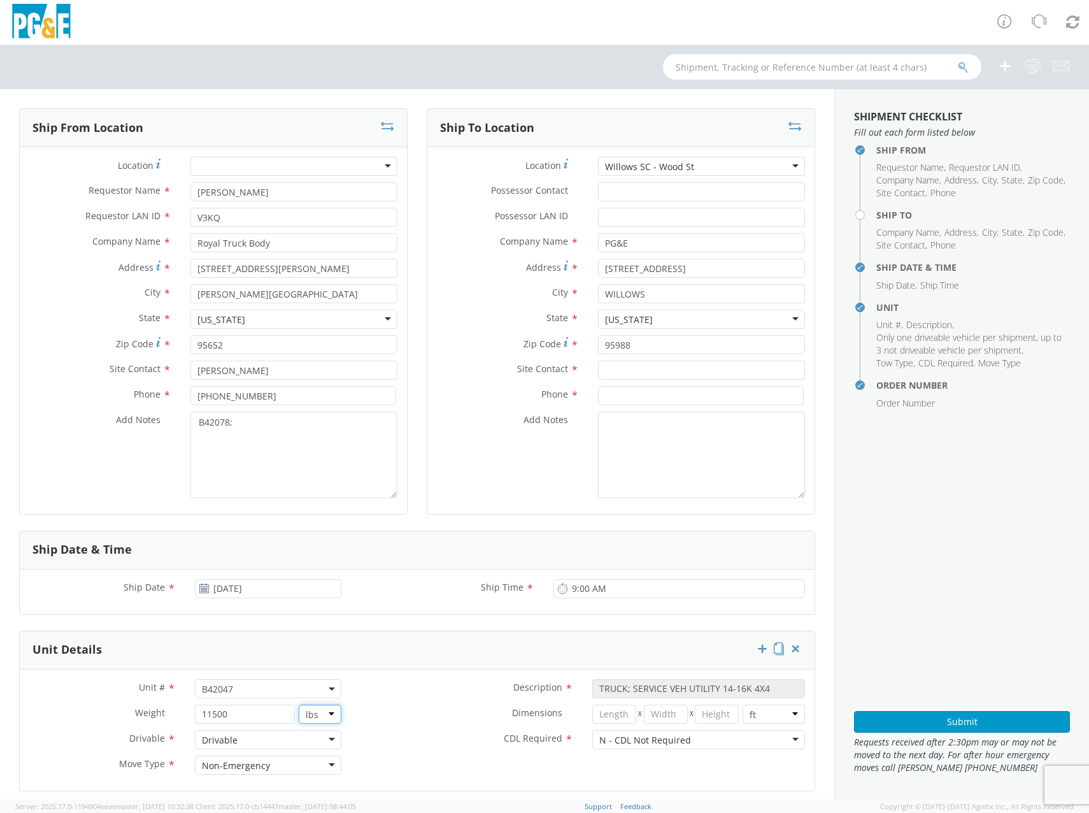
click at [299, 704] on select "lbs kgs" at bounding box center [320, 713] width 43 height 19
click at [287, 590] on input "[DATE]" at bounding box center [268, 588] width 146 height 19
click at [120, 425] on span "Add Notes" at bounding box center [138, 419] width 45 height 12
click at [190, 425] on textarea "B42078;" at bounding box center [293, 454] width 207 height 87
drag, startPoint x: 199, startPoint y: 413, endPoint x: 103, endPoint y: 410, distance: 96.9
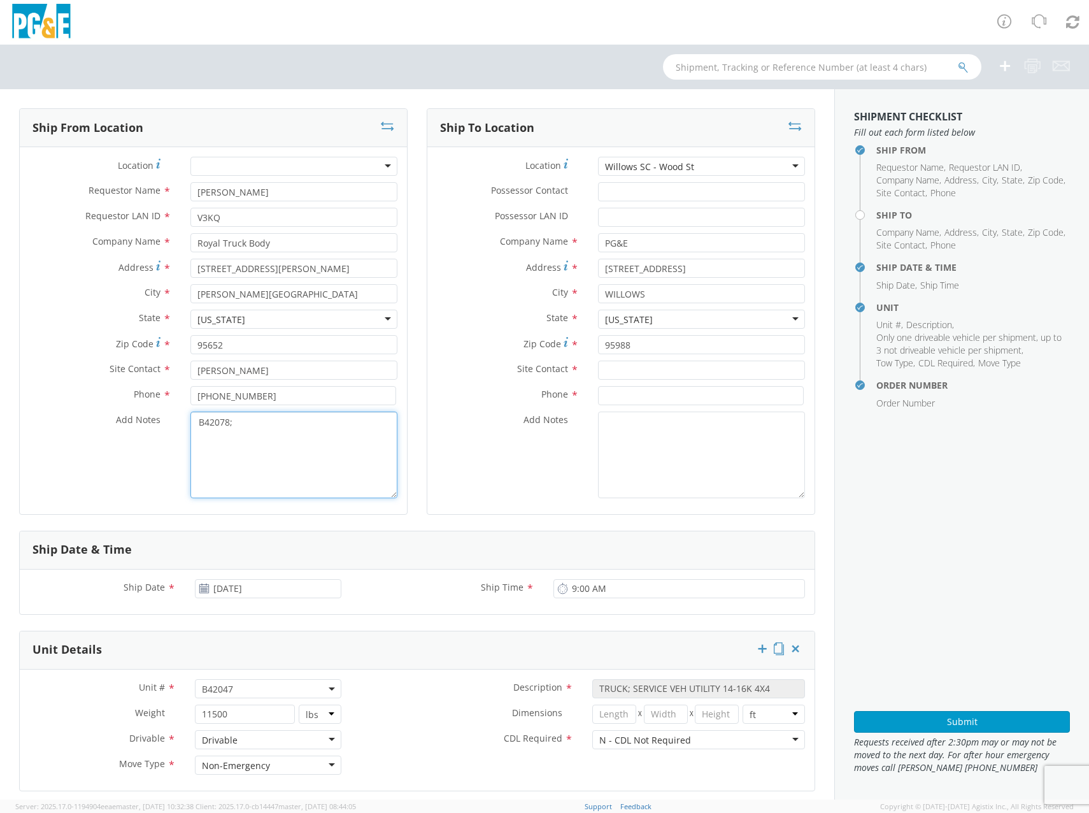
click at [103, 410] on div "Location * (OBSOLETE) [PERSON_NAME] SC - GC TRAILER (OBSOLETE) [GEOGRAPHIC_DATA…" at bounding box center [213, 331] width 387 height 348
click at [274, 466] on textarea "B42047" at bounding box center [293, 454] width 207 height 87
type textarea "B42047"
click at [661, 448] on textarea "Add Notes *" at bounding box center [701, 454] width 207 height 87
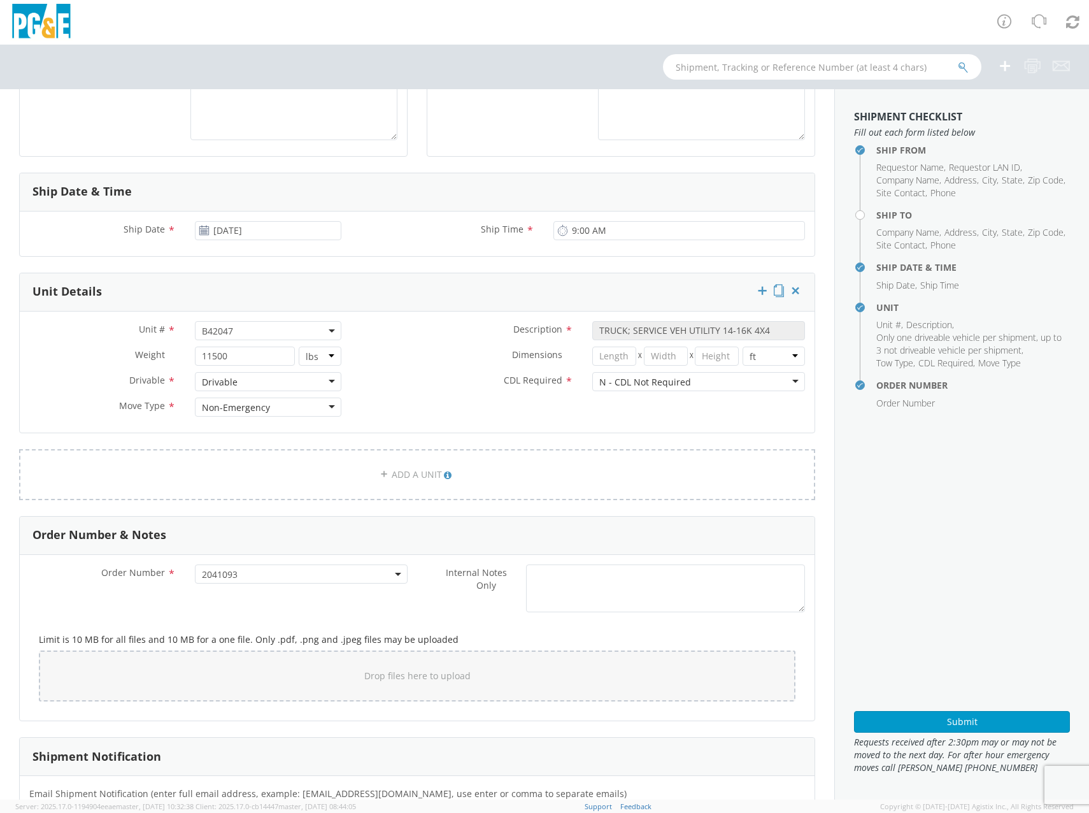
scroll to position [426, 0]
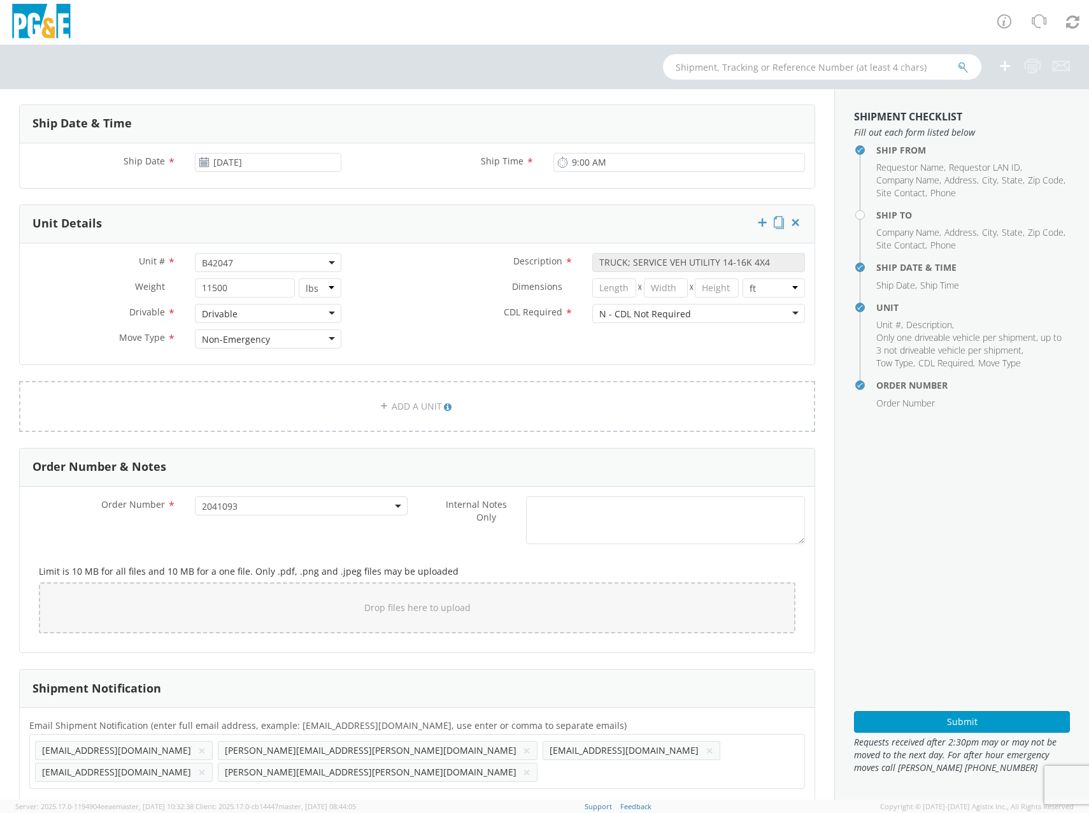
click at [198, 752] on button "×" at bounding box center [202, 750] width 8 height 15
click at [523, 751] on button "×" at bounding box center [527, 750] width 8 height 15
click at [523, 754] on button "×" at bounding box center [527, 750] width 8 height 15
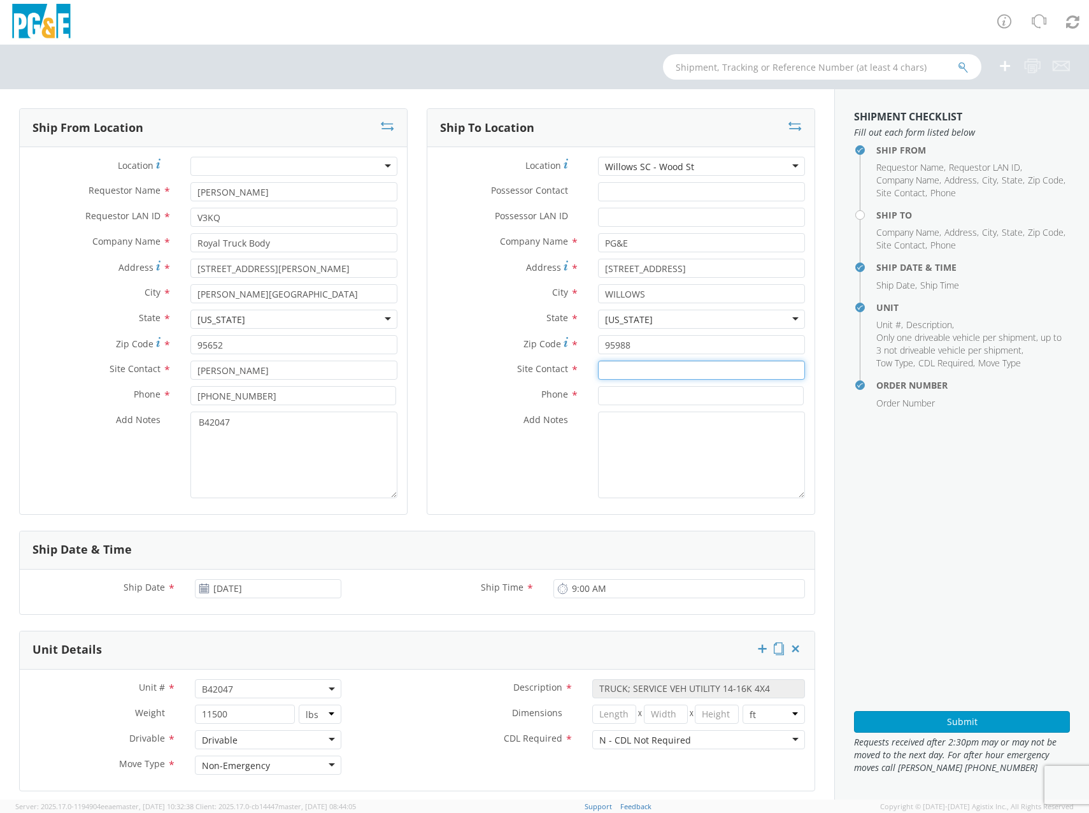
click at [645, 370] on input "text" at bounding box center [701, 369] width 207 height 19
click at [646, 369] on input "text" at bounding box center [701, 369] width 207 height 19
paste input "[PERSON_NAME]"
type input "[PERSON_NAME]"
click at [634, 397] on input at bounding box center [701, 395] width 206 height 19
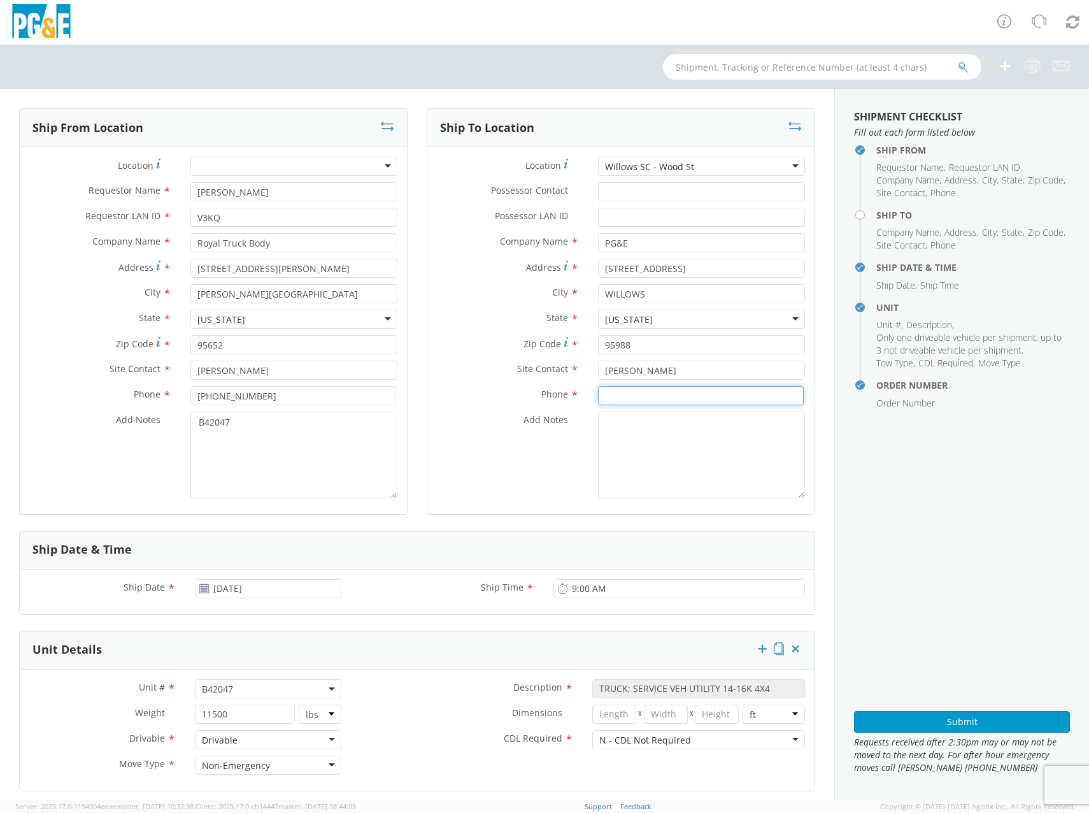
paste input "530/864-3201"
click at [617, 397] on input "530/864-3201" at bounding box center [701, 395] width 206 height 19
type input "[PHONE_NUMBER]"
click at [258, 444] on textarea "B42047" at bounding box center [293, 454] width 207 height 87
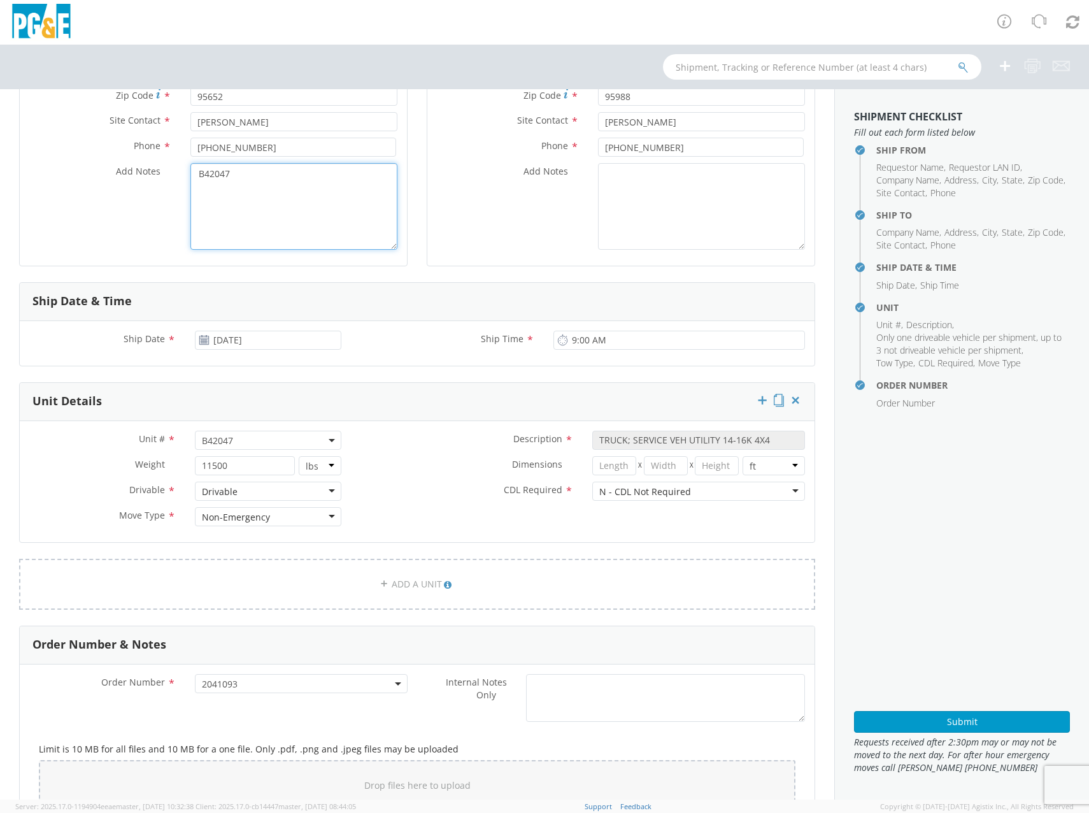
scroll to position [426, 0]
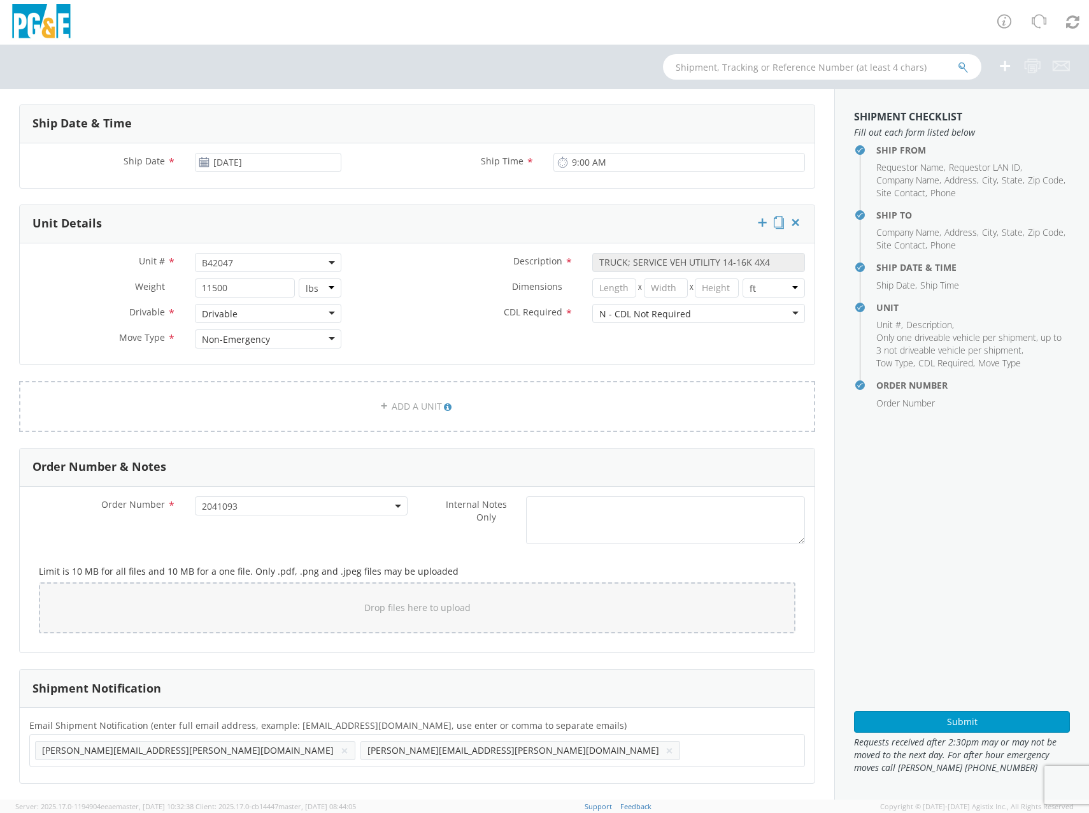
click at [453, 752] on ul "[PERSON_NAME][EMAIL_ADDRESS][PERSON_NAME][DOMAIN_NAME] × [PERSON_NAME][EMAIL_AD…" at bounding box center [417, 750] width 764 height 22
paste input "GAV2"
type input "[EMAIL_ADDRESS][DOMAIN_NAME]"
click at [553, 758] on ul "[PERSON_NAME][EMAIL_ADDRESS][PERSON_NAME][DOMAIN_NAME] × [EMAIL_ADDRESS][DOMAIN…" at bounding box center [417, 760] width 764 height 43
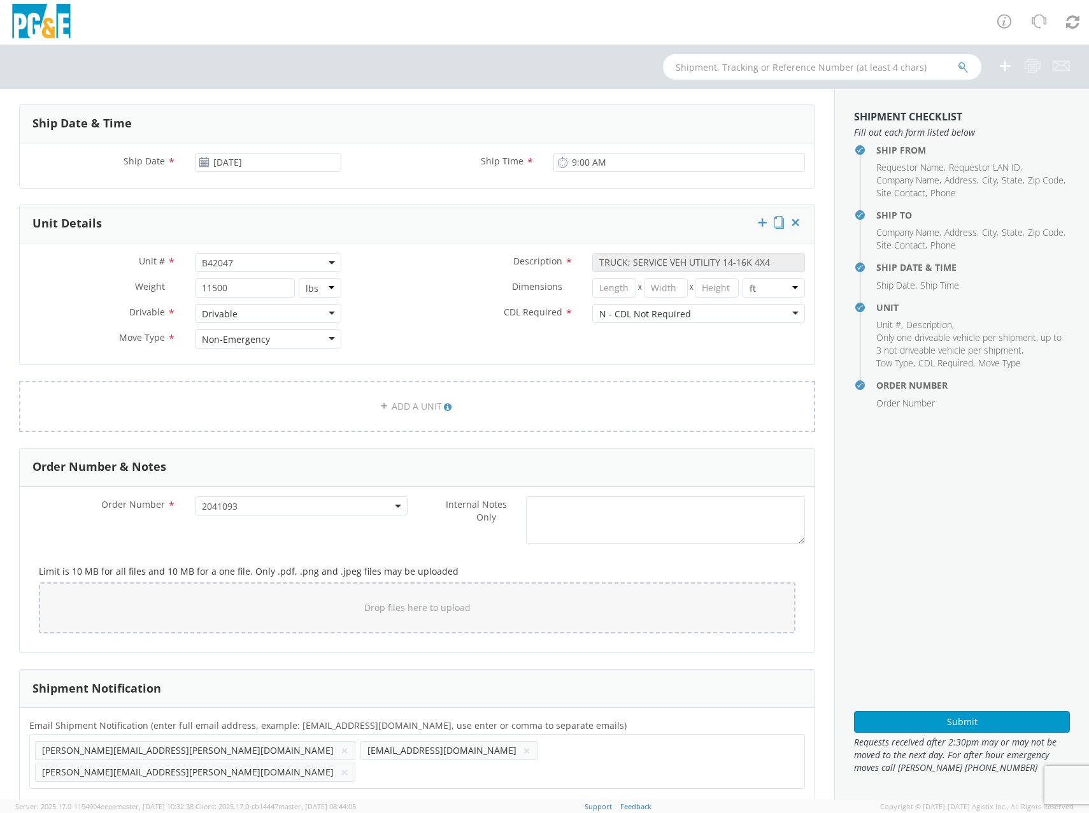
paste input "GMPI"
type input "[EMAIL_ADDRESS][DOMAIN_NAME]"
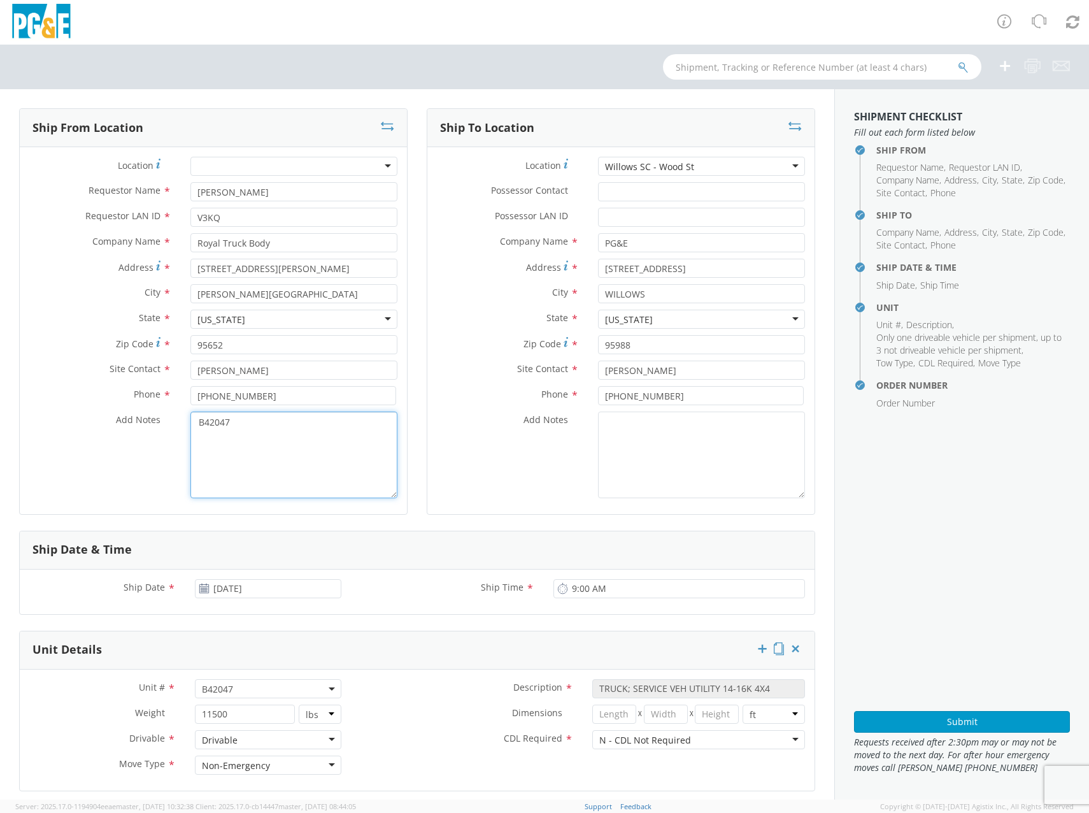
click at [374, 473] on textarea "B42047" at bounding box center [293, 454] width 207 height 87
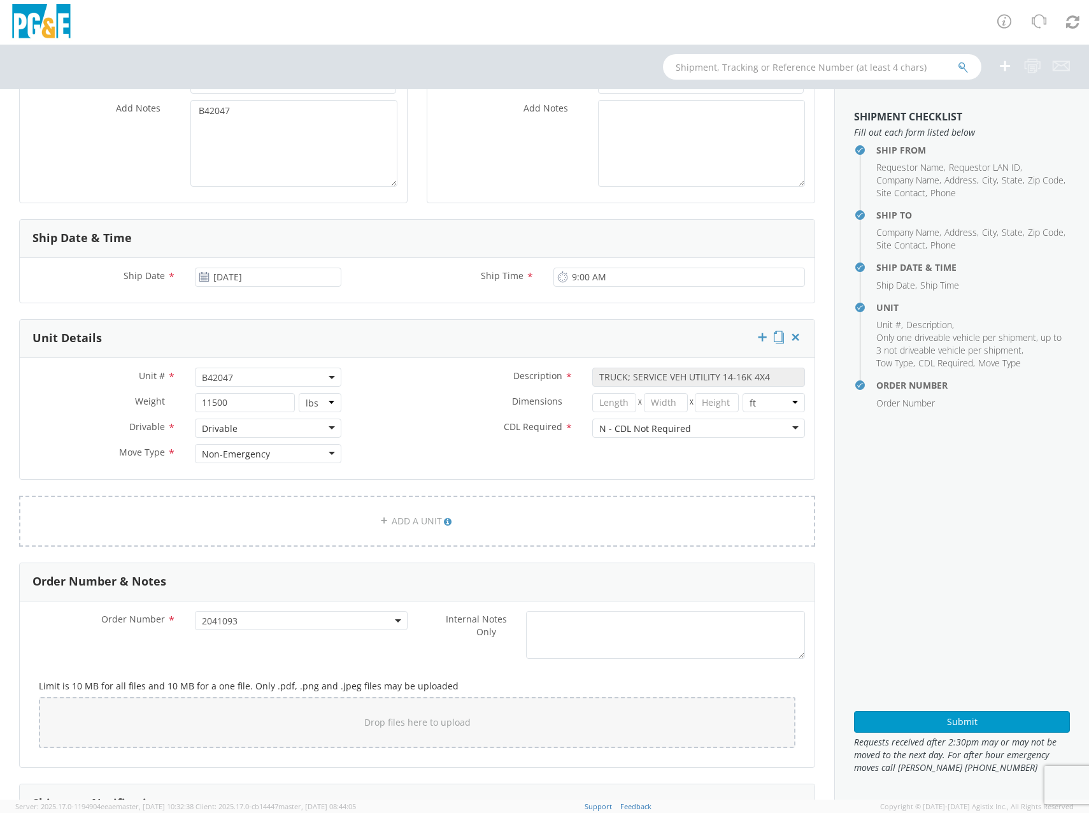
scroll to position [426, 0]
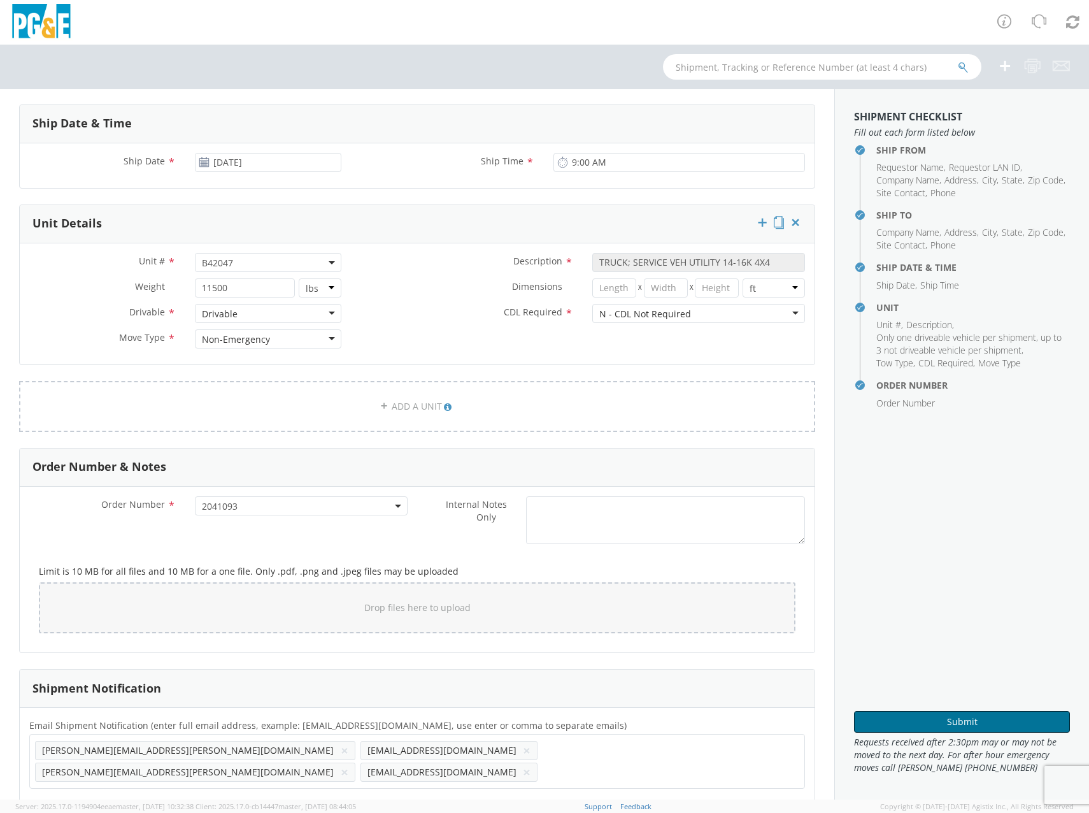
click at [911, 724] on button "Submit" at bounding box center [962, 722] width 216 height 22
